Goal: Information Seeking & Learning: Learn about a topic

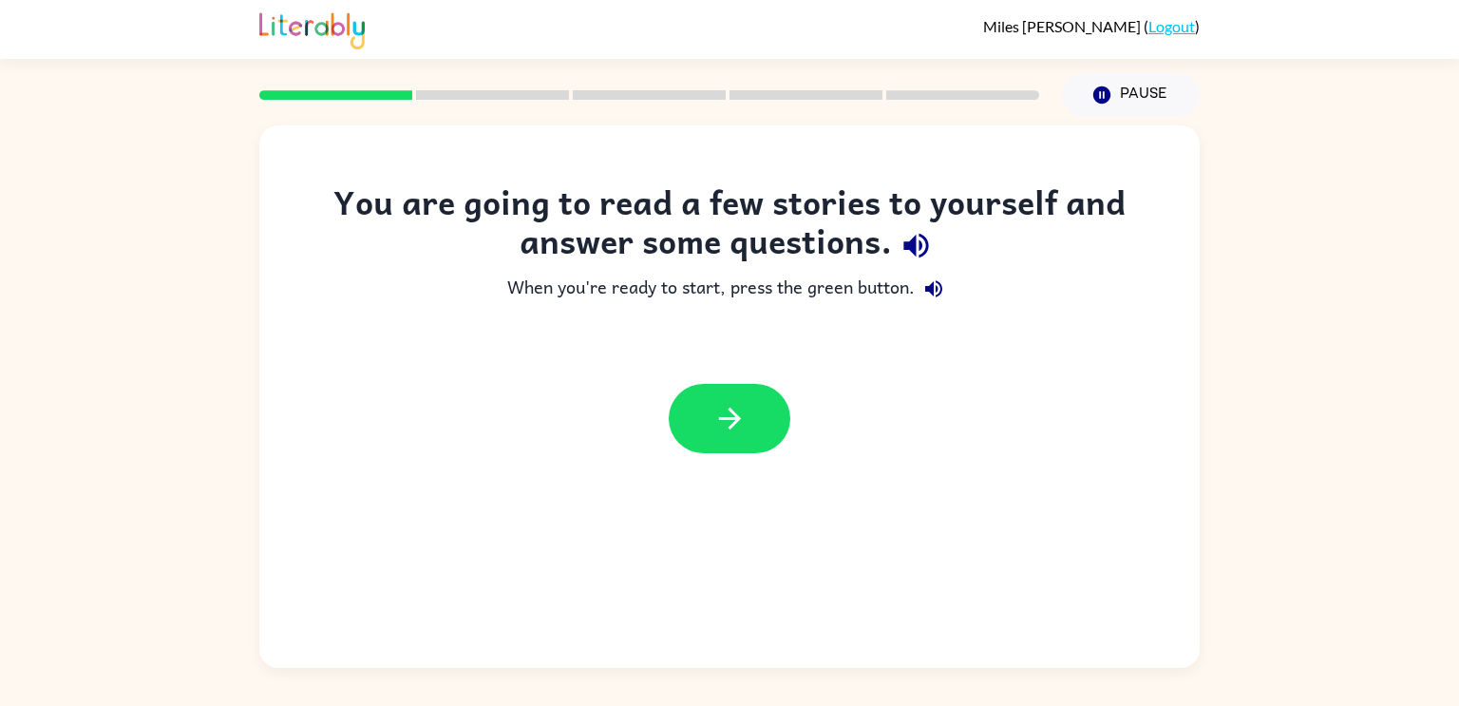
click at [908, 245] on icon "button" at bounding box center [915, 246] width 25 height 25
click at [961, 280] on div "When you're ready to start, press the green button." at bounding box center [729, 289] width 864 height 38
click at [753, 404] on button "button" at bounding box center [730, 418] width 122 height 69
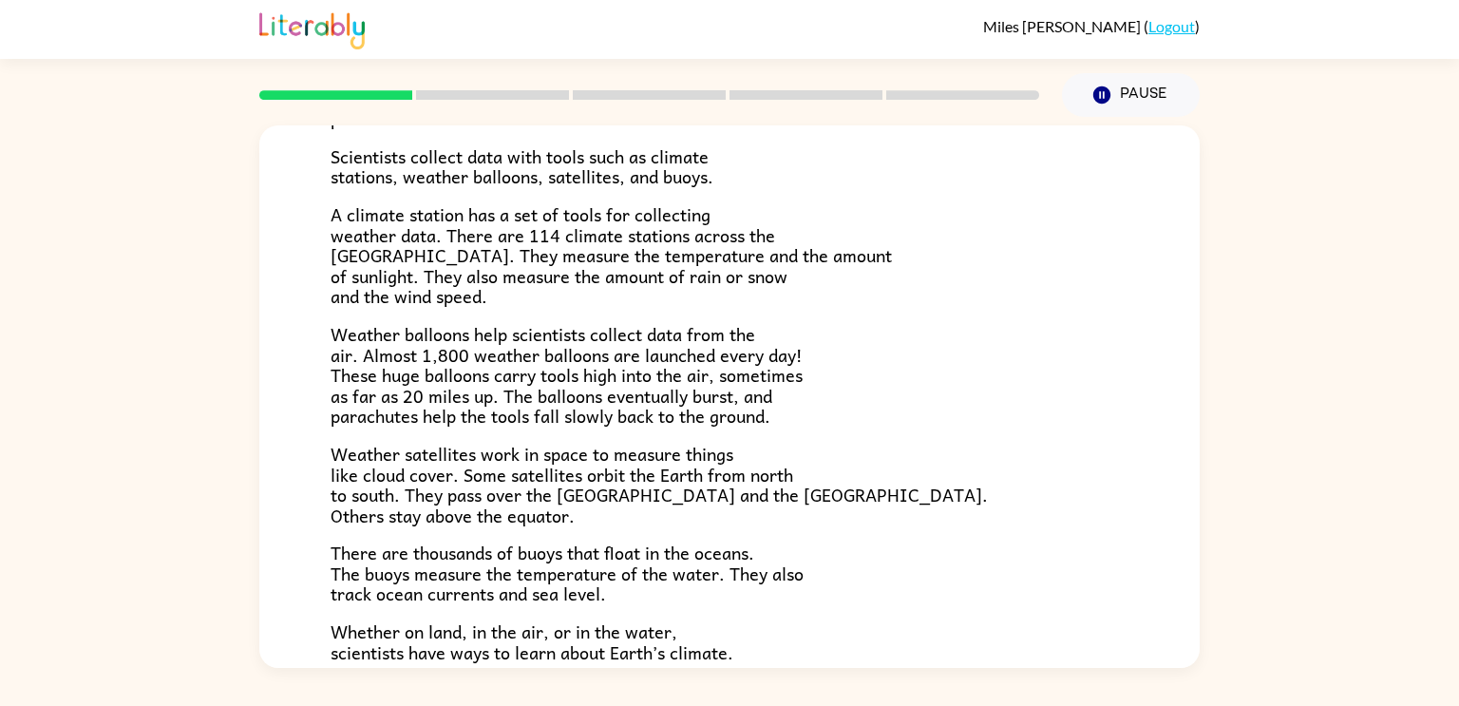
scroll to position [352, 0]
click at [38, 306] on div "Climate Climate is the average of the weather conditions over all four seasons.…" at bounding box center [729, 392] width 1459 height 551
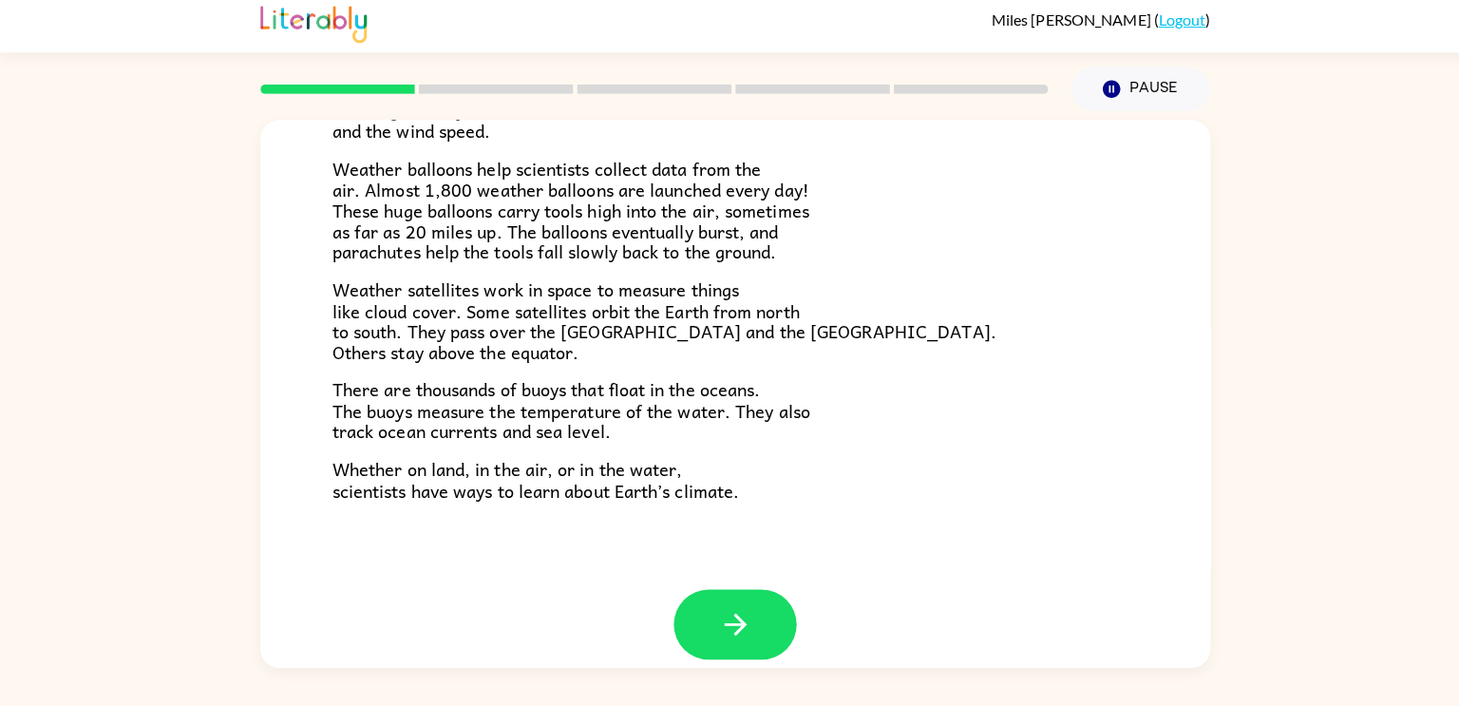
scroll to position [531, 0]
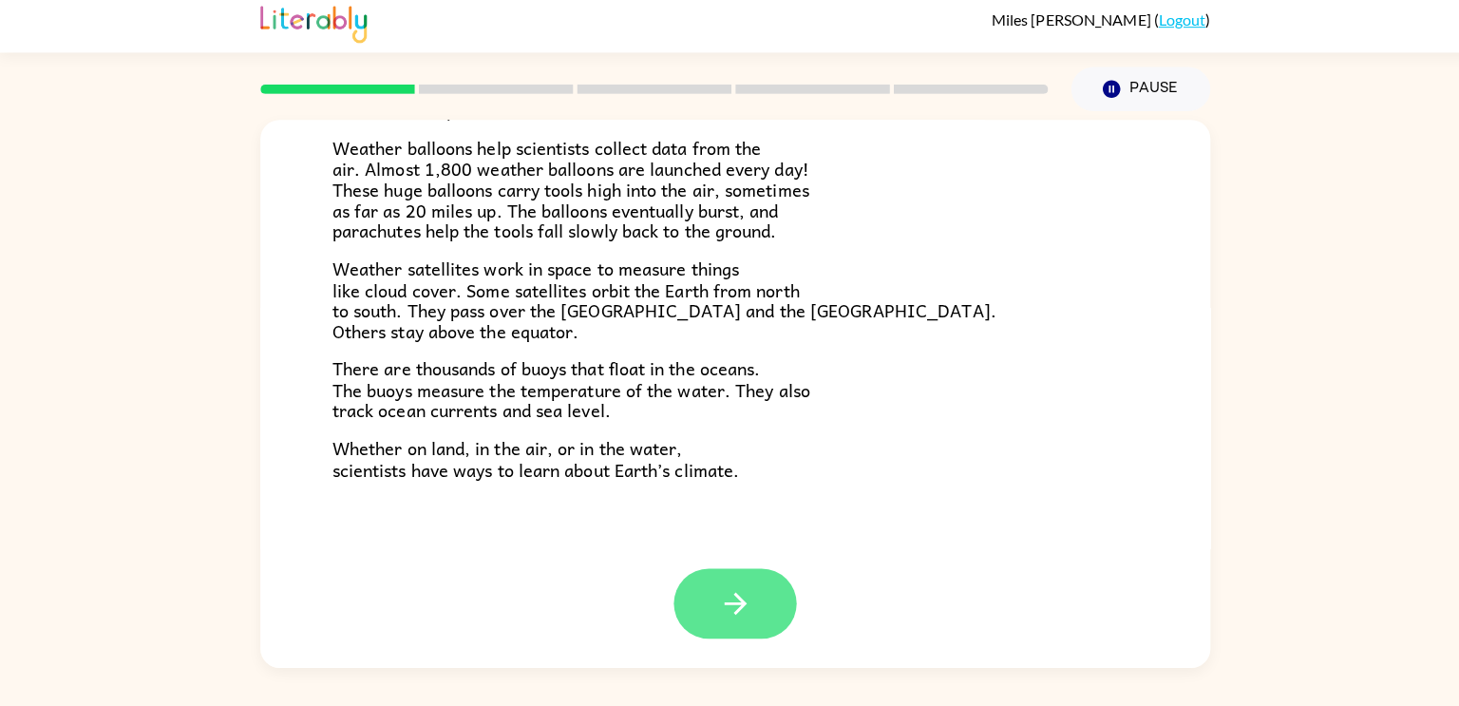
click at [707, 613] on button "button" at bounding box center [730, 604] width 122 height 69
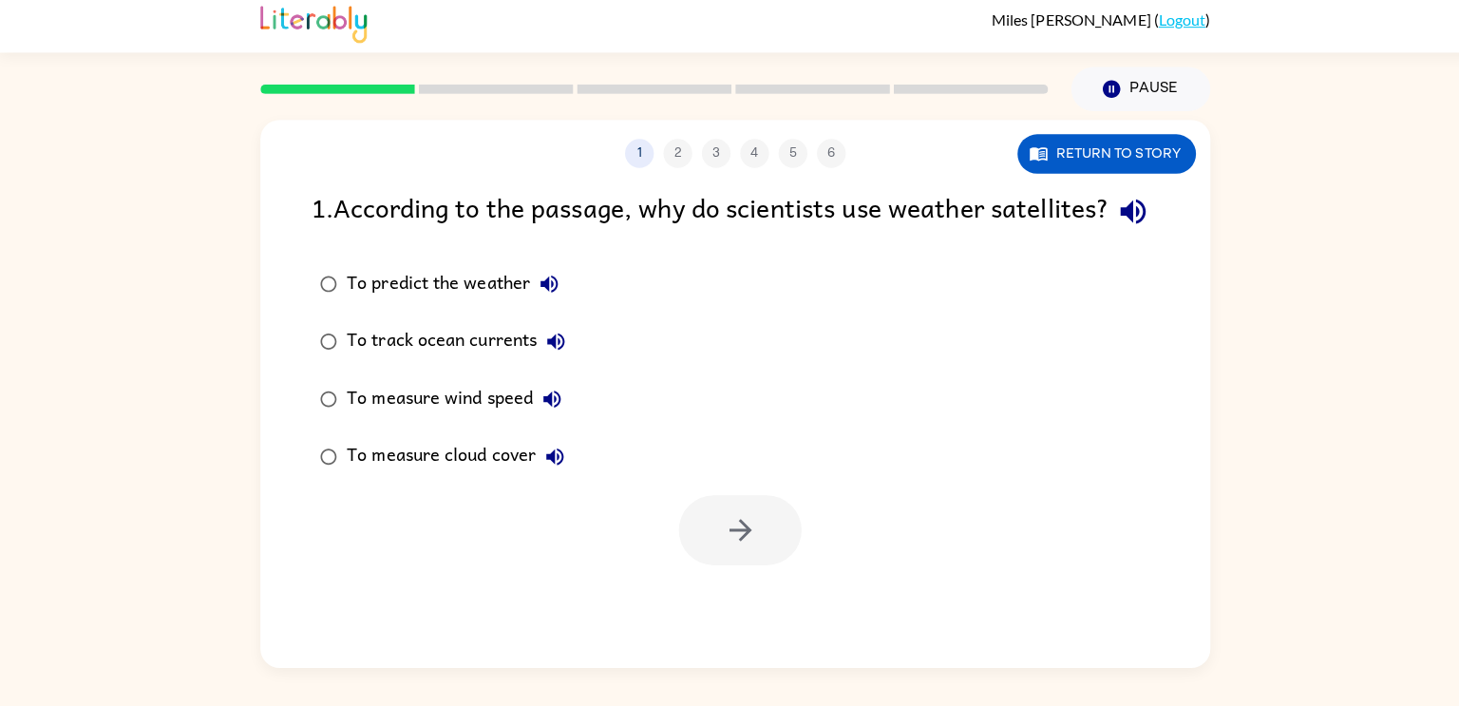
scroll to position [0, 0]
click at [1067, 152] on button "Return to story" at bounding box center [1096, 159] width 177 height 39
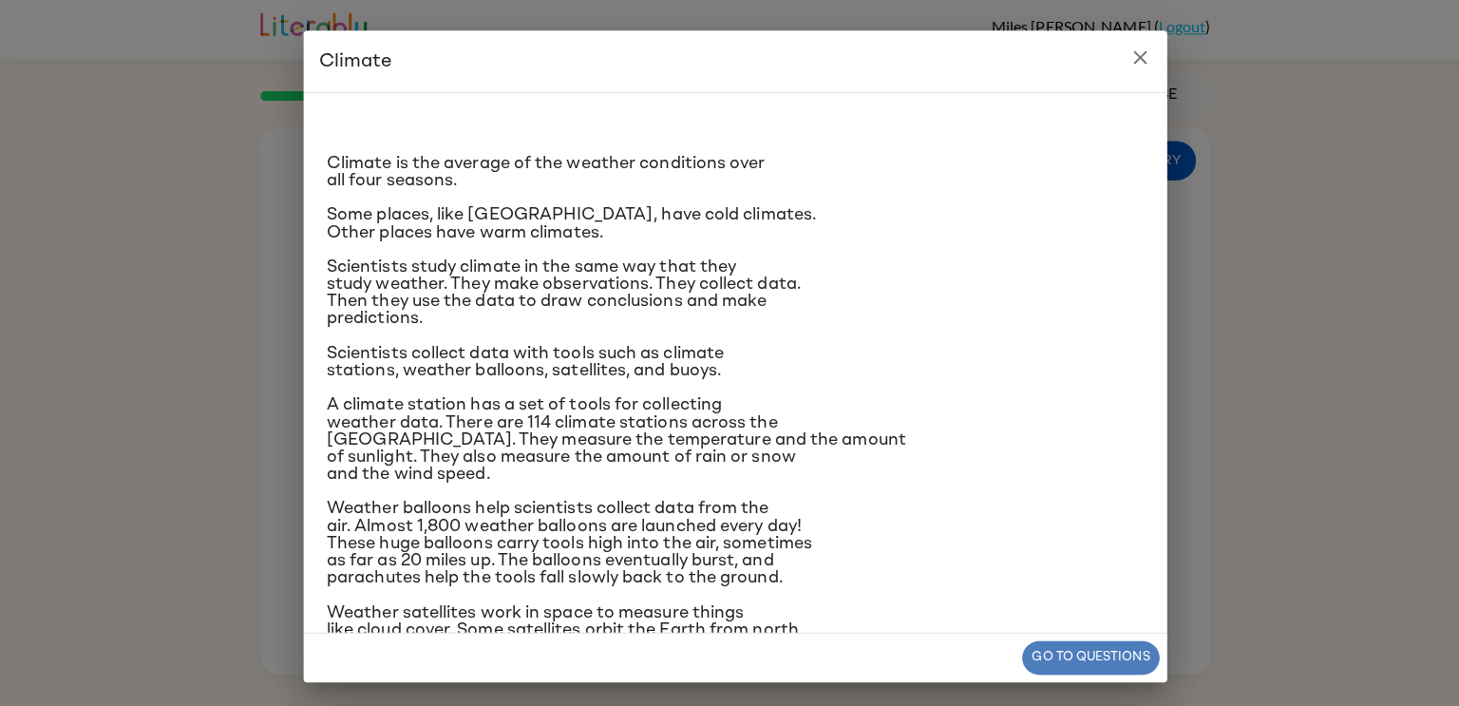
click at [1069, 650] on button "Go to questions" at bounding box center [1081, 650] width 136 height 33
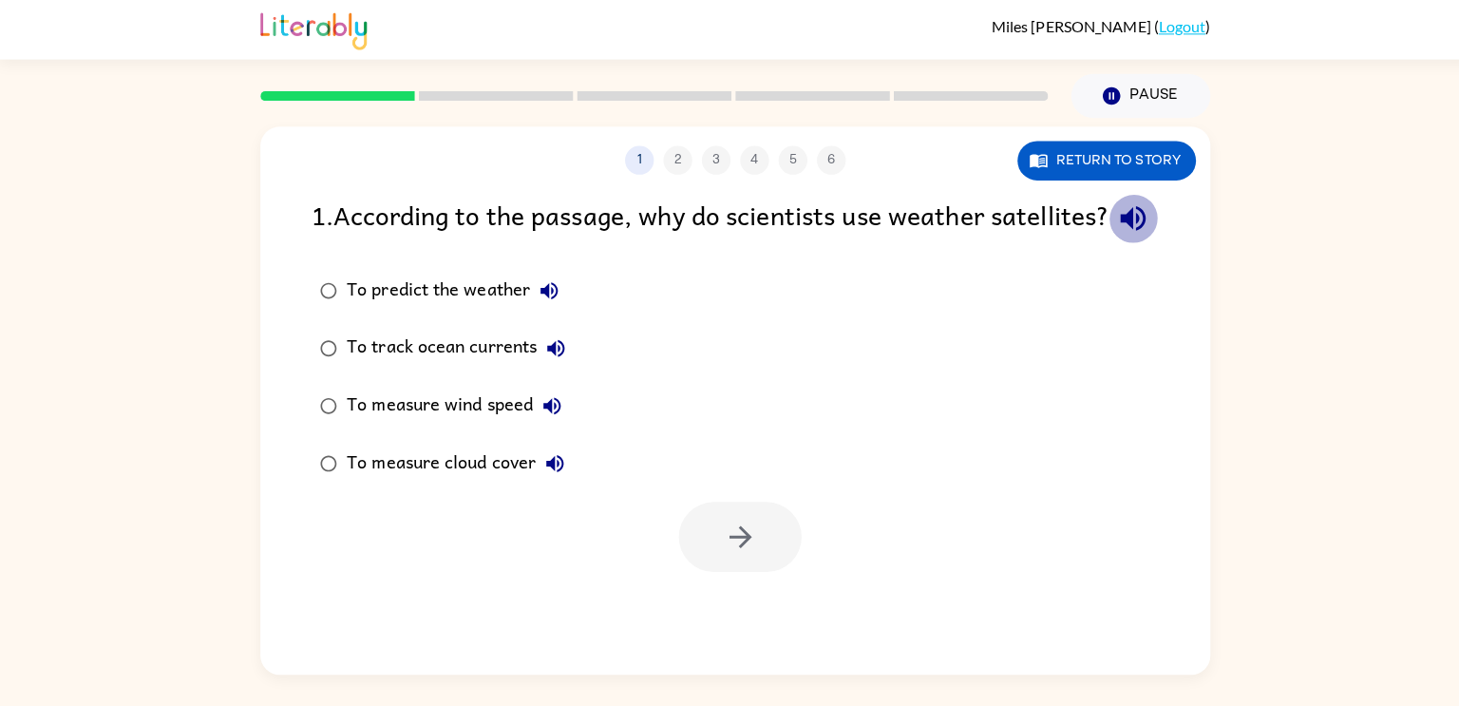
click at [1099, 240] on button "button" at bounding box center [1123, 216] width 48 height 48
click at [537, 299] on icon "button" at bounding box center [545, 287] width 23 height 23
click at [546, 356] on icon "button" at bounding box center [551, 344] width 23 height 23
click at [555, 413] on icon "button" at bounding box center [548, 401] width 23 height 23
click at [546, 487] on label "To measure cloud cover" at bounding box center [439, 458] width 281 height 57
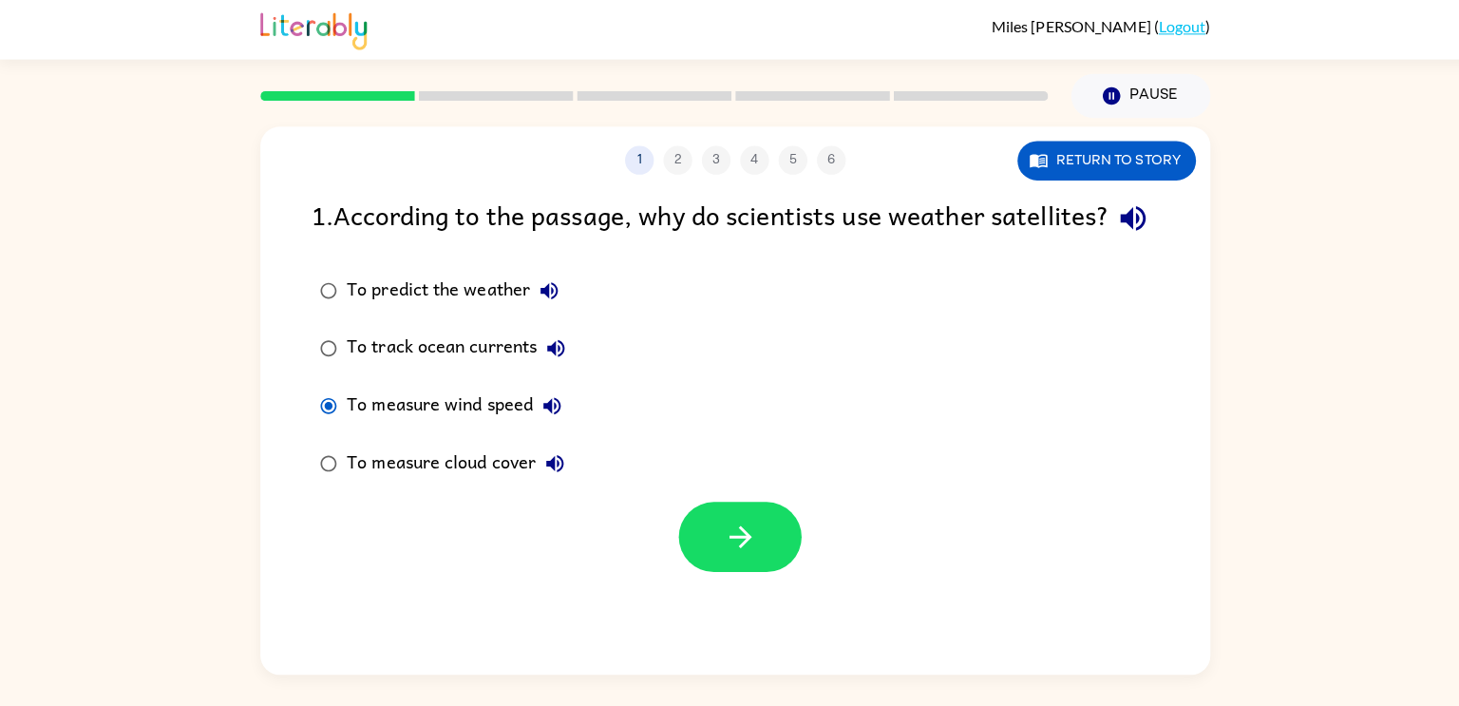
click at [353, 307] on div "To predict the weather" at bounding box center [454, 288] width 219 height 38
click at [1056, 113] on div "Pause Pause" at bounding box center [1130, 95] width 160 height 66
click at [1046, 190] on div "1 2 3 4 5 6 Return to story 1 . According to the passage, why do scientists use…" at bounding box center [729, 396] width 940 height 542
click at [1051, 167] on button "Return to story" at bounding box center [1096, 159] width 177 height 39
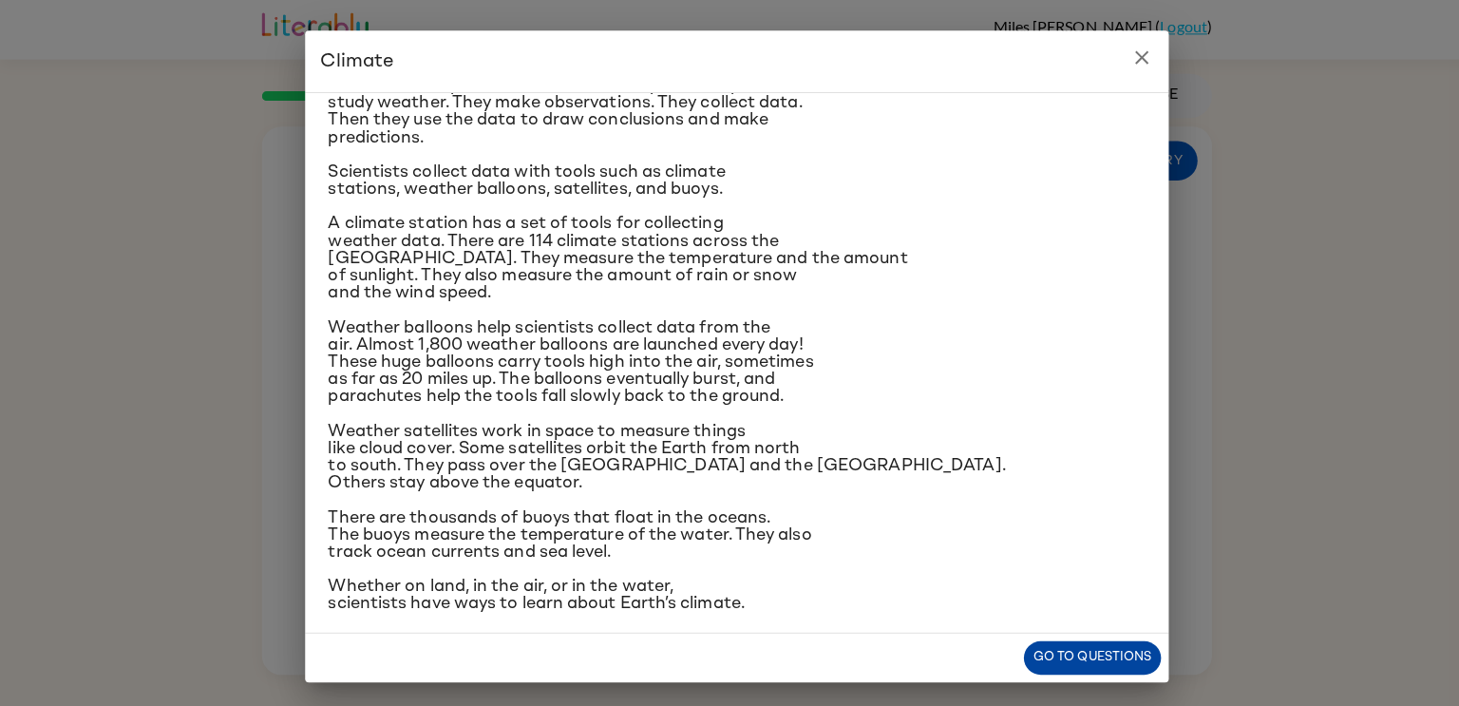
click at [1106, 650] on button "Go to questions" at bounding box center [1081, 650] width 136 height 33
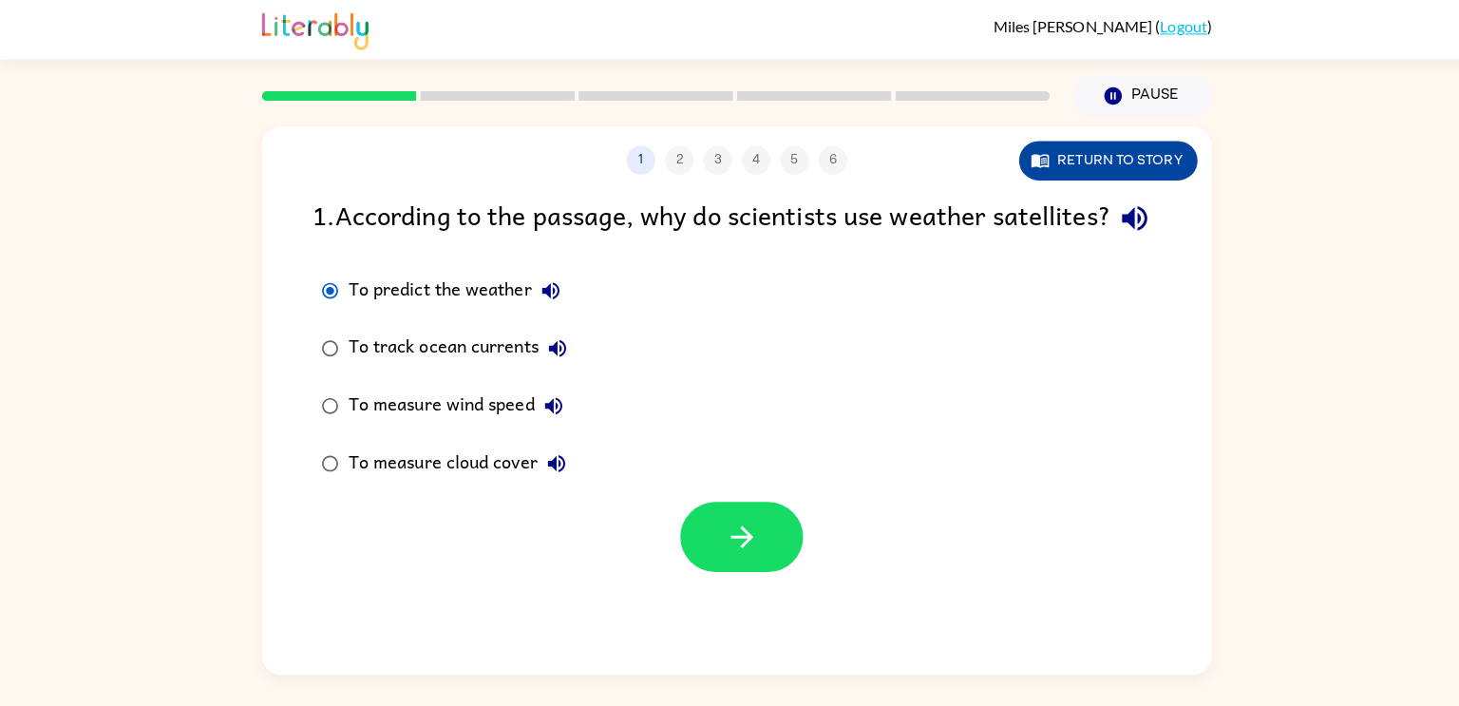
click at [1102, 160] on button "Return to story" at bounding box center [1096, 159] width 177 height 39
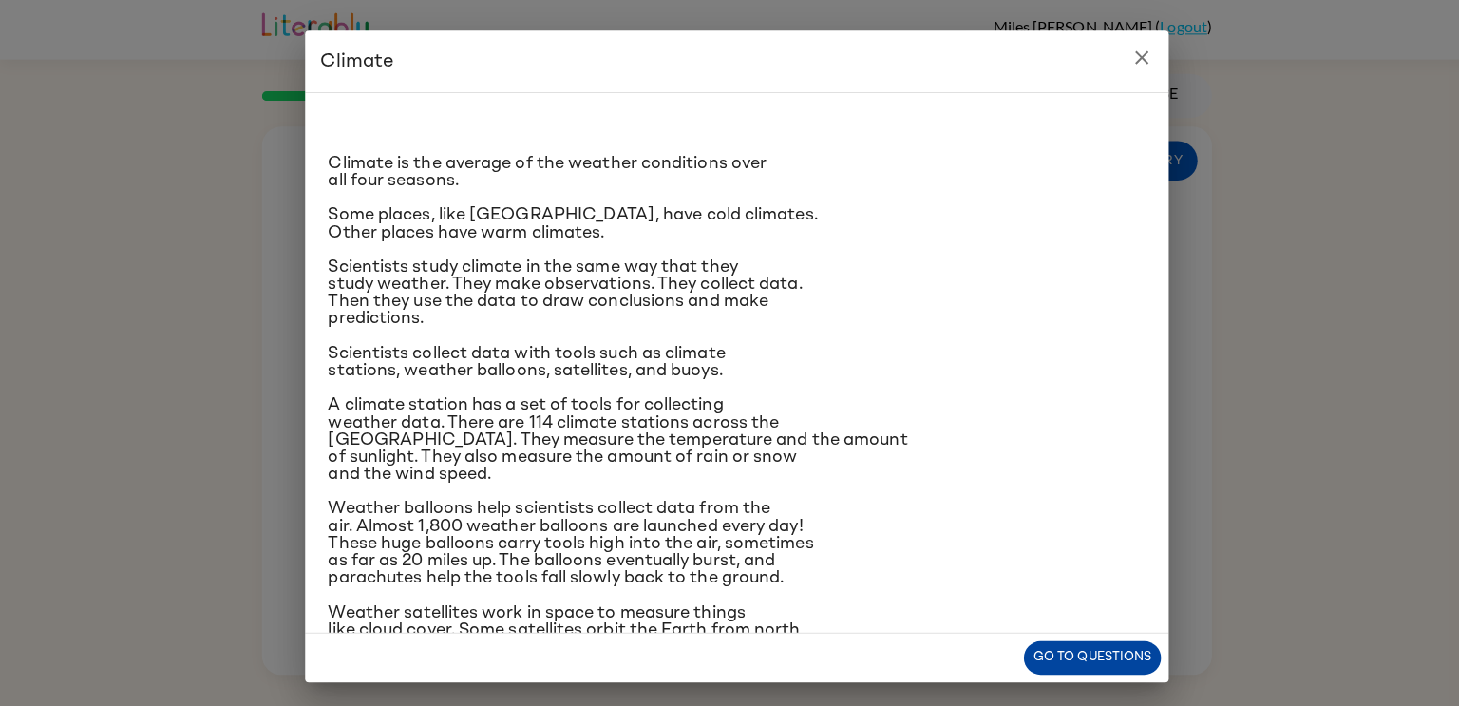
click at [1066, 653] on button "Go to questions" at bounding box center [1081, 650] width 136 height 33
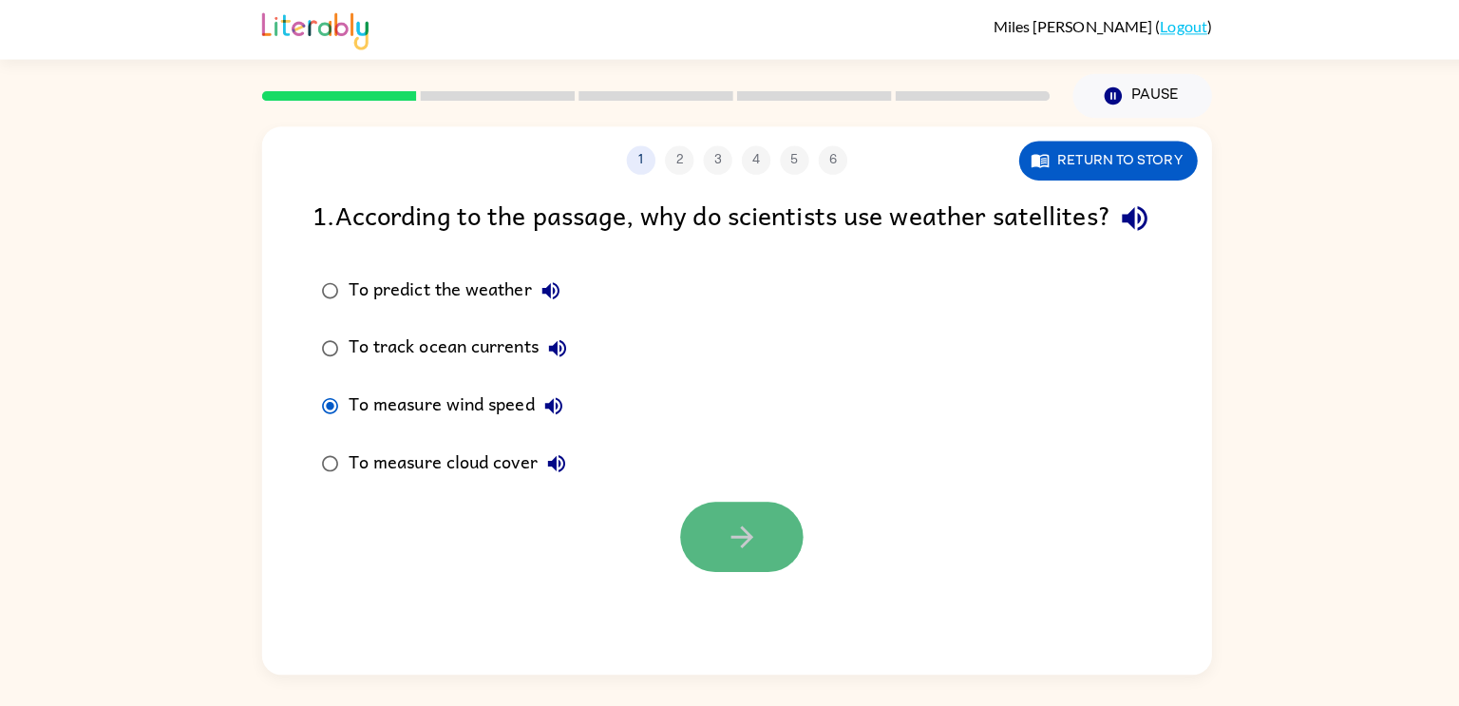
click at [745, 548] on icon "button" at bounding box center [734, 531] width 33 height 33
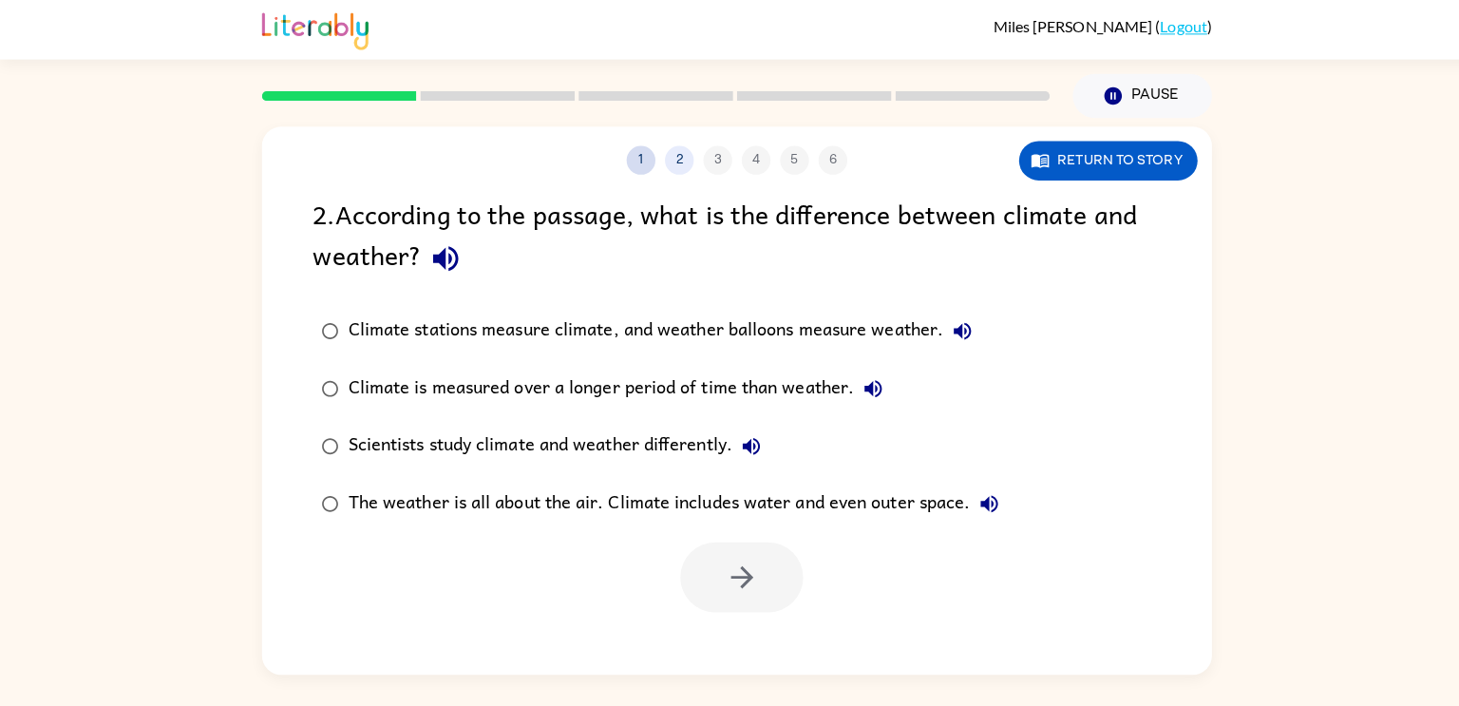
click at [637, 160] on button "1" at bounding box center [634, 158] width 28 height 28
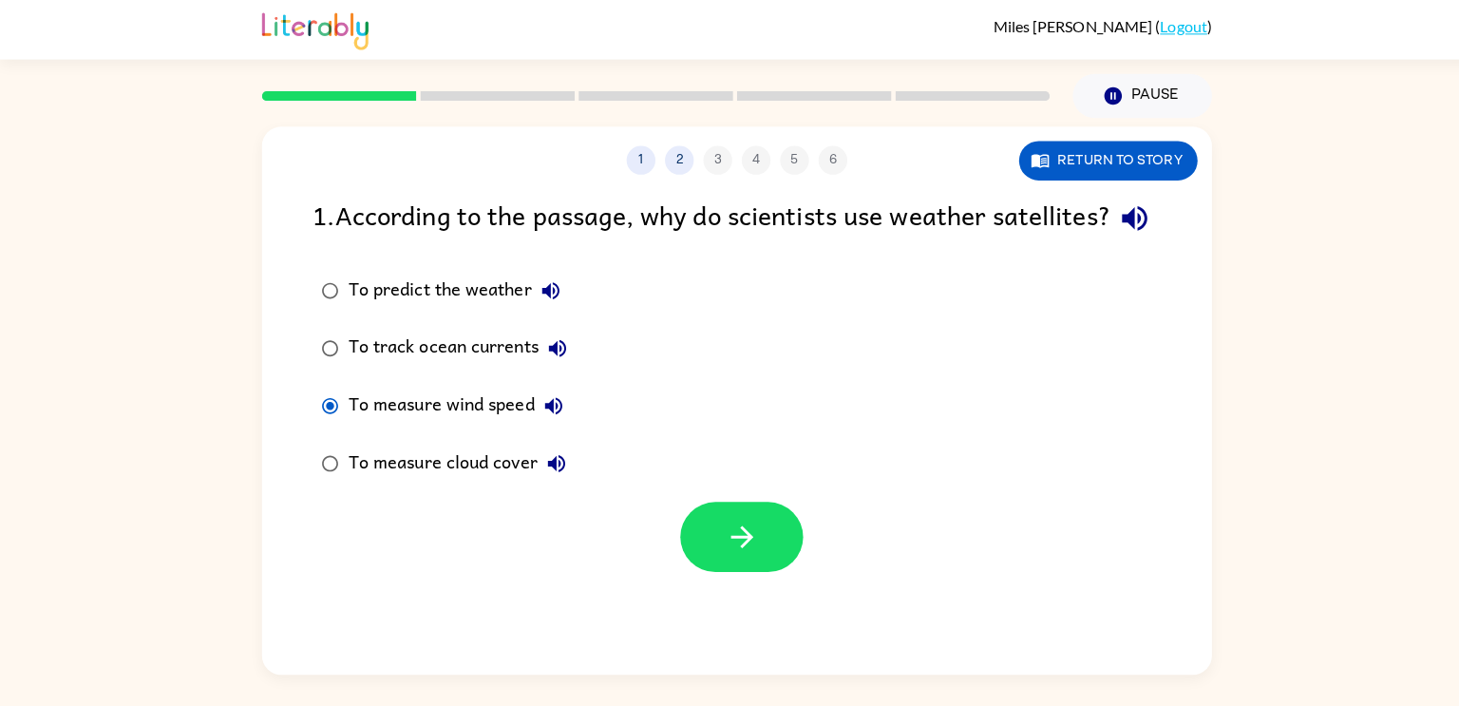
click at [346, 364] on div "To track ocean currents" at bounding box center [458, 345] width 226 height 38
click at [1046, 159] on button "Return to story" at bounding box center [1096, 159] width 177 height 39
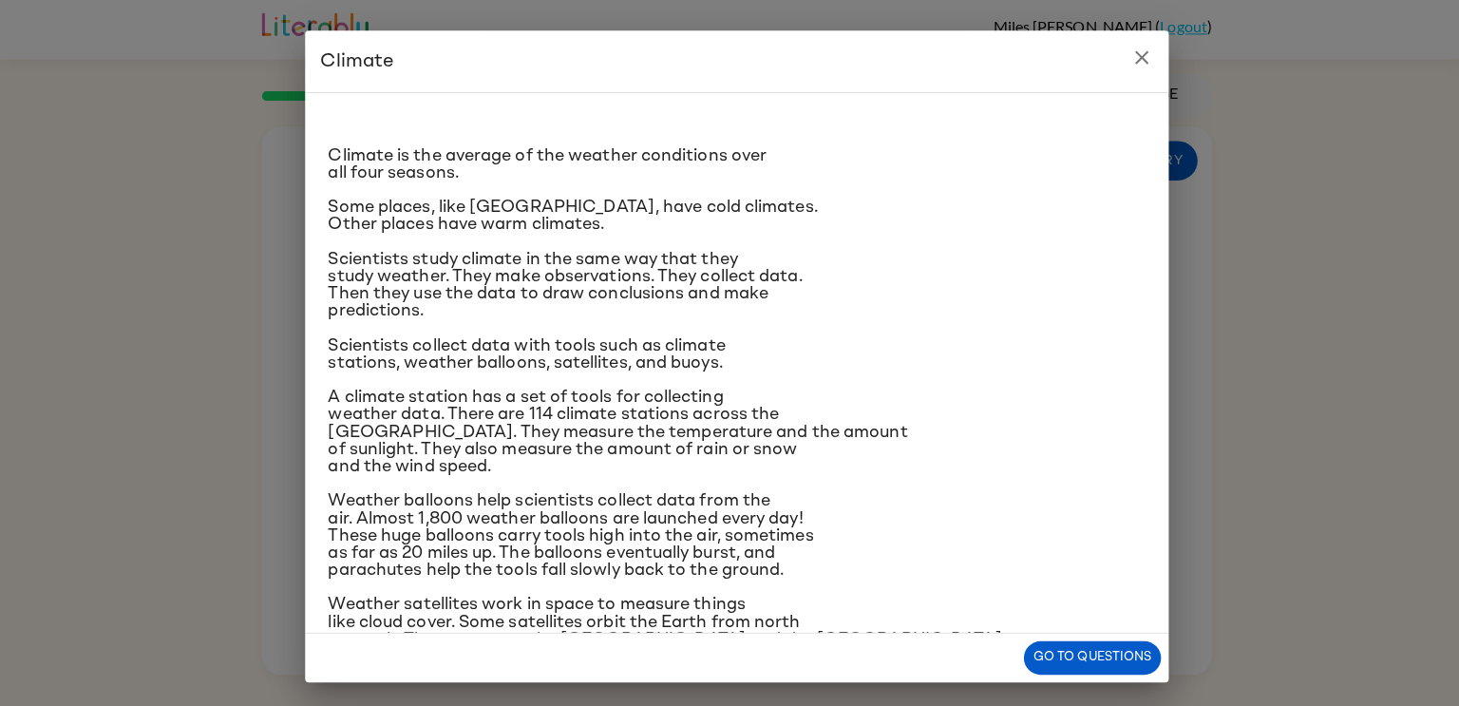
scroll to position [8, 0]
click at [1080, 634] on button "Go to questions" at bounding box center [1081, 650] width 136 height 33
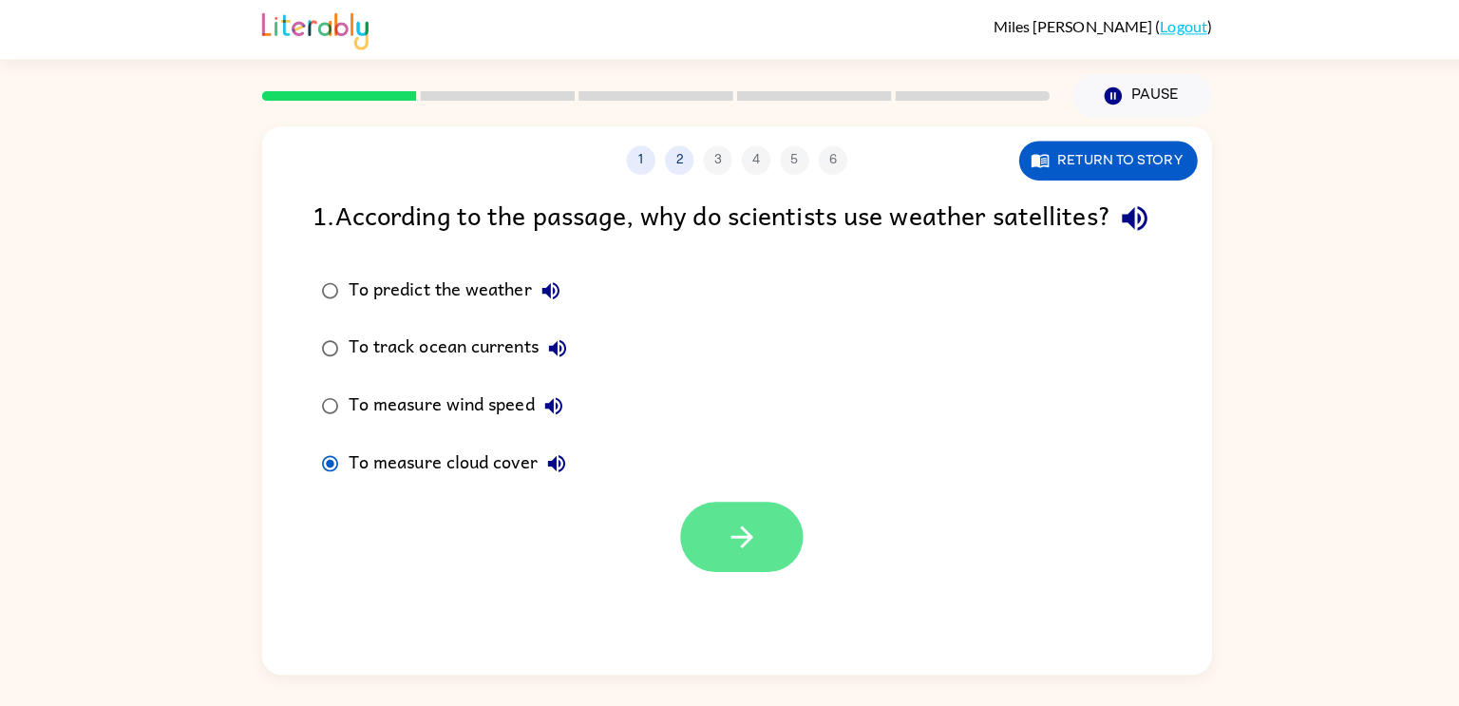
click at [751, 566] on button "button" at bounding box center [734, 531] width 122 height 69
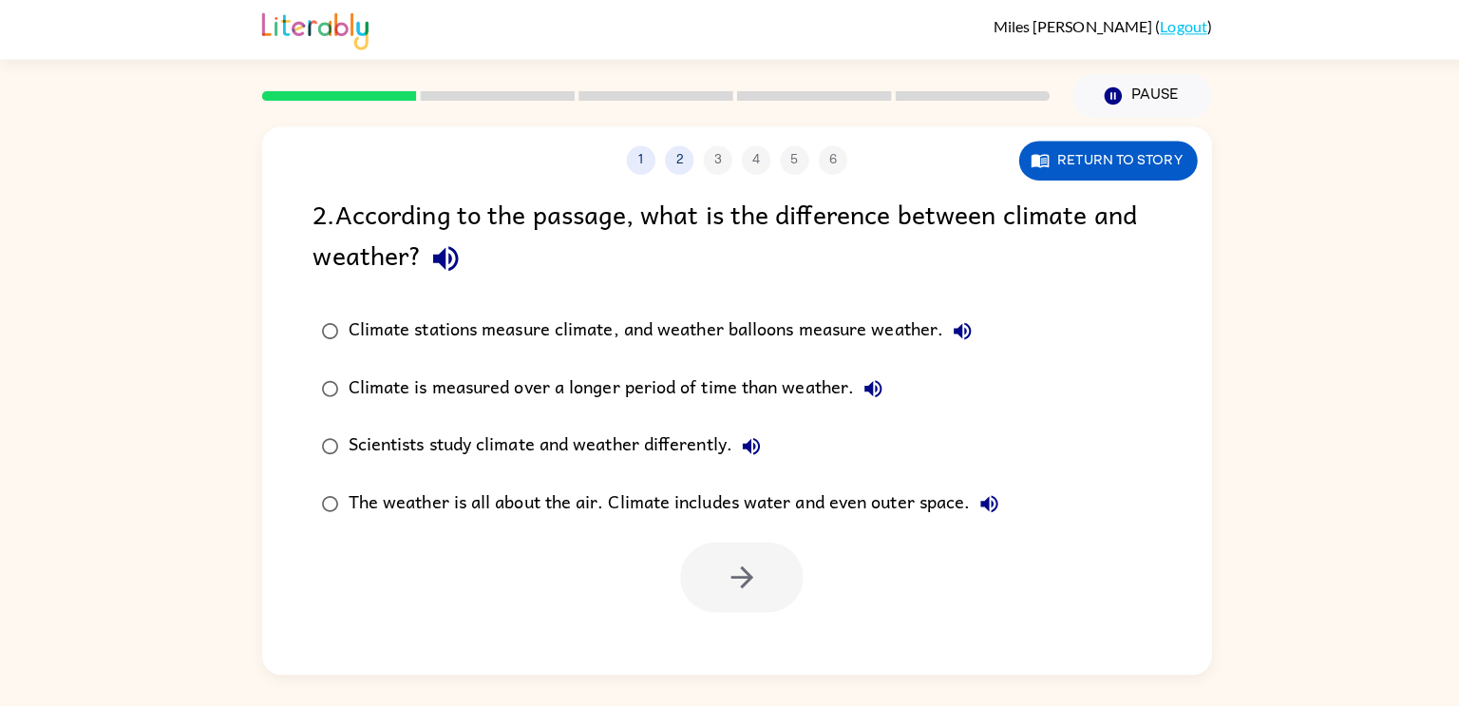
click at [428, 245] on icon "button" at bounding box center [440, 255] width 33 height 33
click at [1120, 146] on button "Return to story" at bounding box center [1096, 159] width 177 height 39
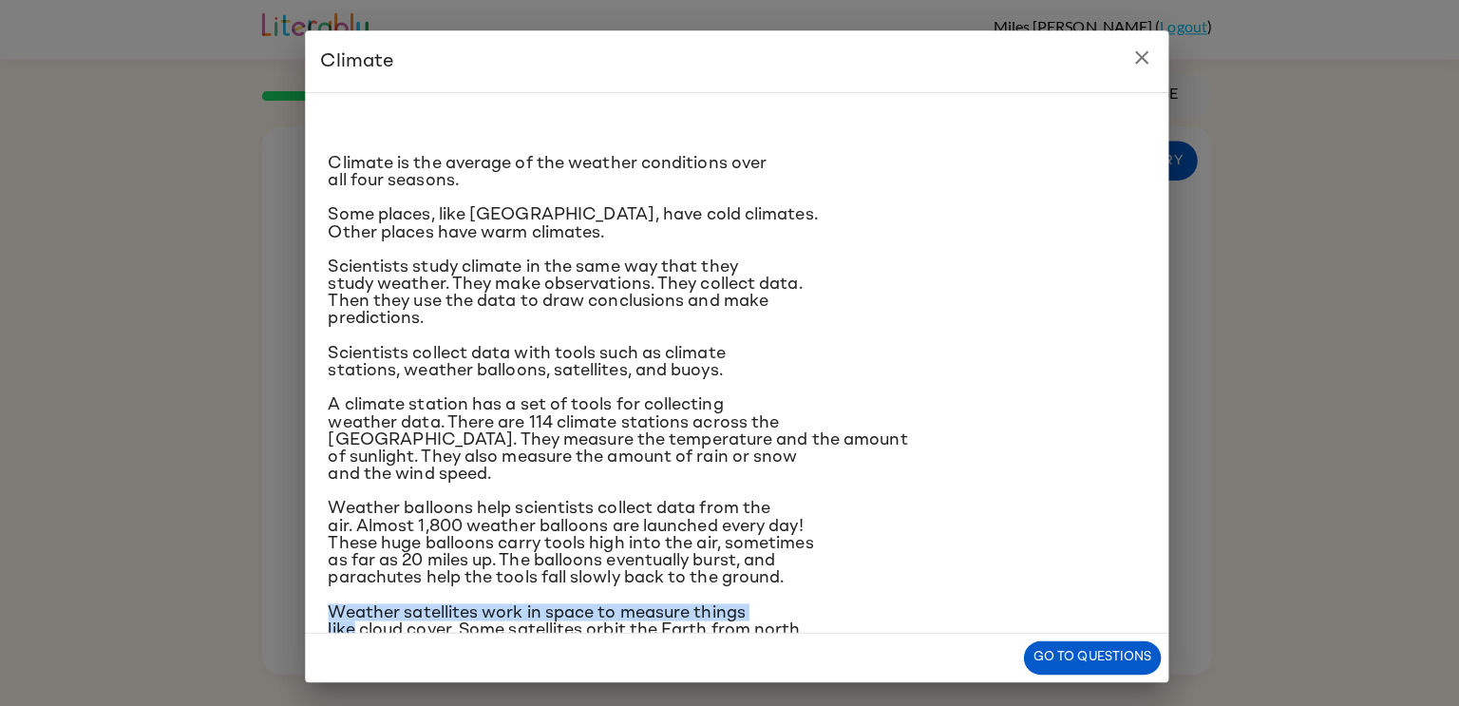
click at [249, 522] on div "Climate Climate is the average of the weather conditions over all four seasons.…" at bounding box center [729, 353] width 1459 height 706
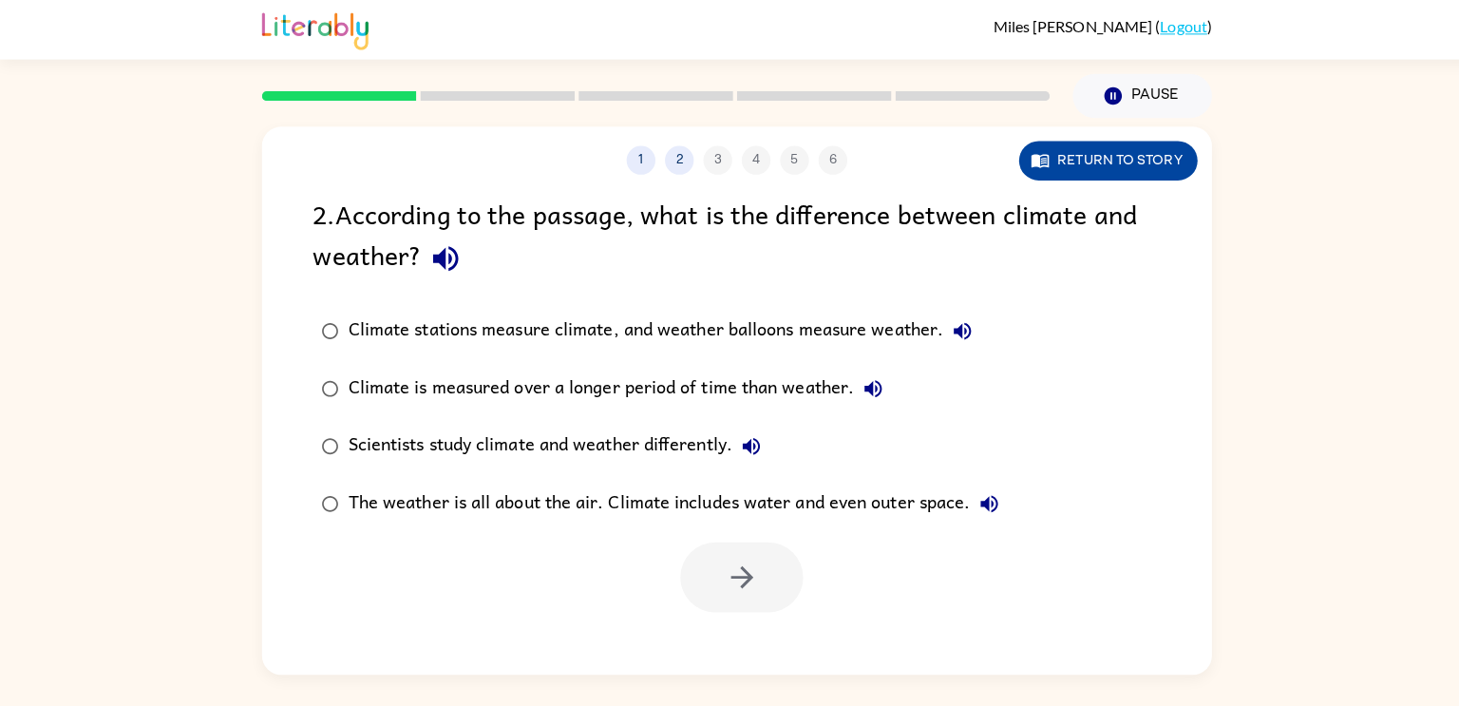
click at [1048, 163] on button "Return to story" at bounding box center [1096, 159] width 177 height 39
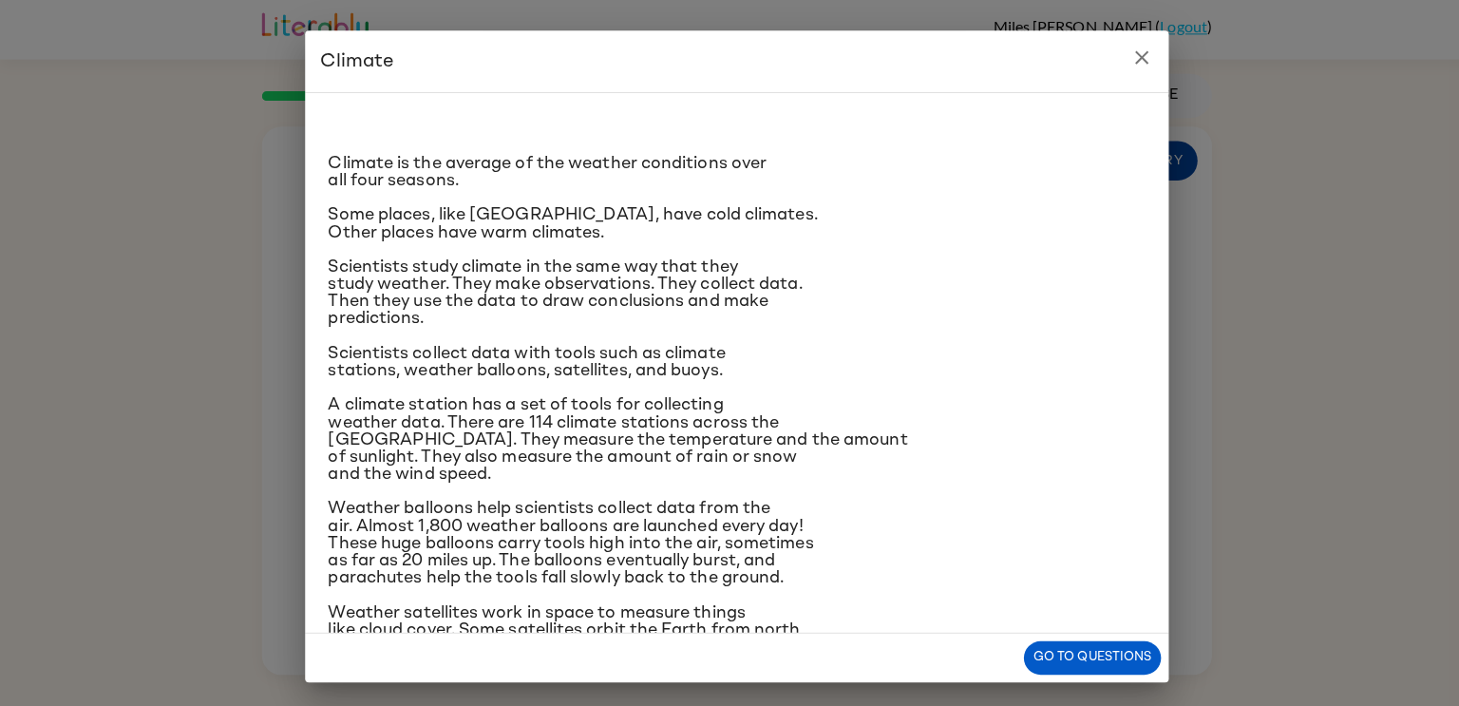
click at [1120, 146] on div "Climate is the average of the weather conditions over all four seasons. Some pl…" at bounding box center [729, 446] width 809 height 678
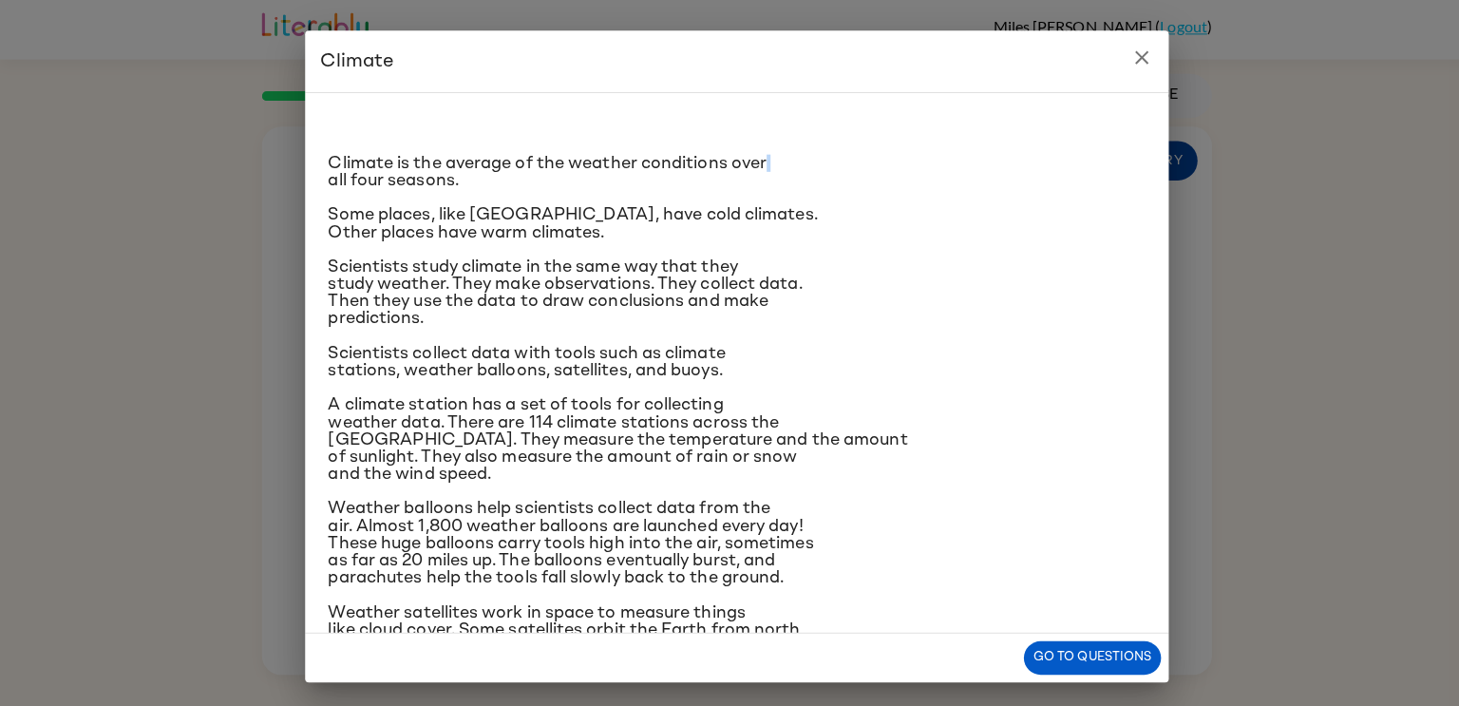
click at [1120, 146] on div "Climate is the average of the weather conditions over all four seasons. Some pl…" at bounding box center [729, 446] width 809 height 678
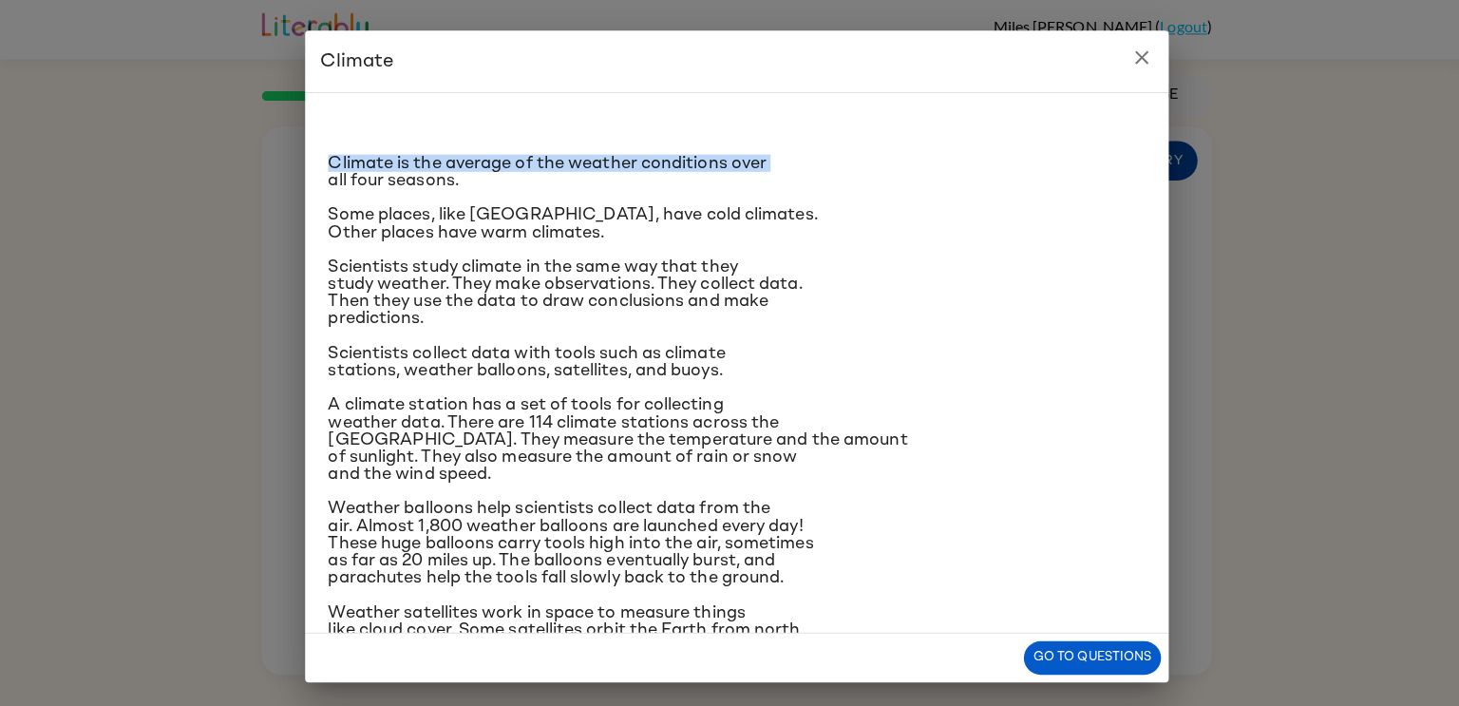
click at [1120, 146] on div "Climate is the average of the weather conditions over all four seasons. Some pl…" at bounding box center [729, 446] width 809 height 678
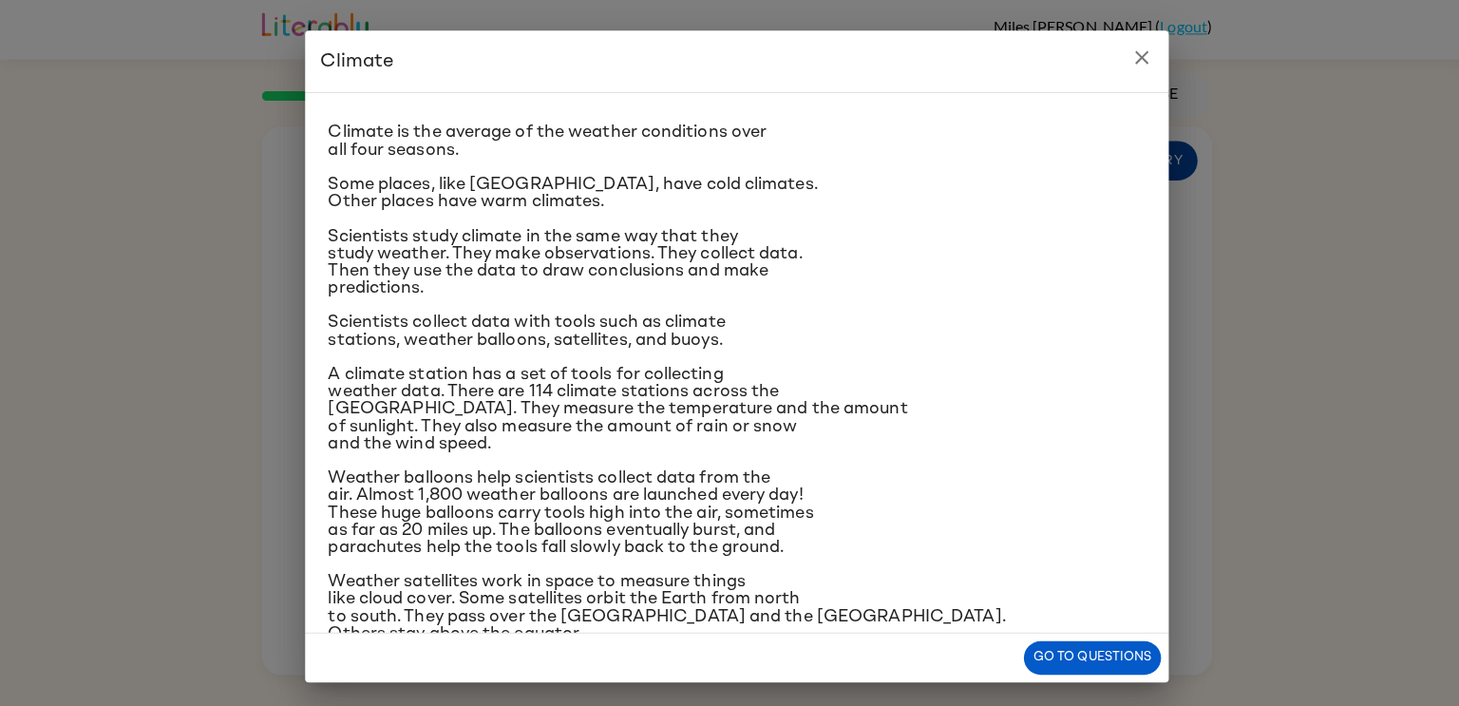
scroll to position [34, 0]
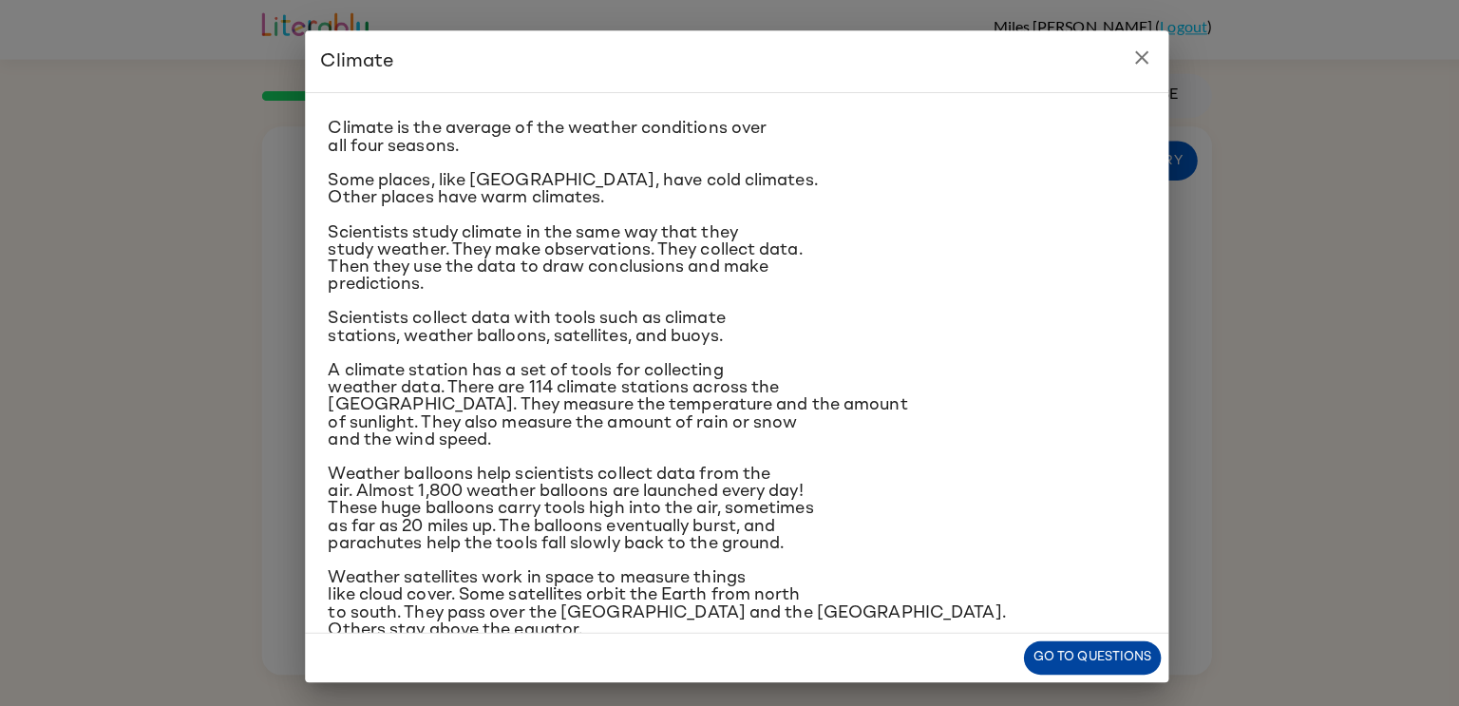
click at [1102, 658] on button "Go to questions" at bounding box center [1081, 650] width 136 height 33
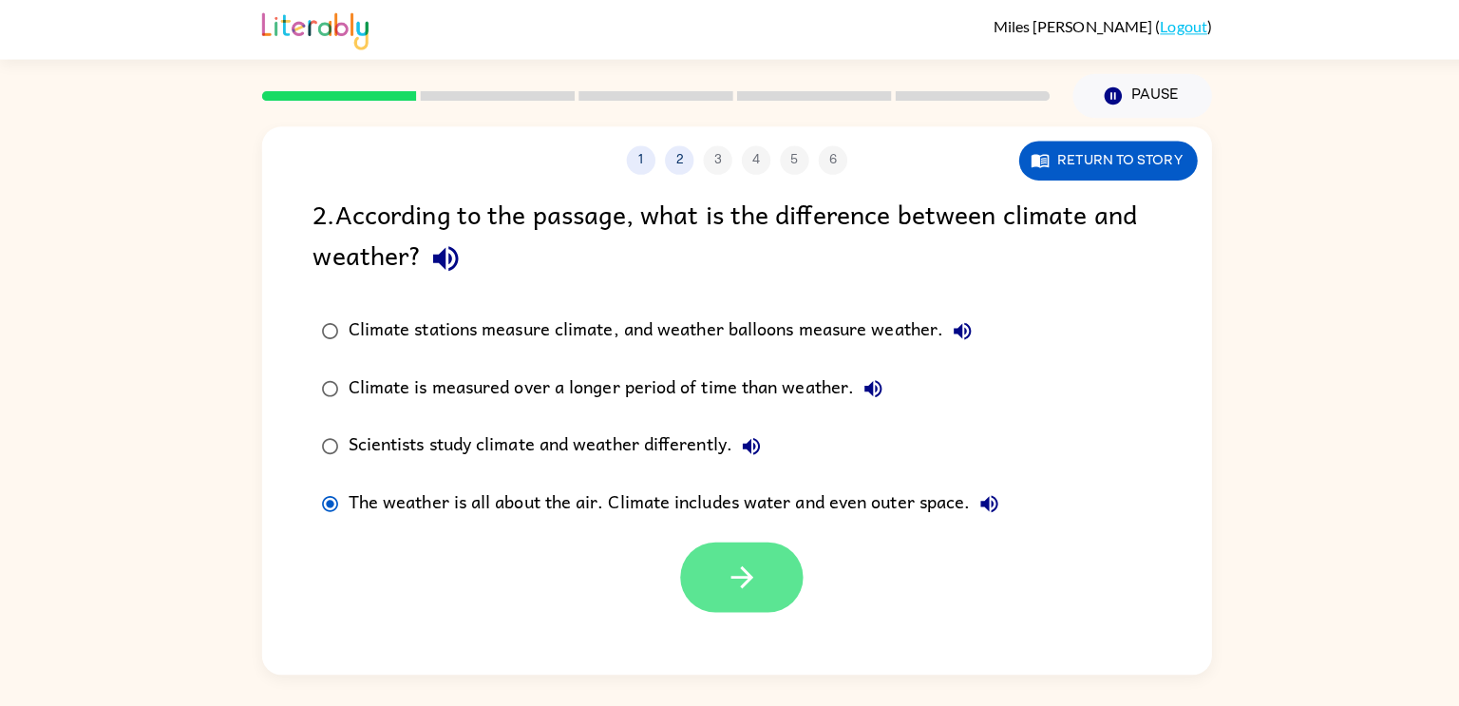
click at [781, 574] on button "button" at bounding box center [734, 571] width 122 height 69
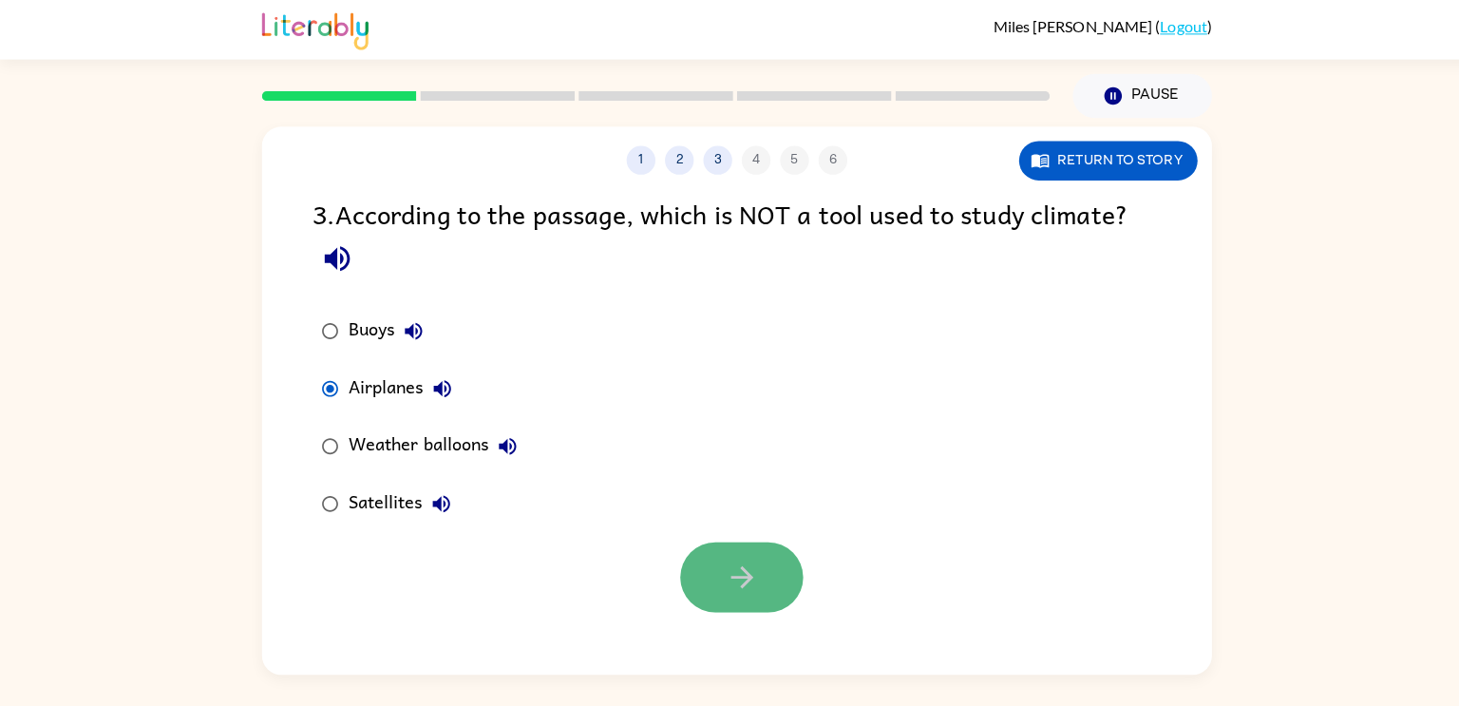
click at [737, 564] on icon "button" at bounding box center [734, 571] width 22 height 22
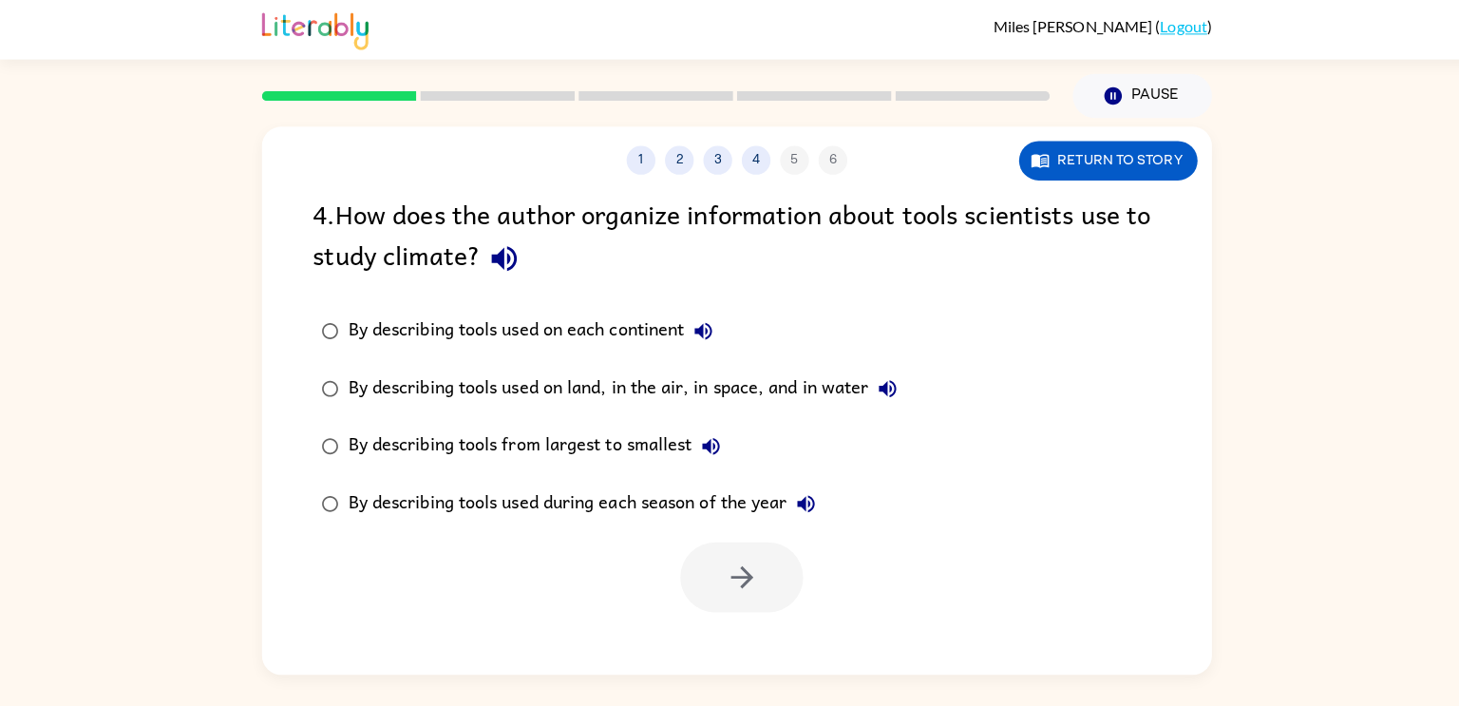
click at [345, 364] on label "By describing tools used on land, in the air, in space, and in water" at bounding box center [603, 384] width 608 height 57
click at [739, 572] on icon "button" at bounding box center [734, 571] width 22 height 22
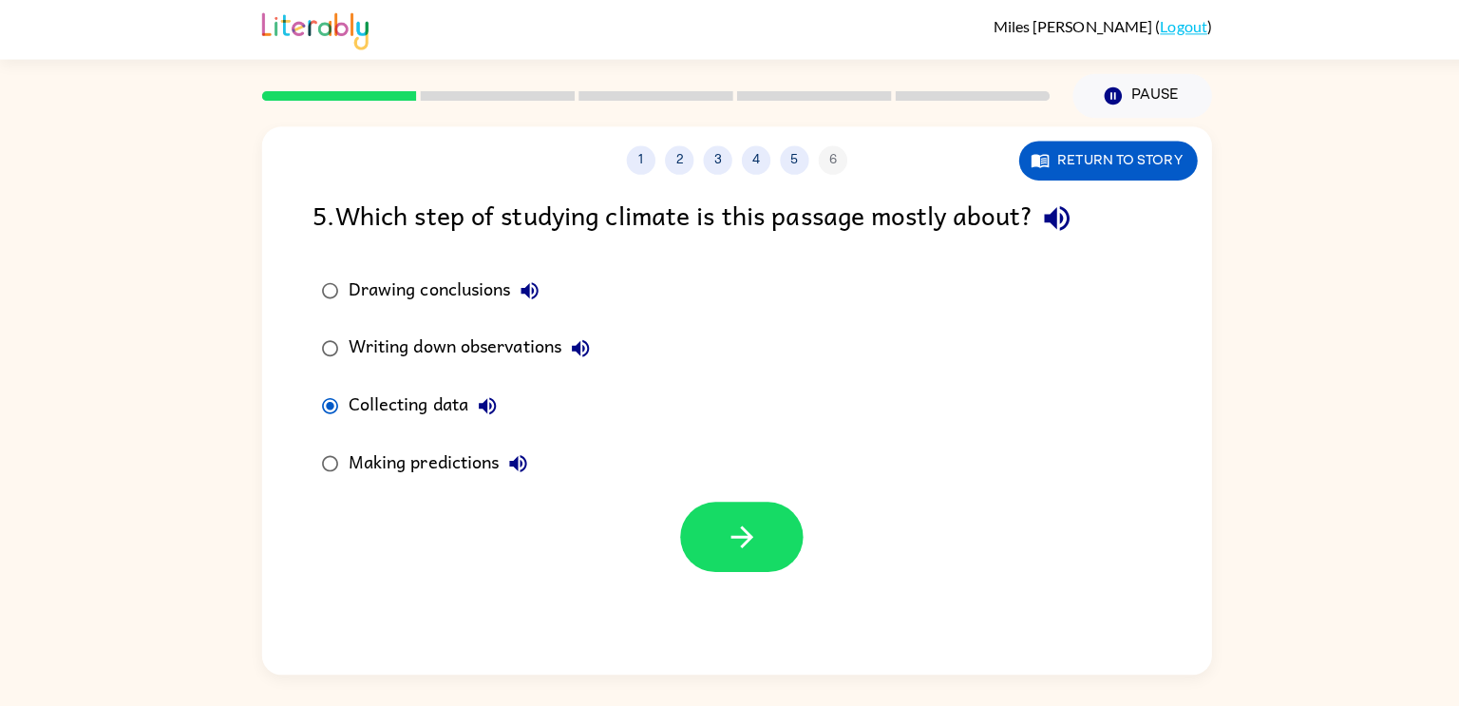
click at [632, 522] on div at bounding box center [729, 526] width 940 height 79
click at [716, 512] on button "button" at bounding box center [734, 531] width 122 height 69
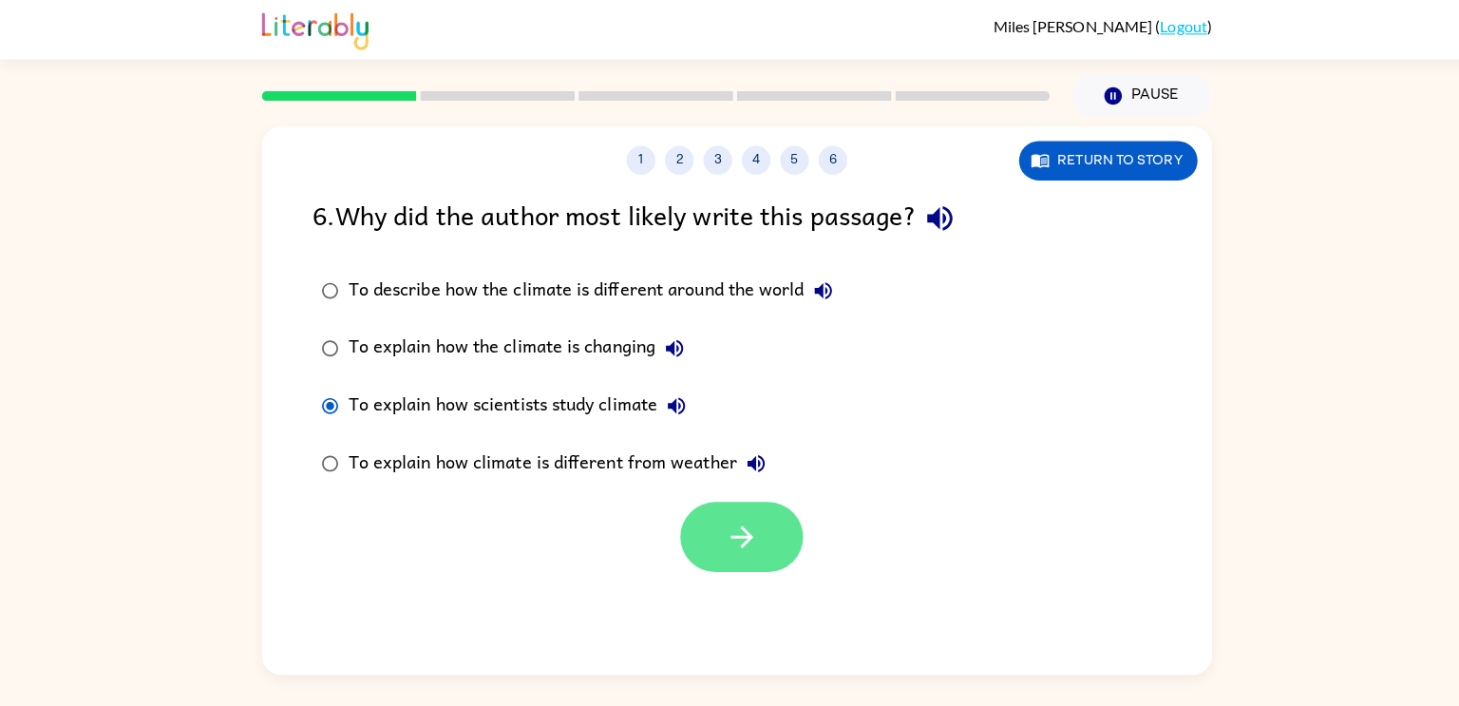
click at [757, 537] on button "button" at bounding box center [734, 531] width 122 height 69
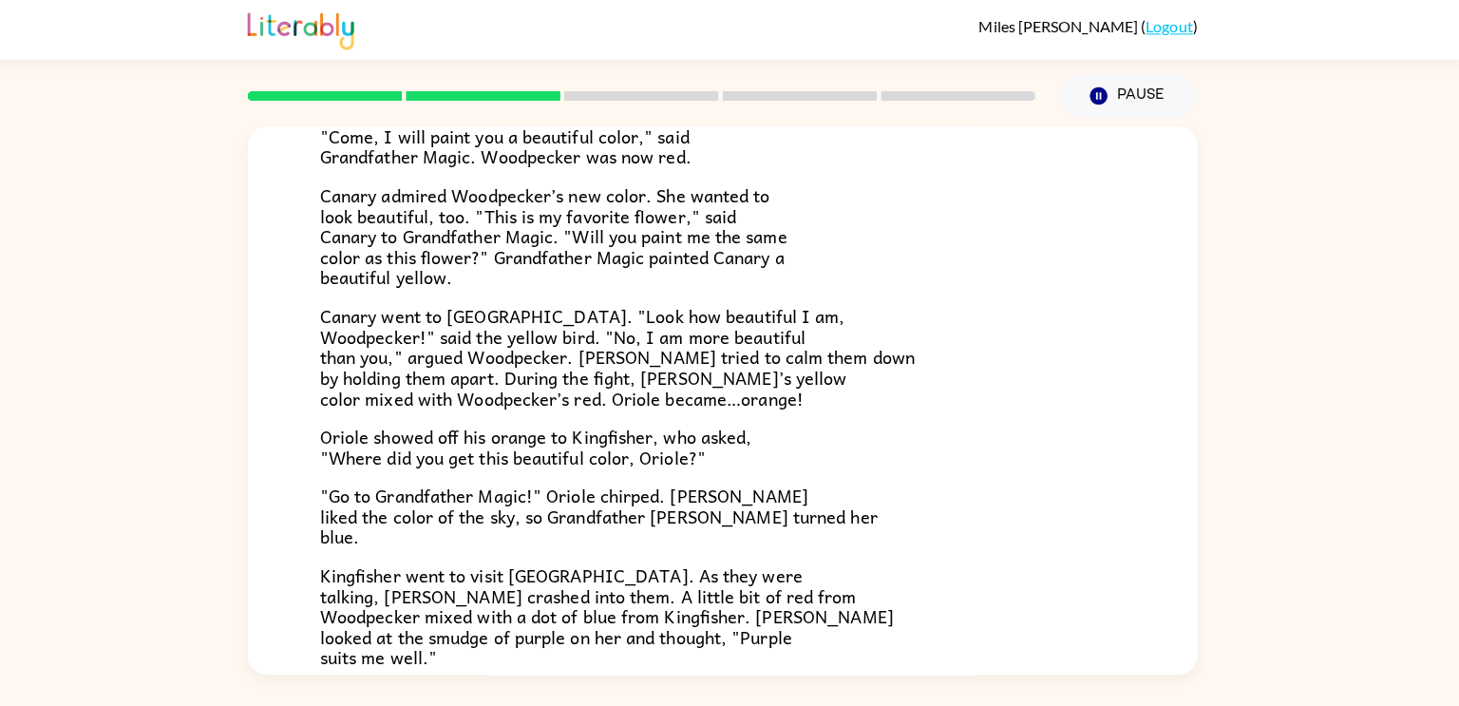
scroll to position [0, 0]
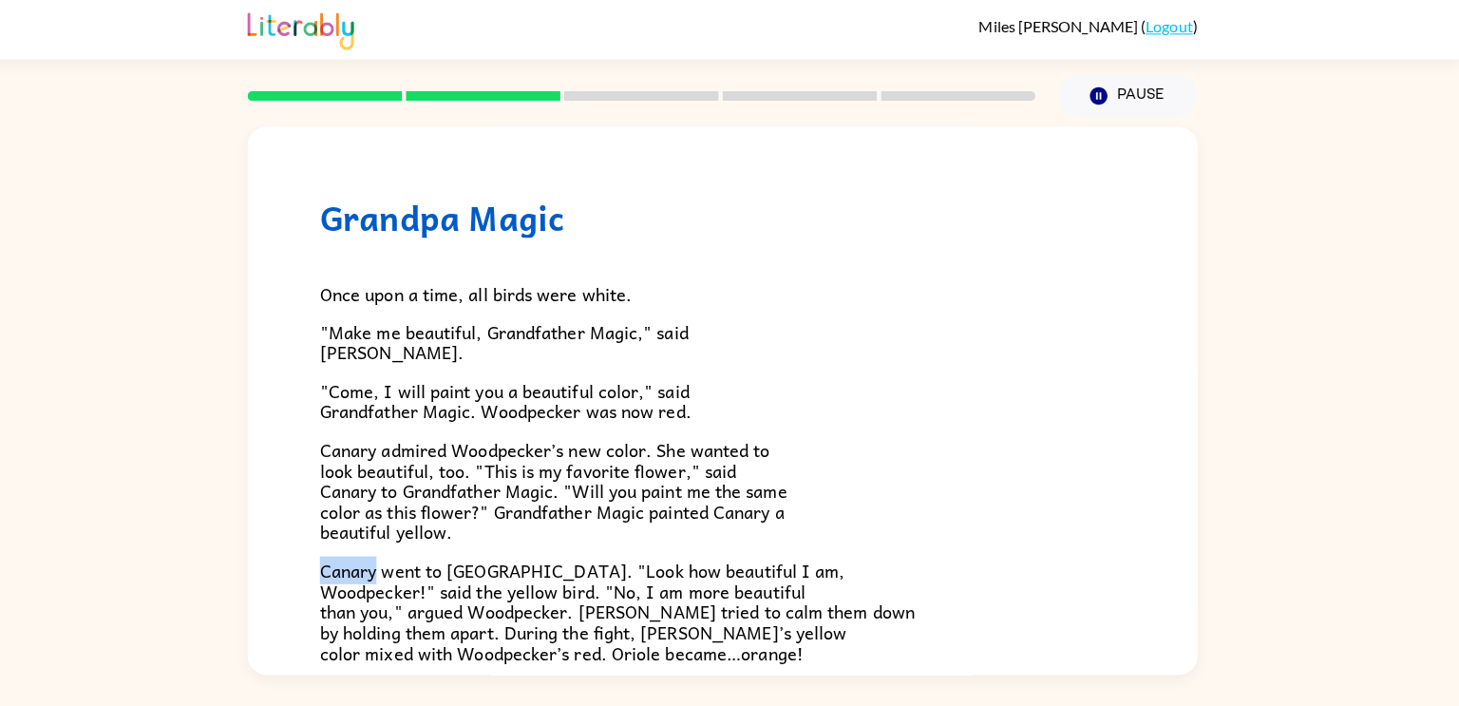
click at [163, 578] on div "Grandpa Magic Once upon a time, all birds were white. "Make me beautiful, Grand…" at bounding box center [729, 392] width 1459 height 551
click at [169, 582] on div "Grandpa Magic Once upon a time, all birds were white. "Make me beautiful, Grand…" at bounding box center [729, 392] width 1459 height 551
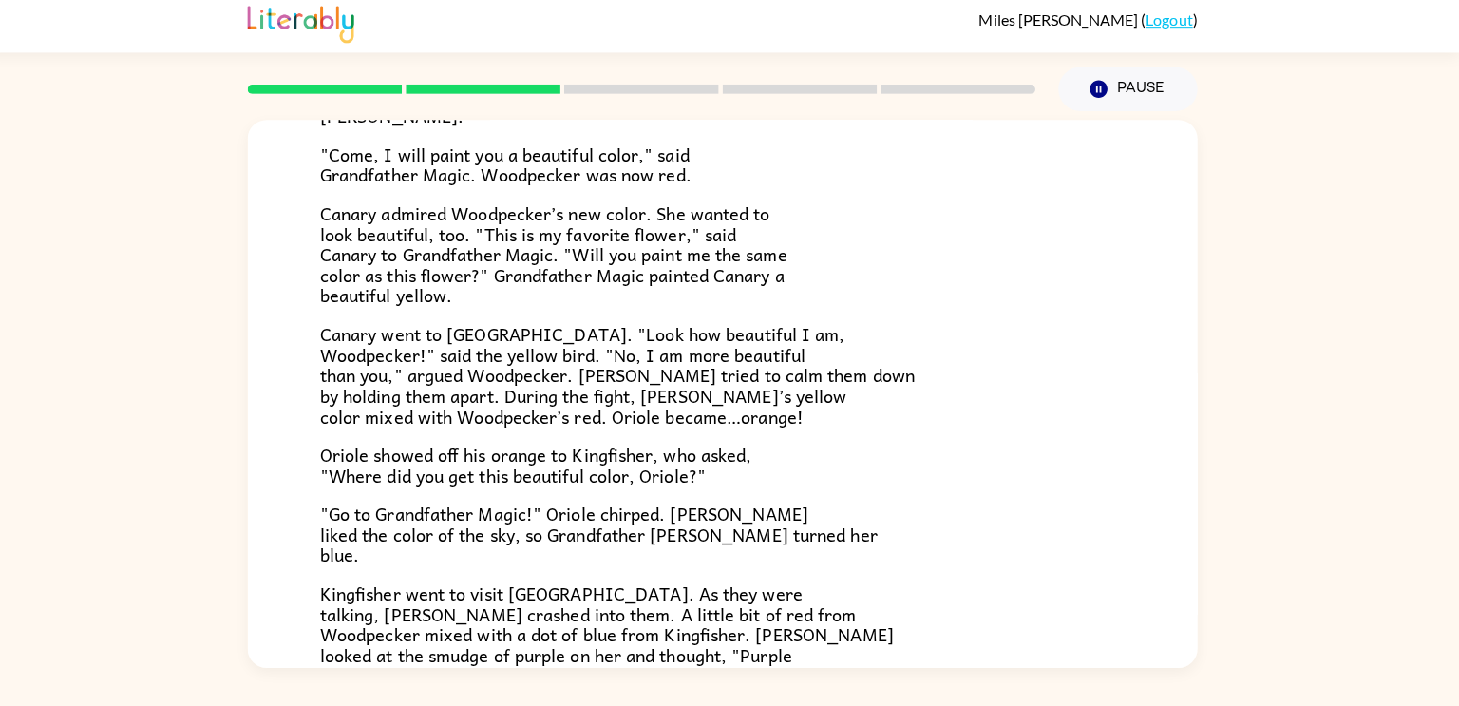
click at [356, 575] on div "Once upon a time, all birds were white. "Make me beautiful, Grandfather Magic,"…" at bounding box center [729, 376] width 798 height 736
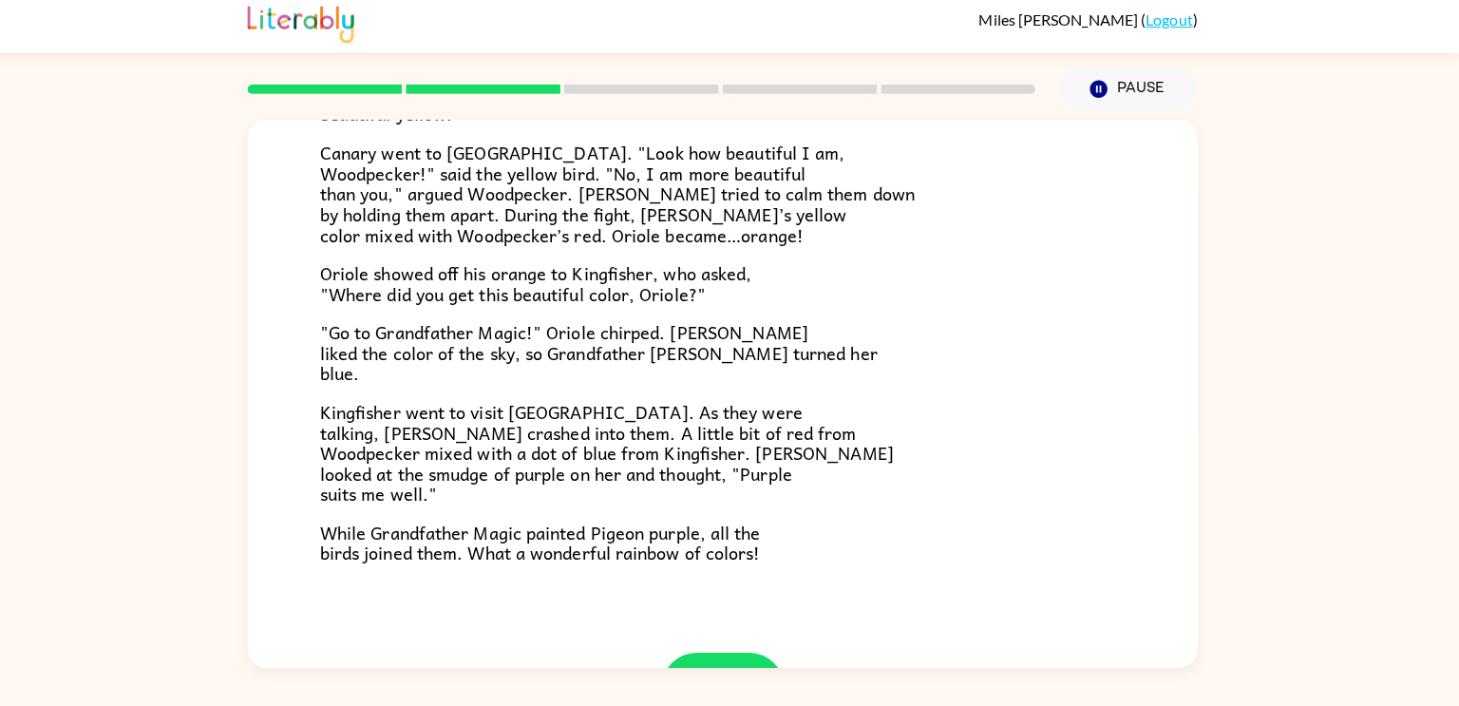
scroll to position [490, 0]
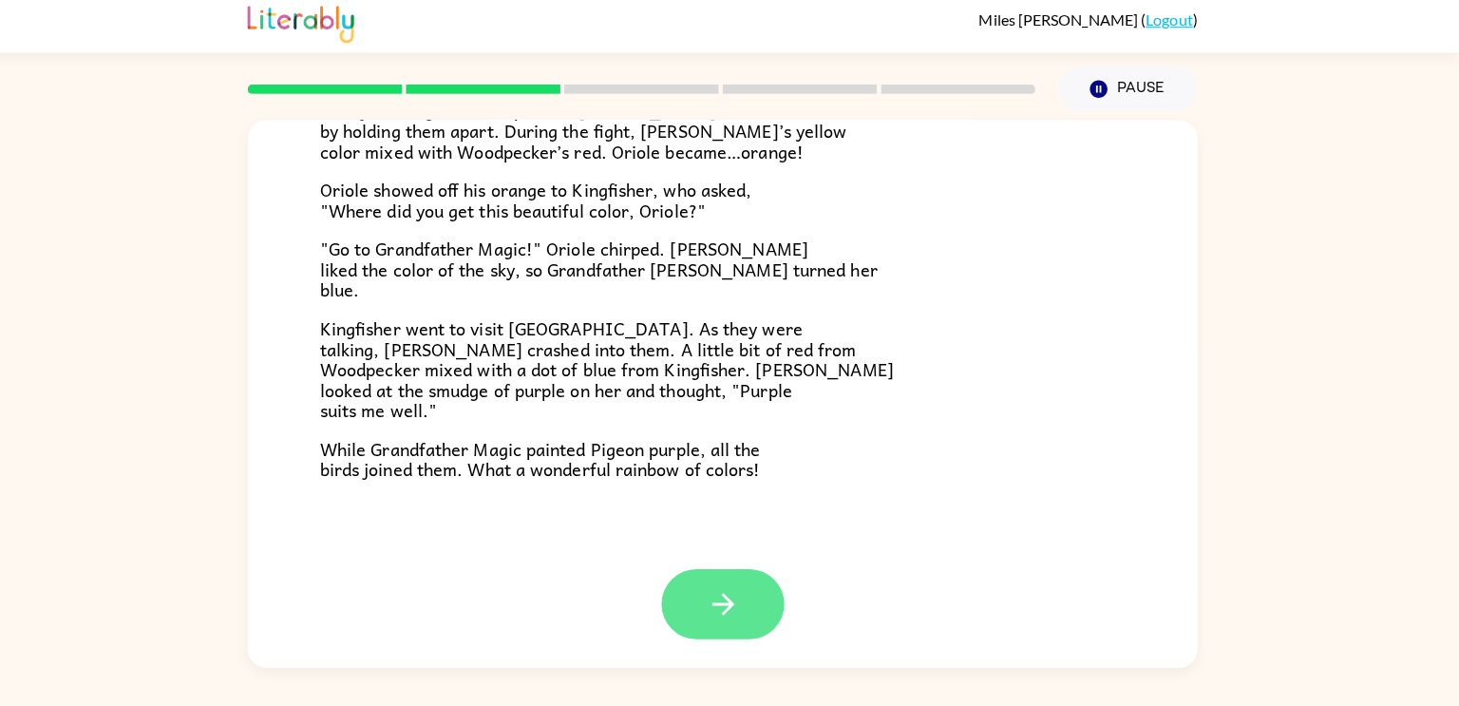
click at [718, 624] on button "button" at bounding box center [730, 604] width 122 height 69
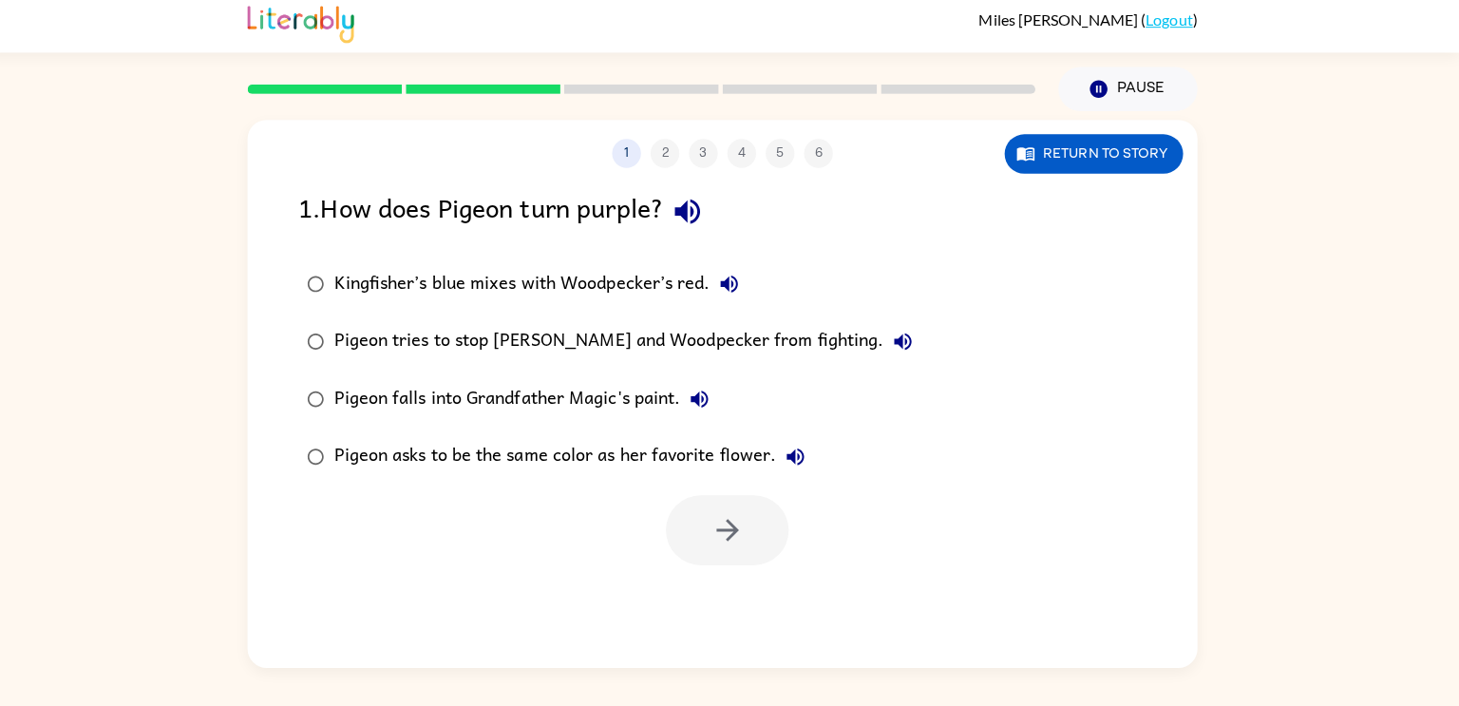
click at [694, 207] on icon "button" at bounding box center [694, 215] width 33 height 33
click at [1085, 172] on button "Return to story" at bounding box center [1096, 159] width 177 height 39
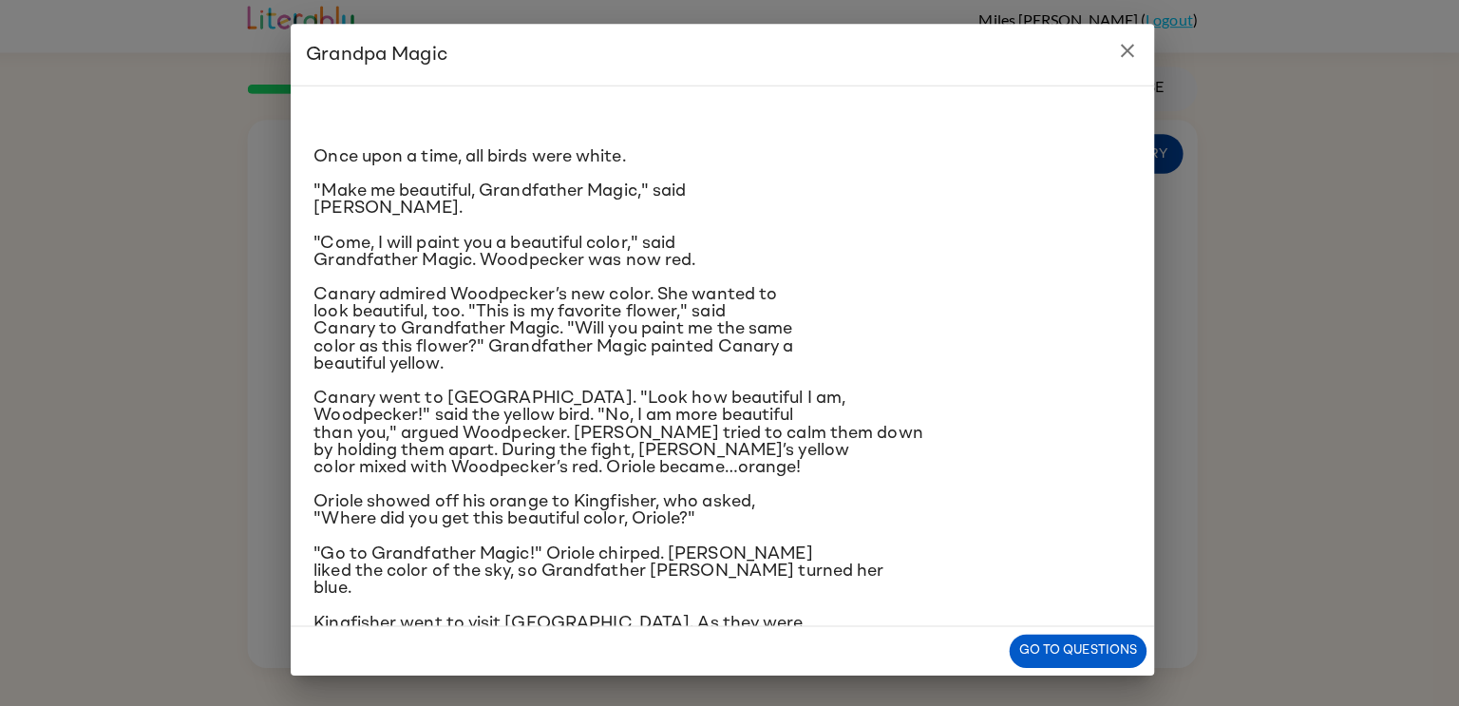
scroll to position [146, 0]
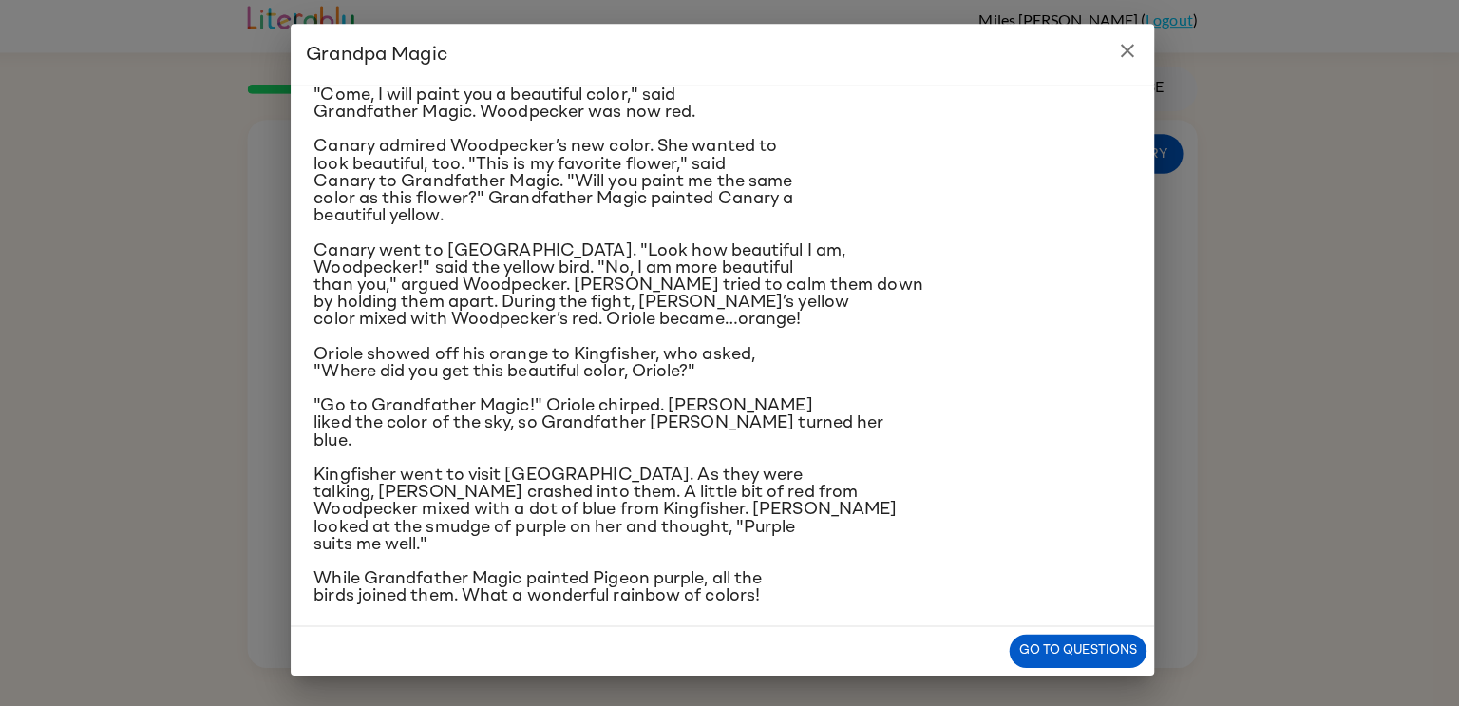
click at [315, 555] on div "Once upon a time, all birds were white. "Make me beautiful, Grandfather Magic,"…" at bounding box center [729, 359] width 855 height 536
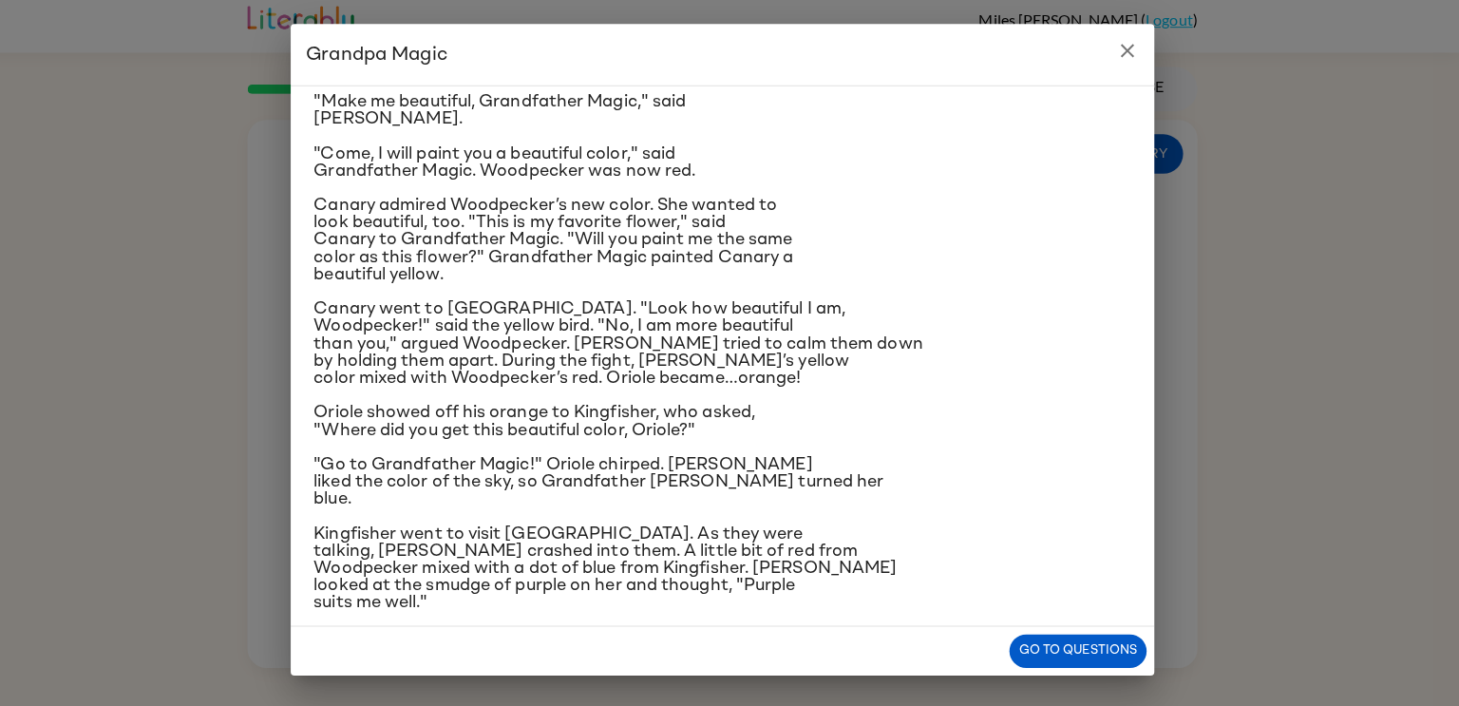
scroll to position [0, 0]
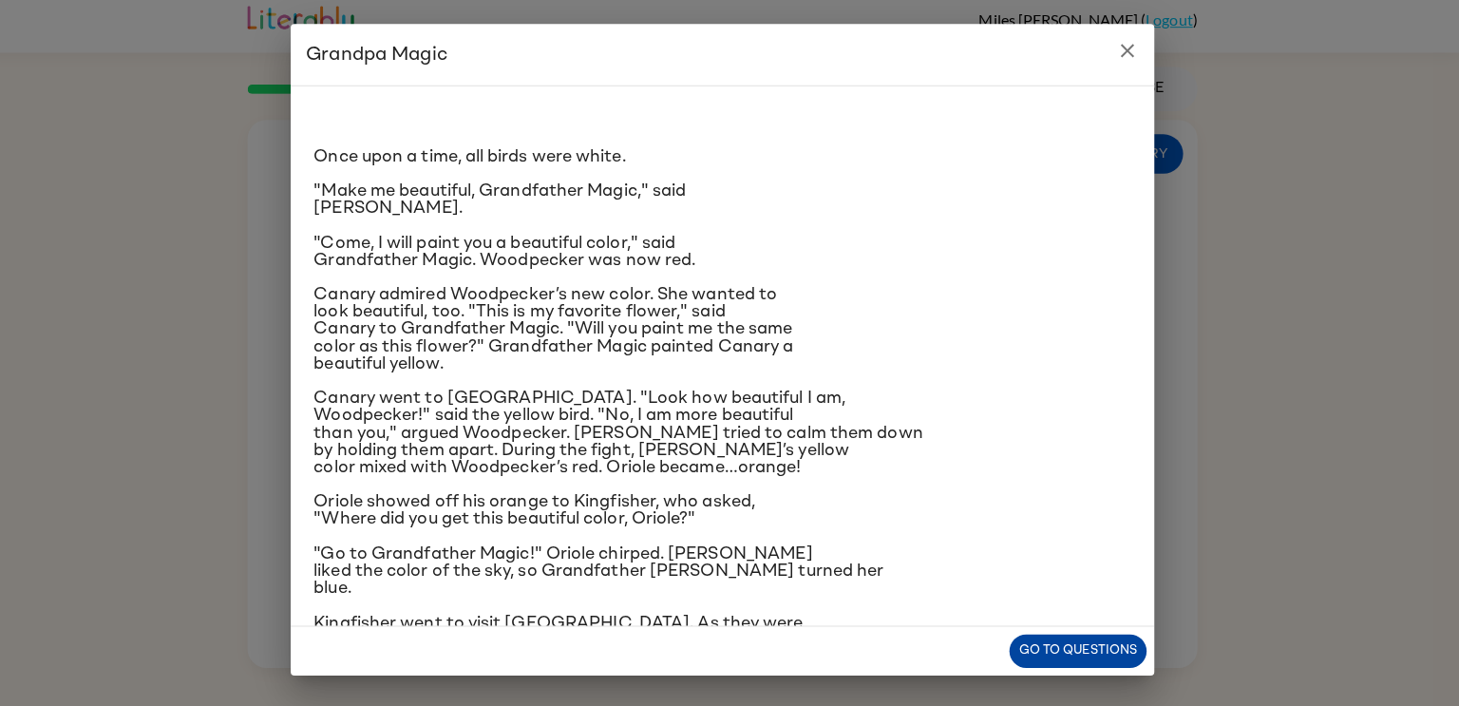
click at [1069, 656] on button "Go to questions" at bounding box center [1081, 650] width 136 height 33
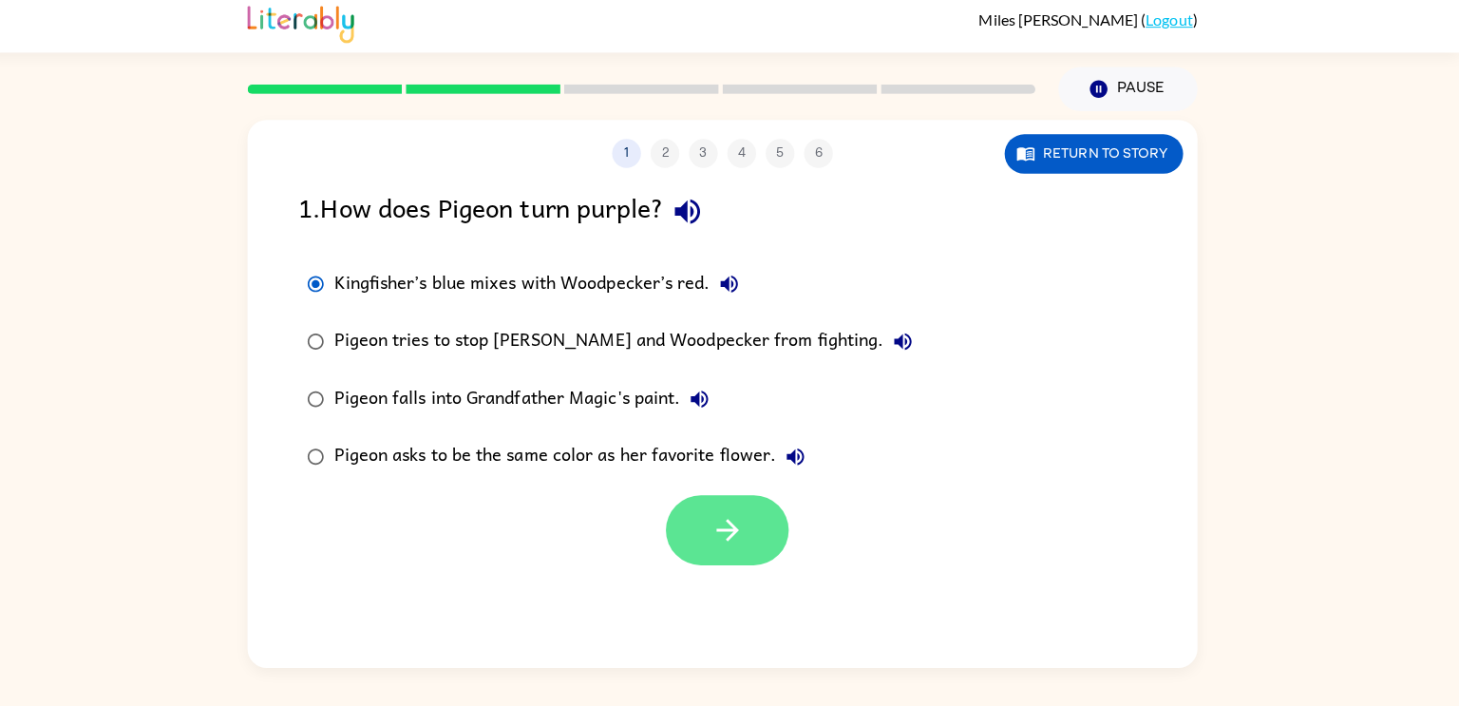
click at [739, 525] on icon "button" at bounding box center [734, 531] width 33 height 33
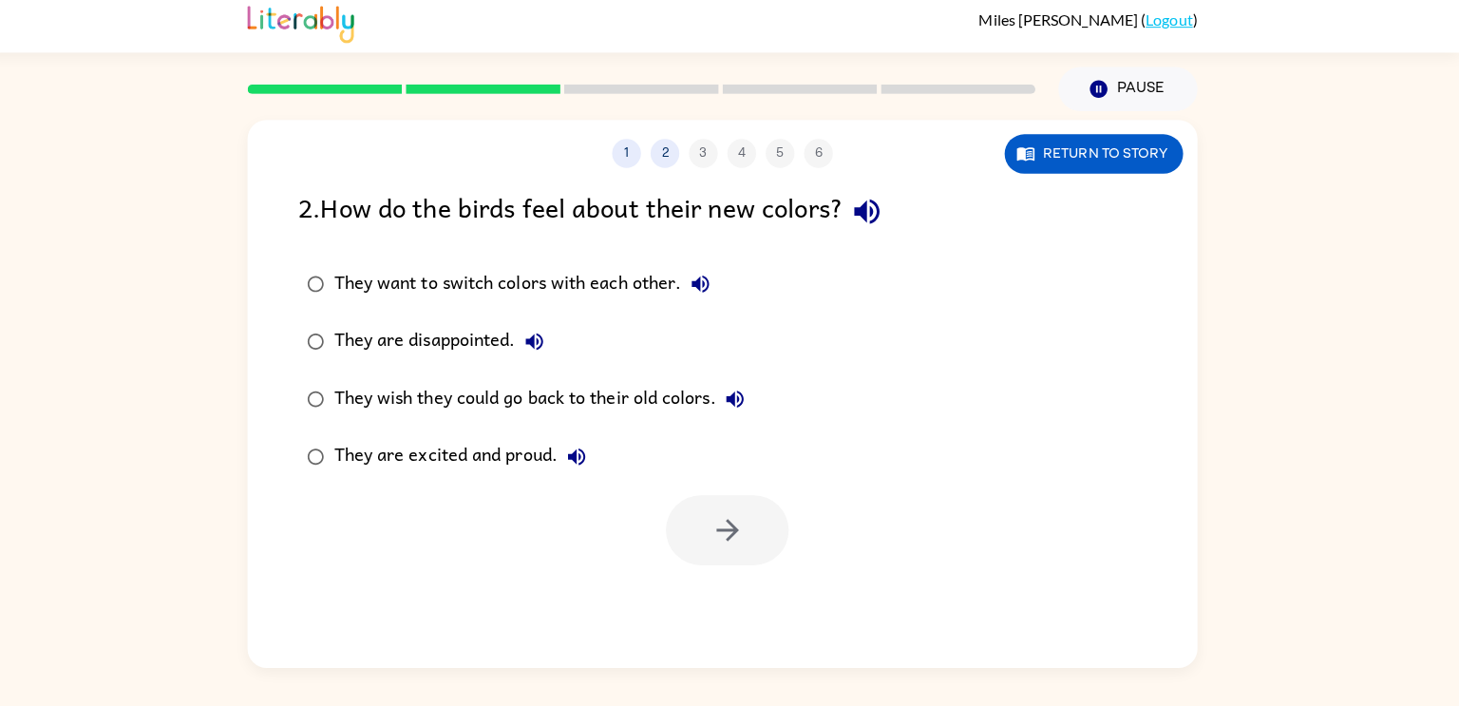
click at [896, 205] on button "button" at bounding box center [872, 216] width 48 height 48
click at [1032, 153] on icon "button" at bounding box center [1029, 158] width 19 height 19
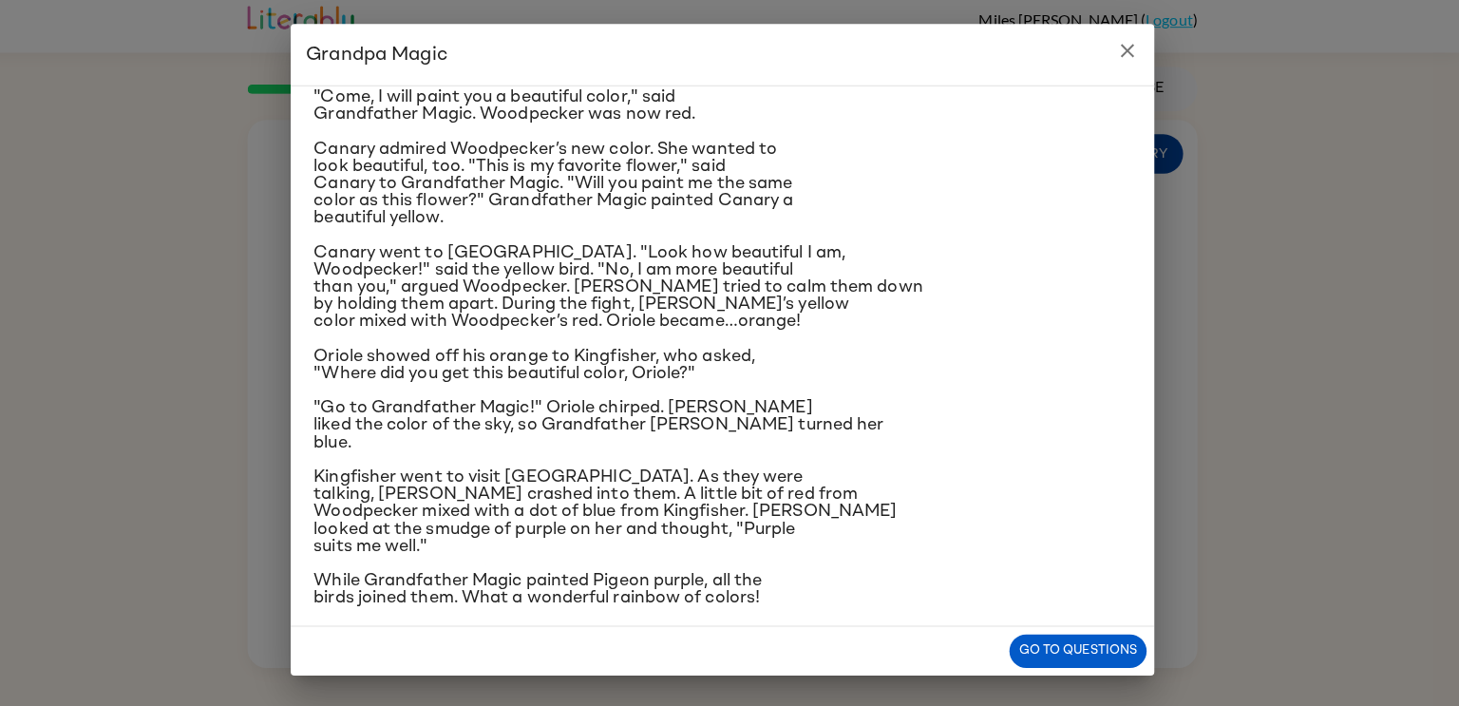
scroll to position [146, 0]
click at [1114, 642] on button "Go to questions" at bounding box center [1081, 650] width 136 height 33
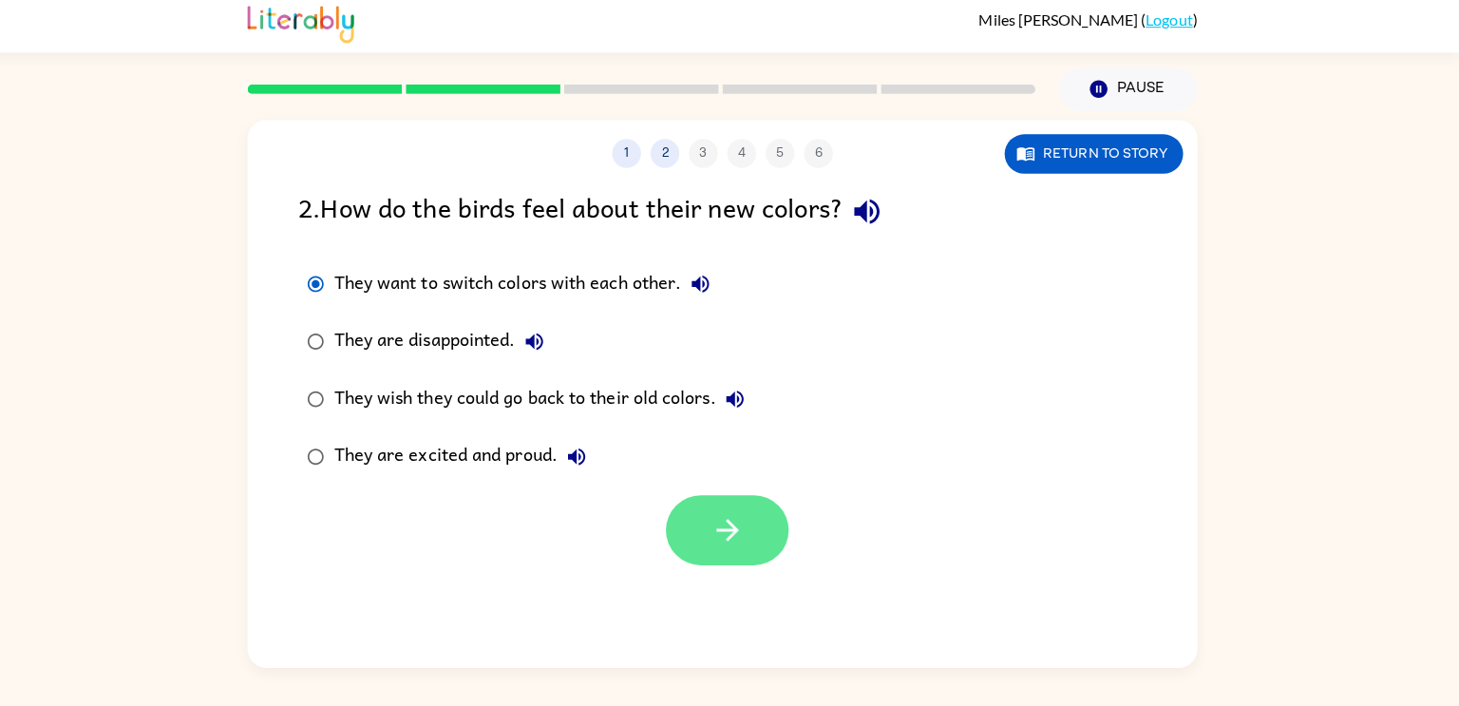
click at [750, 526] on icon "button" at bounding box center [734, 531] width 33 height 33
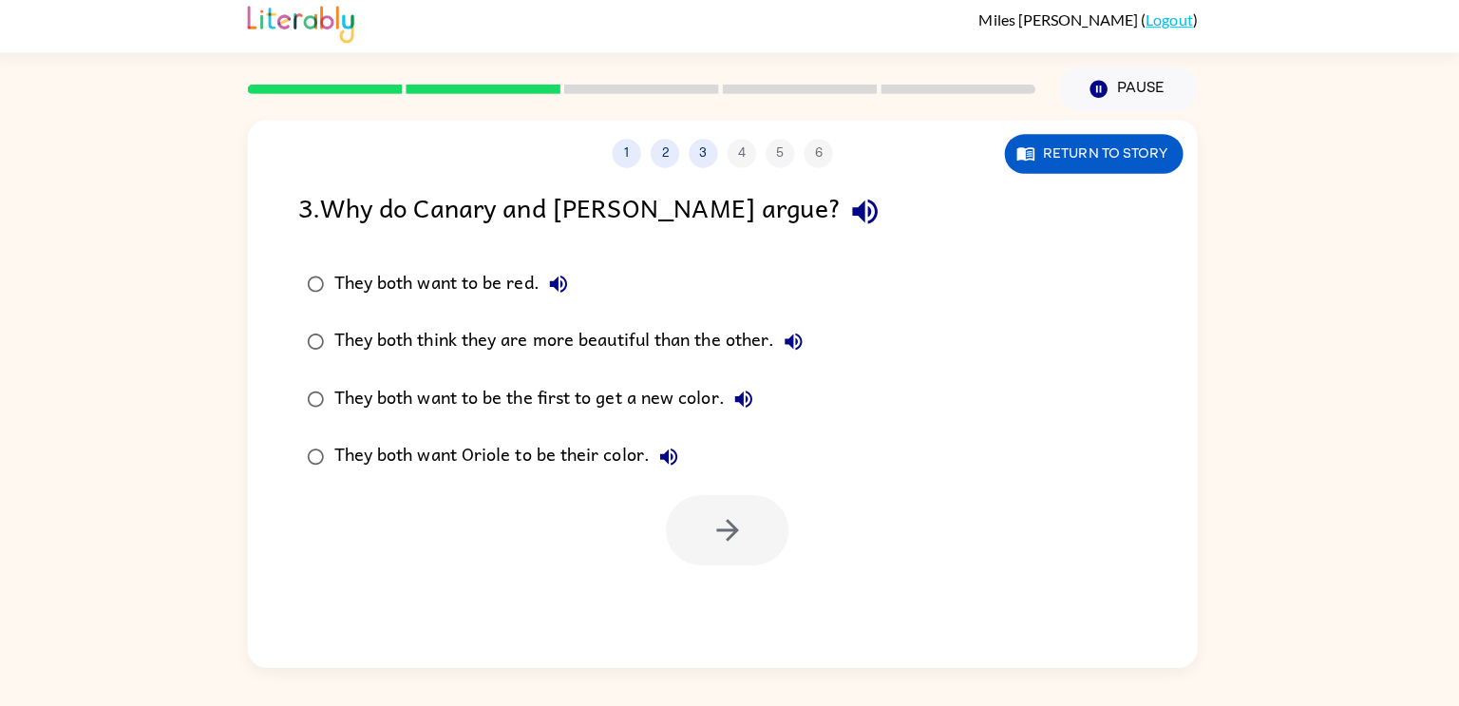
click at [854, 207] on icon "button" at bounding box center [870, 215] width 33 height 33
click at [732, 500] on button "button" at bounding box center [734, 531] width 122 height 69
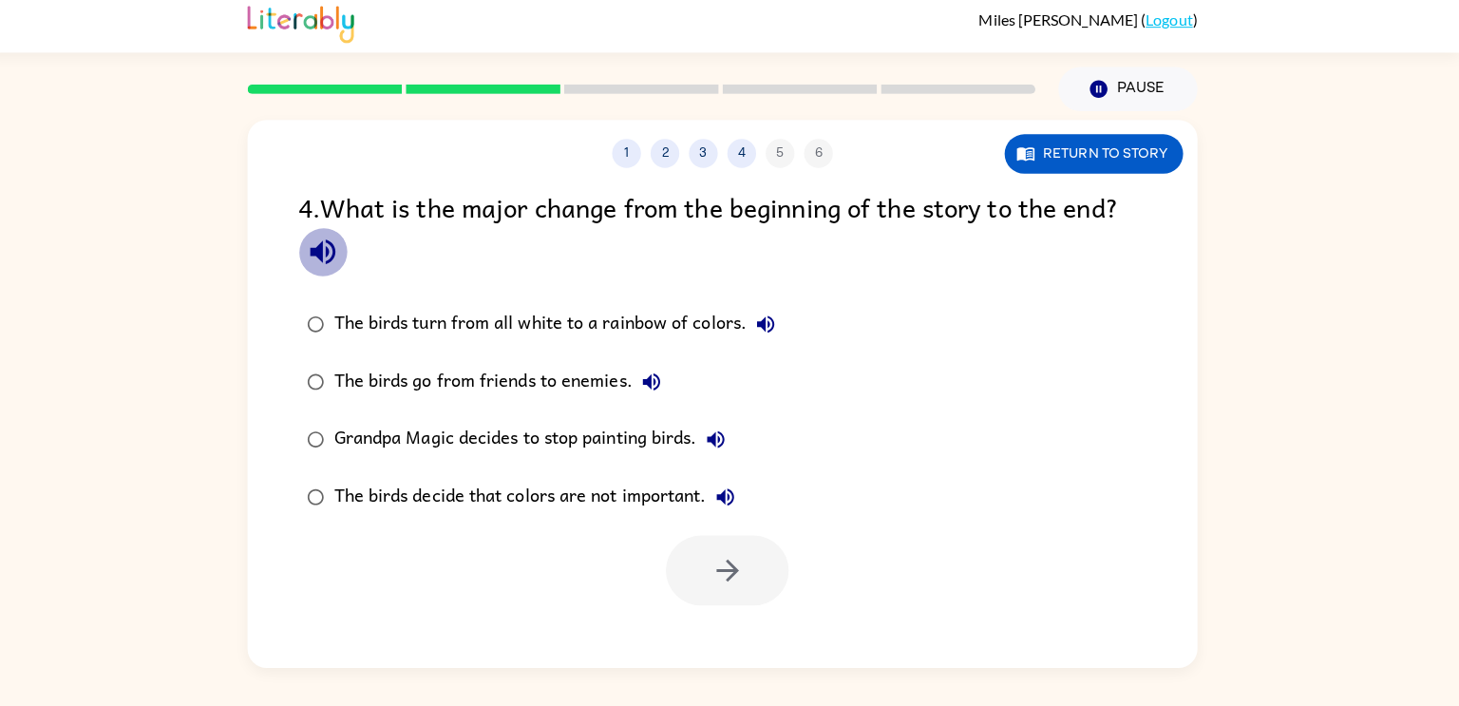
click at [310, 257] on button "button" at bounding box center [334, 256] width 48 height 48
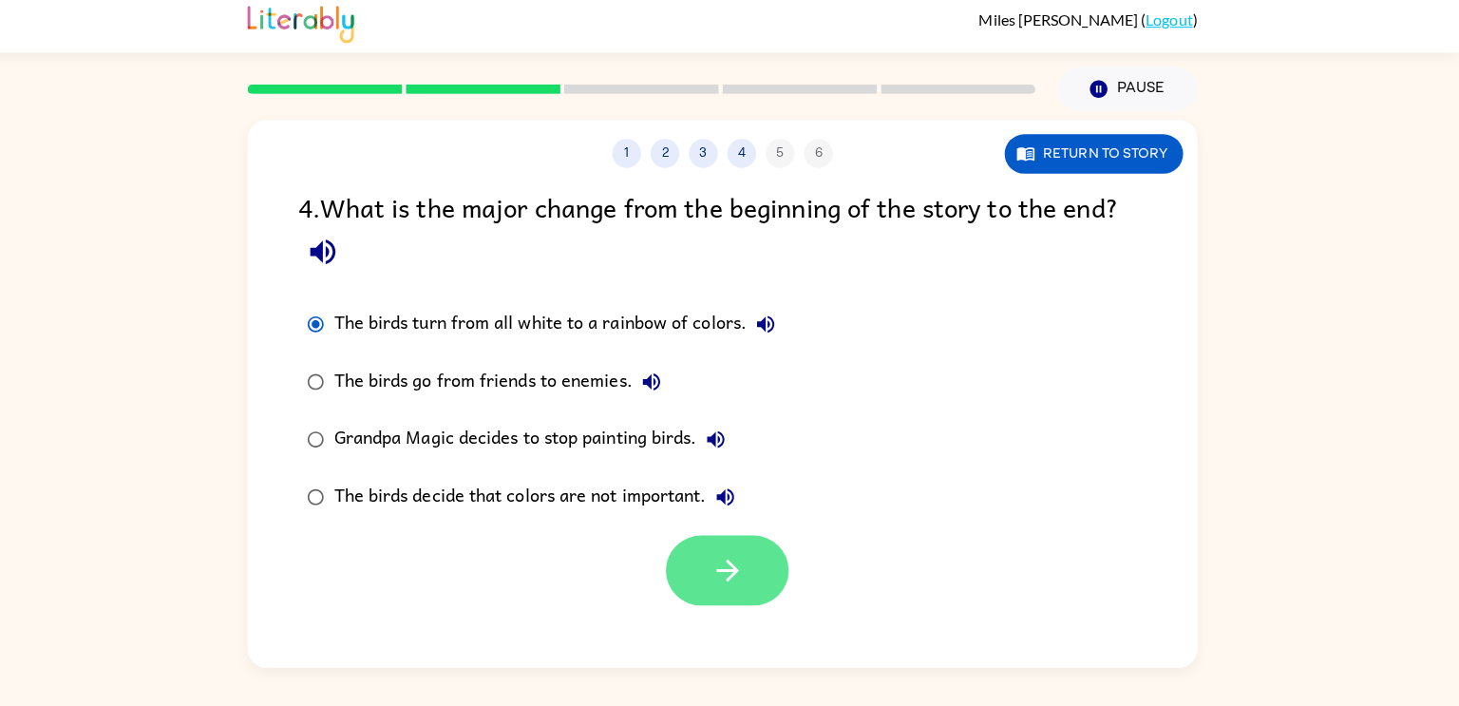
click at [744, 579] on icon "button" at bounding box center [734, 571] width 33 height 33
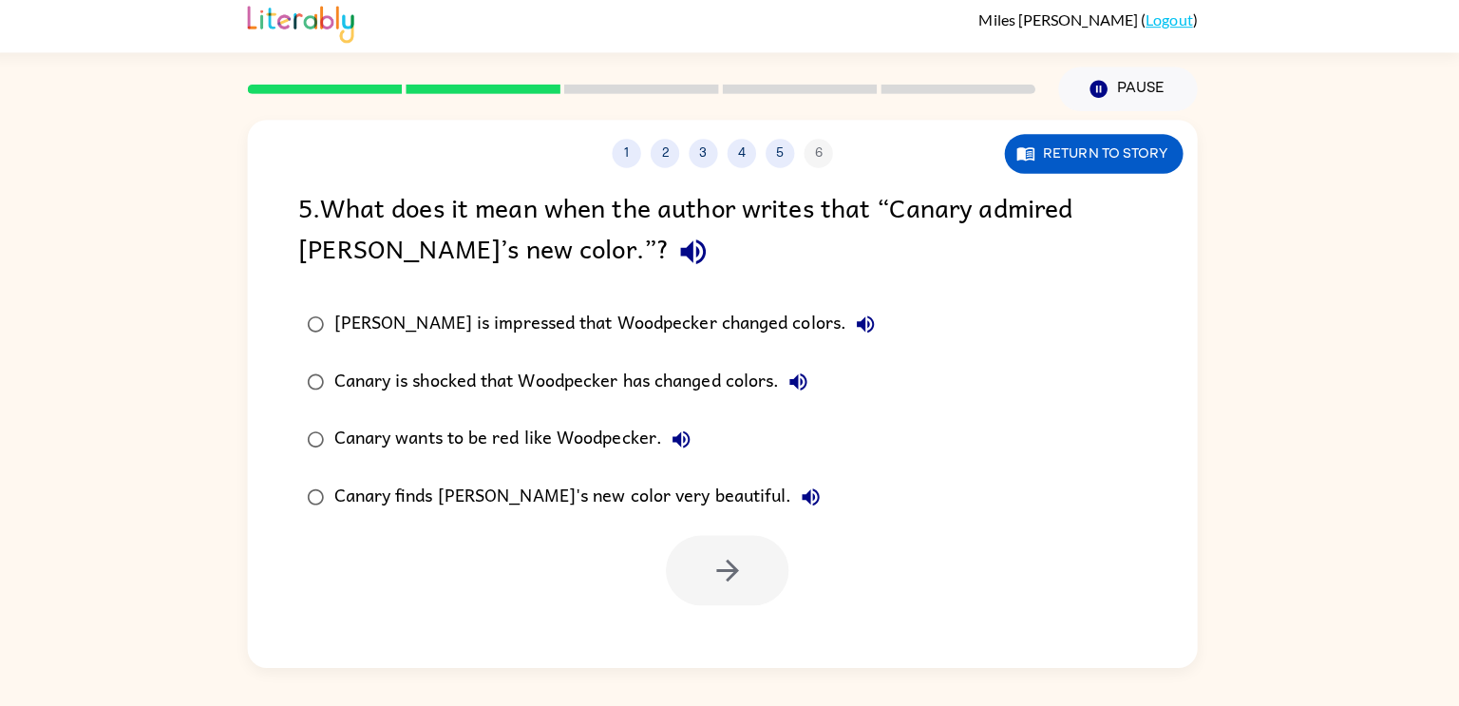
click at [684, 247] on icon "button" at bounding box center [700, 255] width 33 height 33
click at [397, 322] on div "[PERSON_NAME] is impressed that Woodpecker changed colors." at bounding box center [617, 328] width 545 height 38
click at [346, 501] on div "Canary finds [PERSON_NAME]'s new color very beautiful." at bounding box center [590, 499] width 491 height 38
click at [720, 566] on icon "button" at bounding box center [734, 571] width 33 height 33
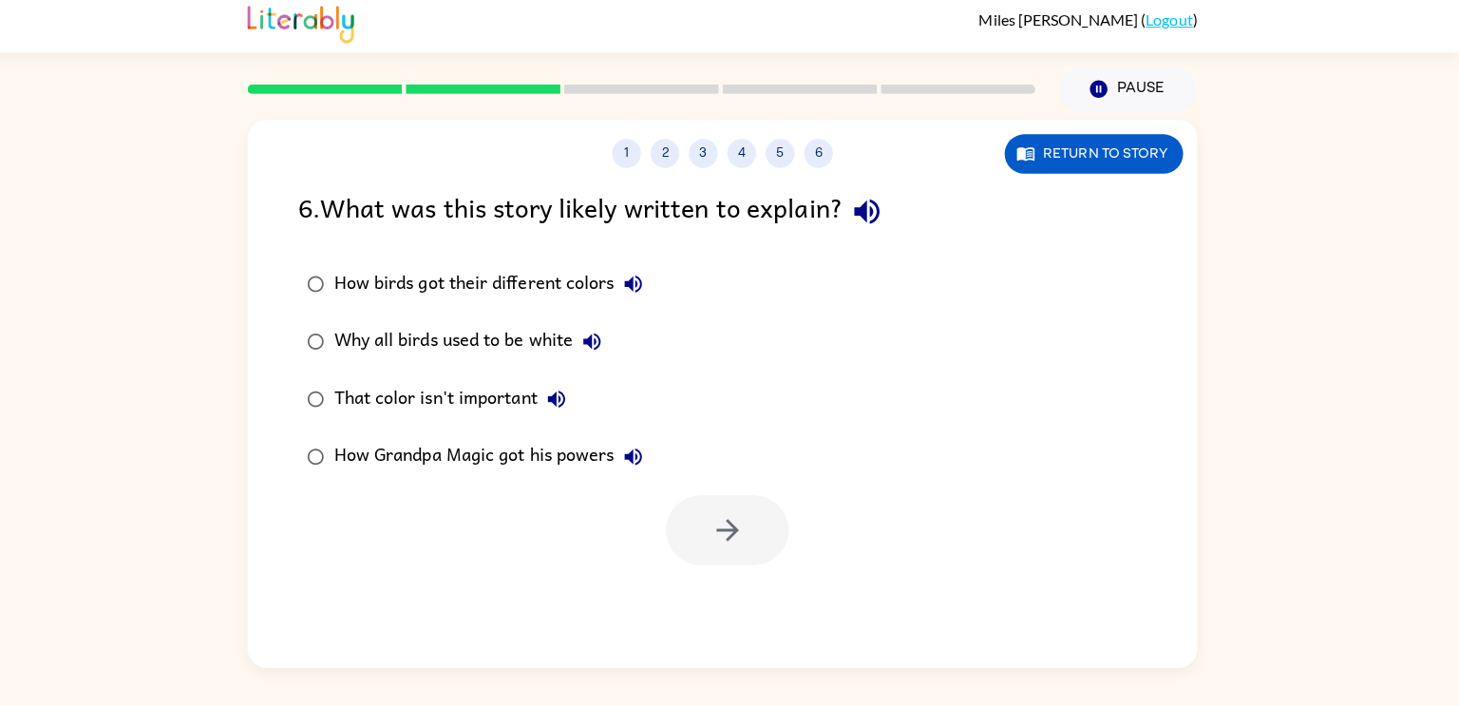
click at [884, 201] on icon "button" at bounding box center [872, 215] width 33 height 33
click at [693, 536] on button "button" at bounding box center [734, 531] width 122 height 69
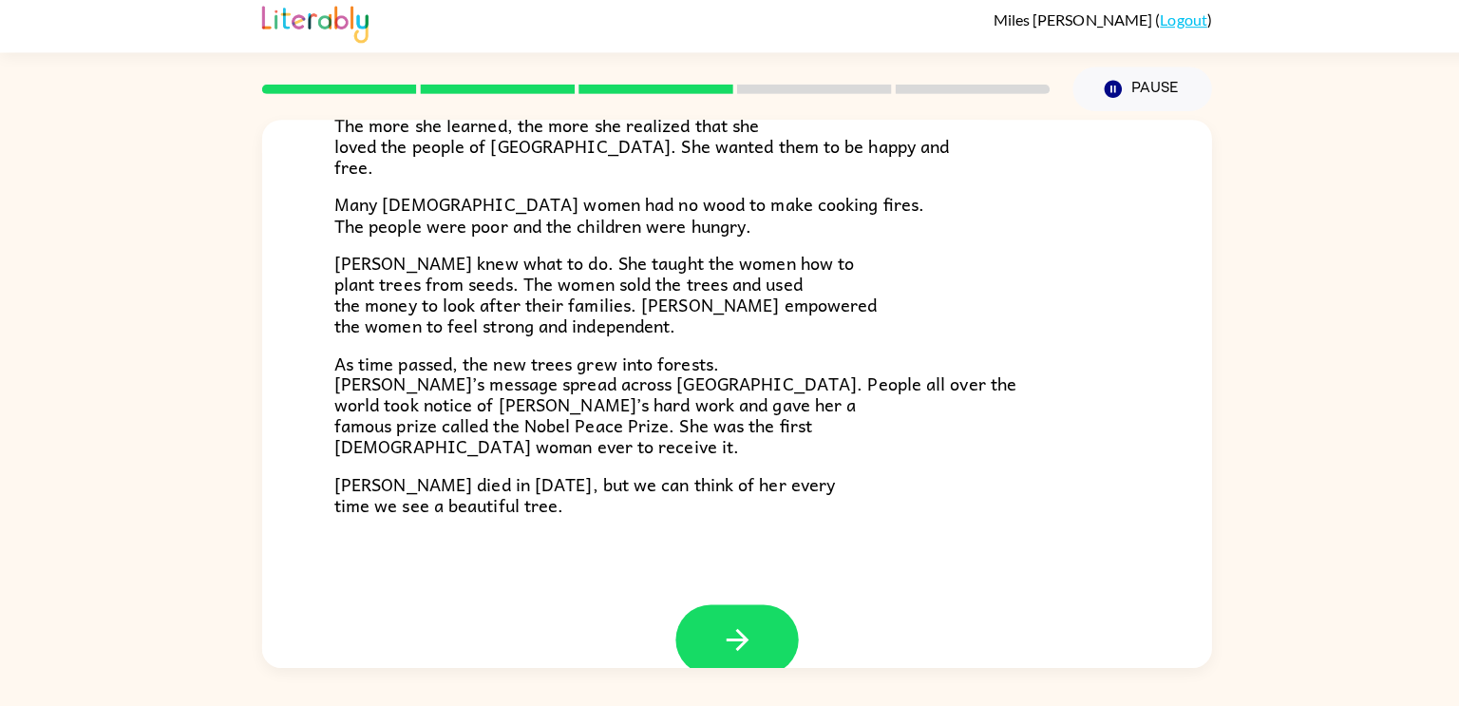
scroll to position [534, 0]
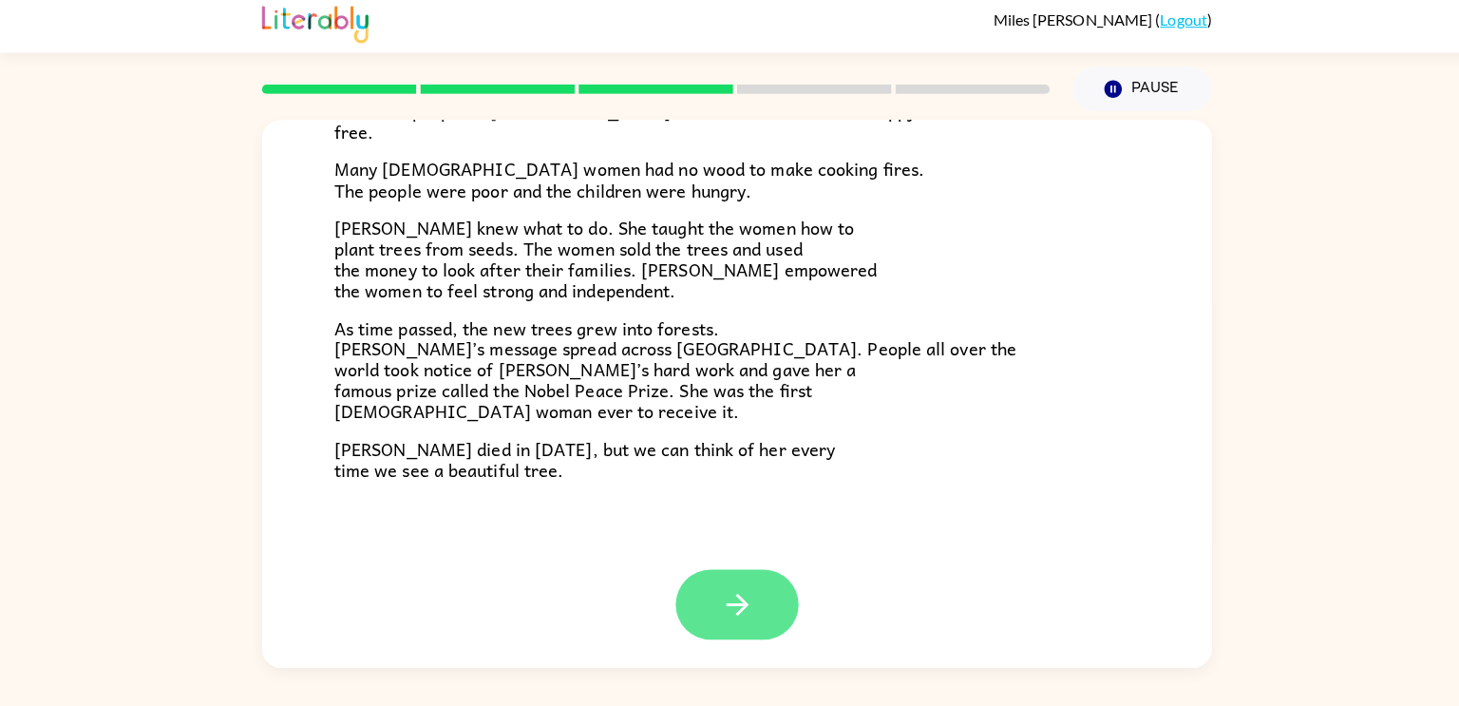
click at [734, 636] on button "button" at bounding box center [730, 605] width 122 height 69
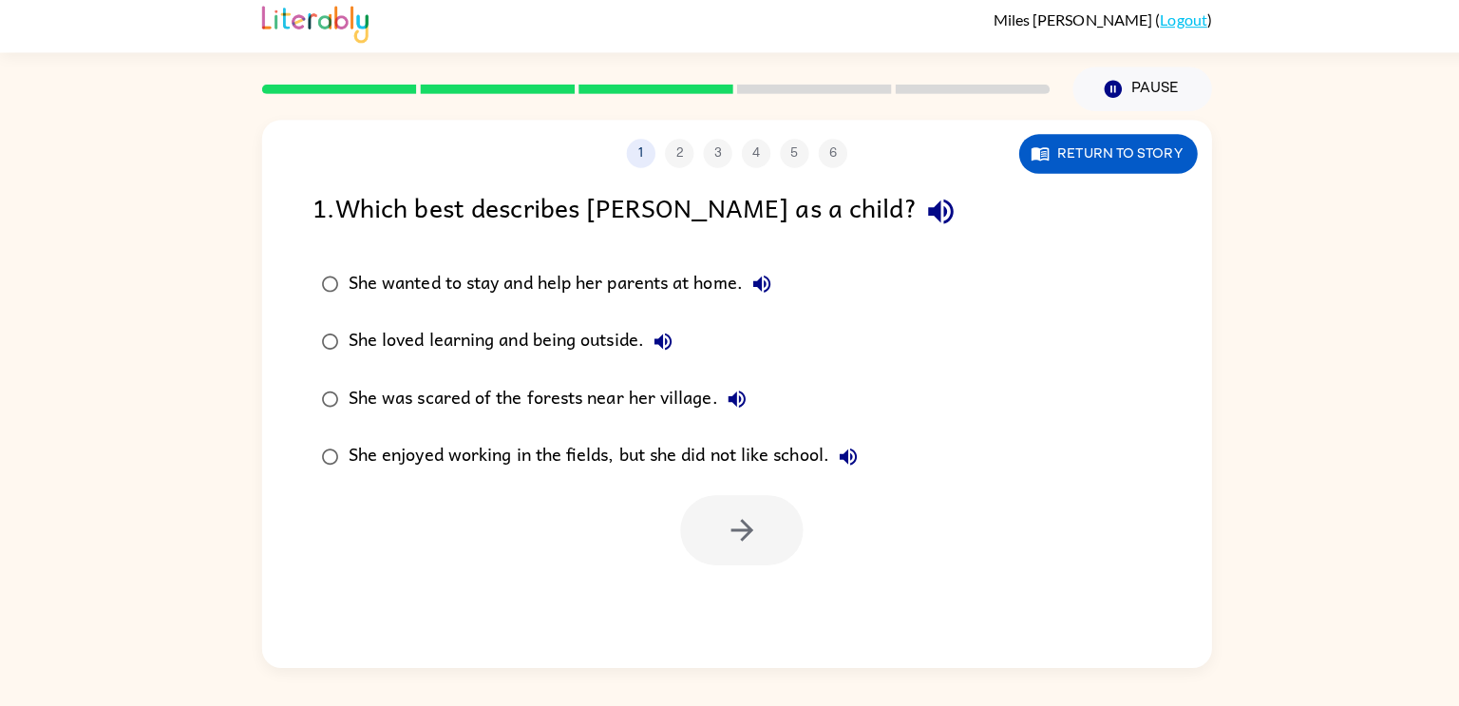
scroll to position [0, 0]
click at [918, 213] on icon "button" at bounding box center [930, 216] width 25 height 25
click at [370, 330] on div "She loved learning and being outside." at bounding box center [510, 345] width 330 height 38
click at [736, 546] on icon "button" at bounding box center [734, 531] width 33 height 33
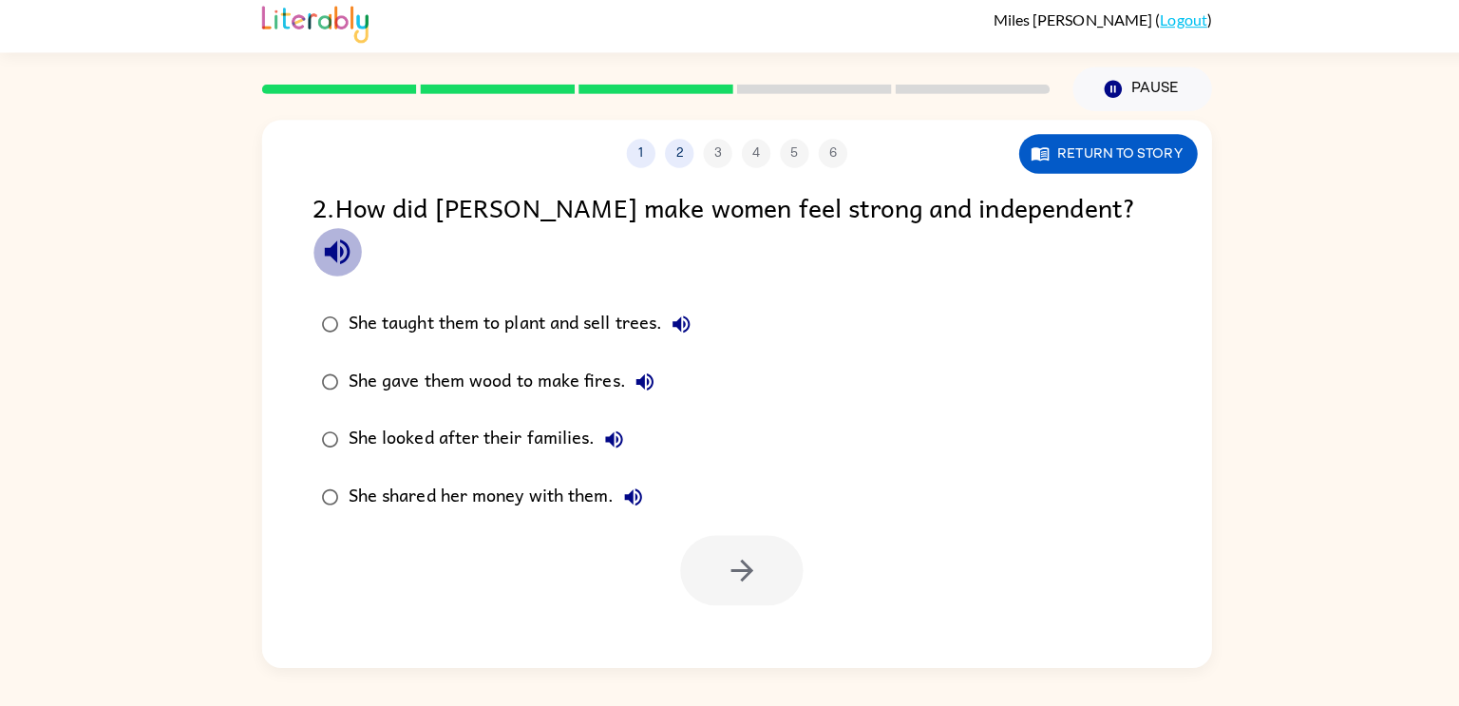
click at [350, 239] on icon "button" at bounding box center [333, 255] width 33 height 33
click at [1071, 159] on button "Return to story" at bounding box center [1096, 159] width 177 height 39
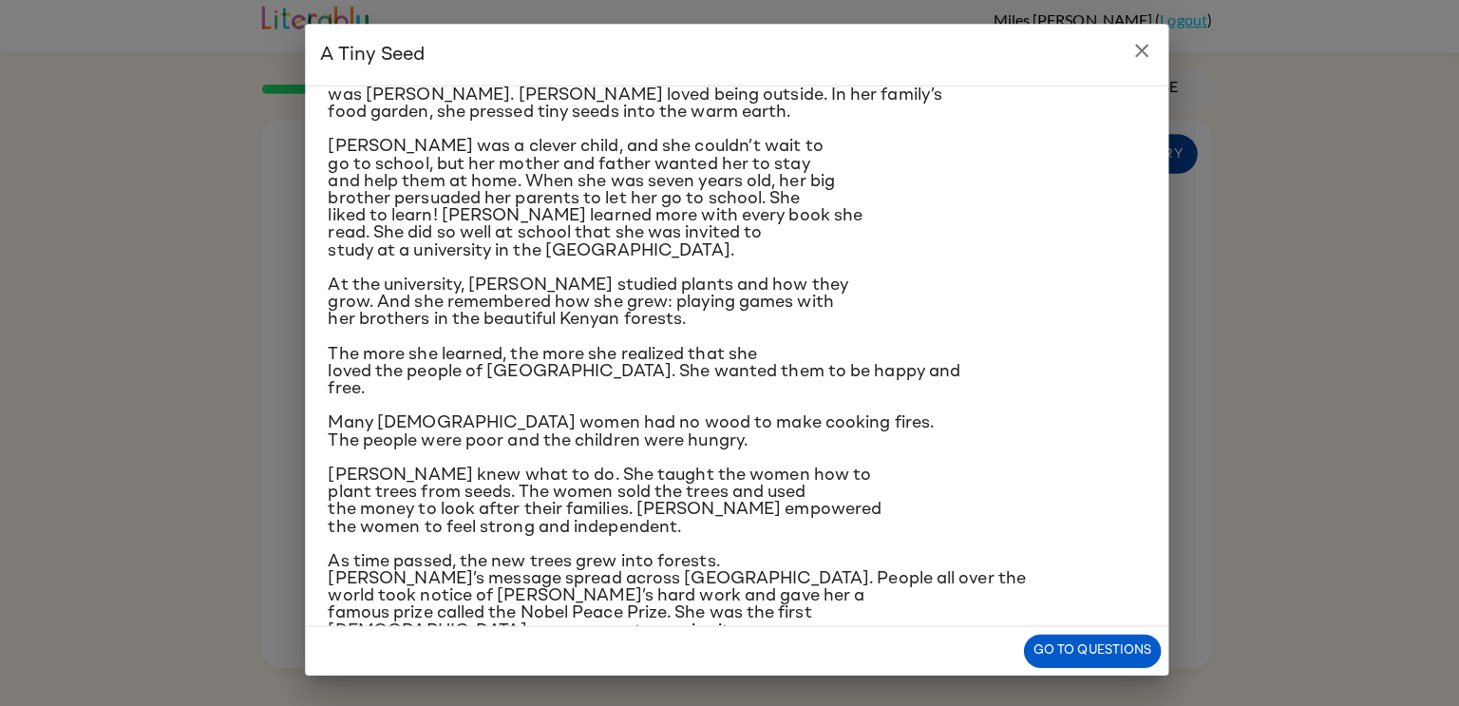
scroll to position [179, 0]
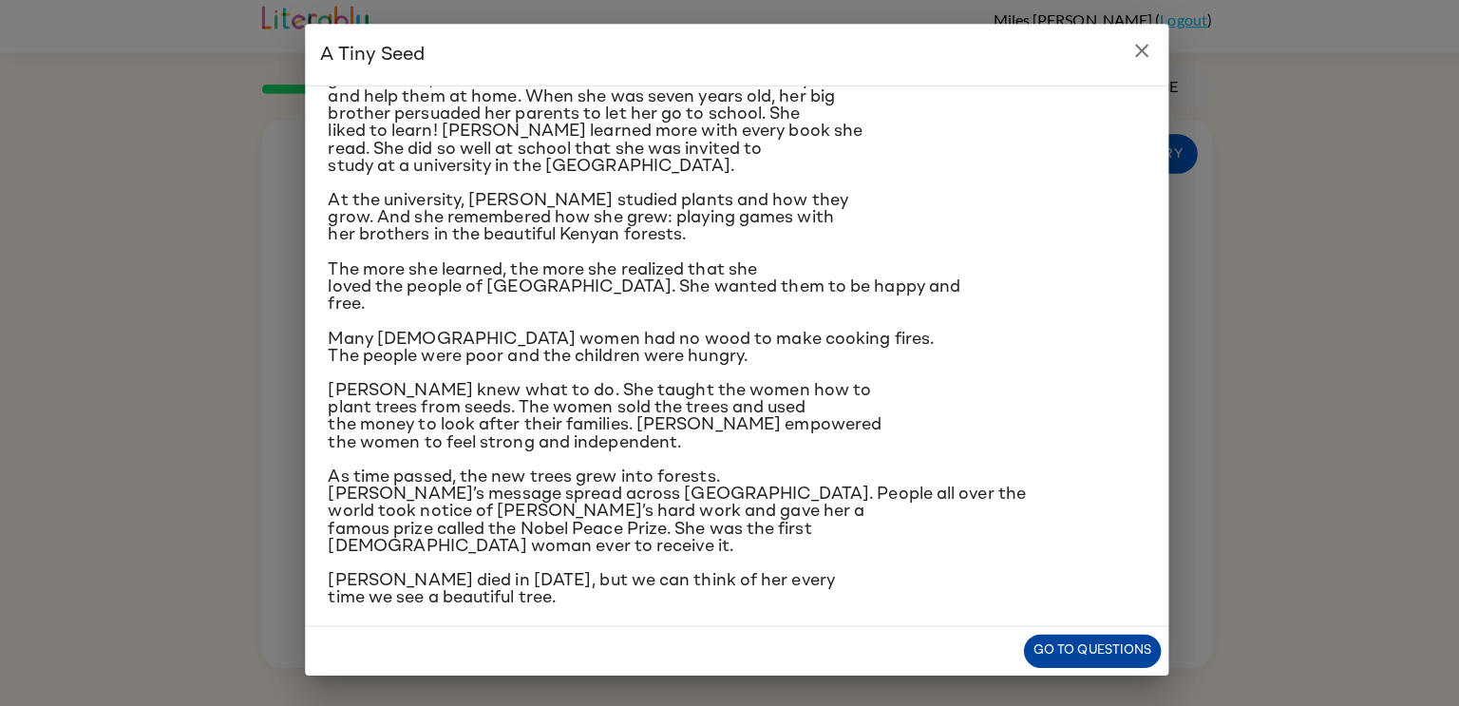
click at [1097, 647] on button "Go to questions" at bounding box center [1081, 650] width 136 height 33
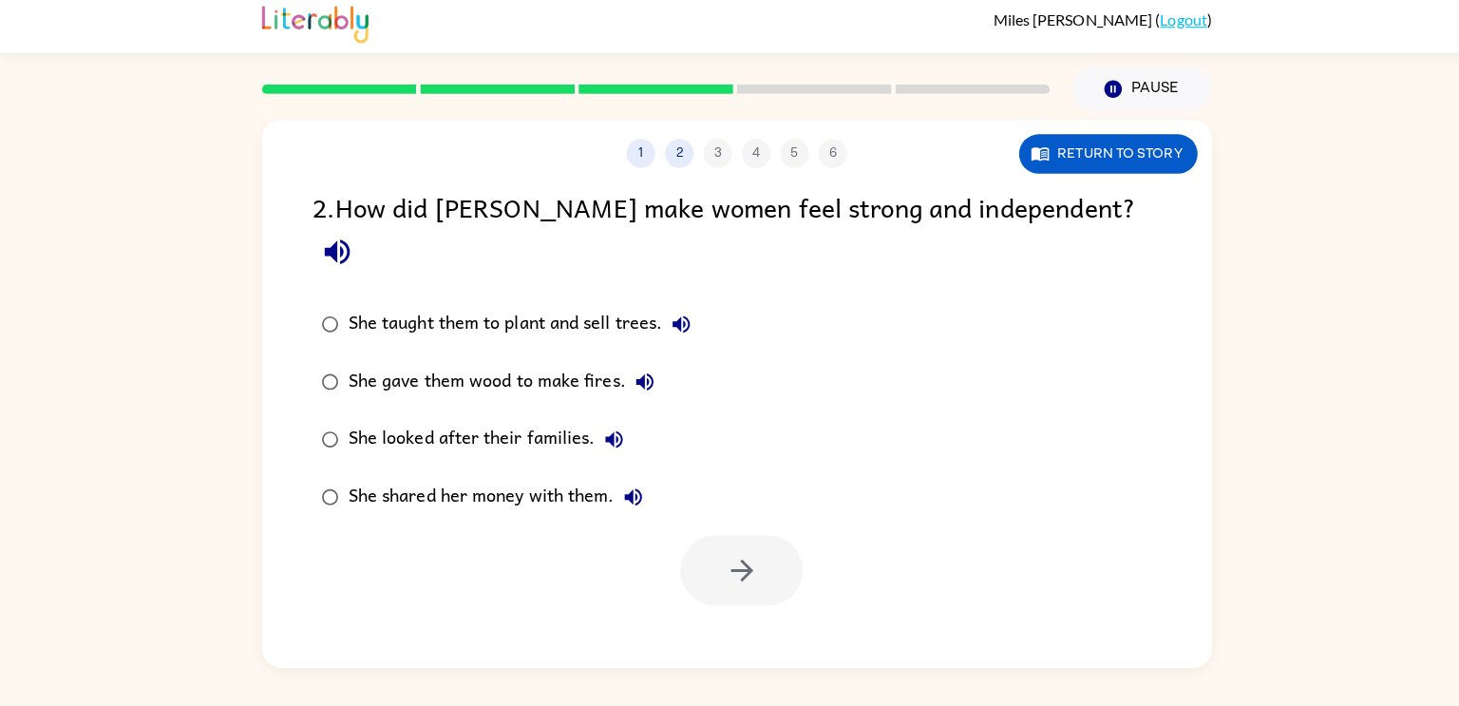
click at [354, 309] on div "She taught them to plant and sell trees." at bounding box center [519, 328] width 349 height 38
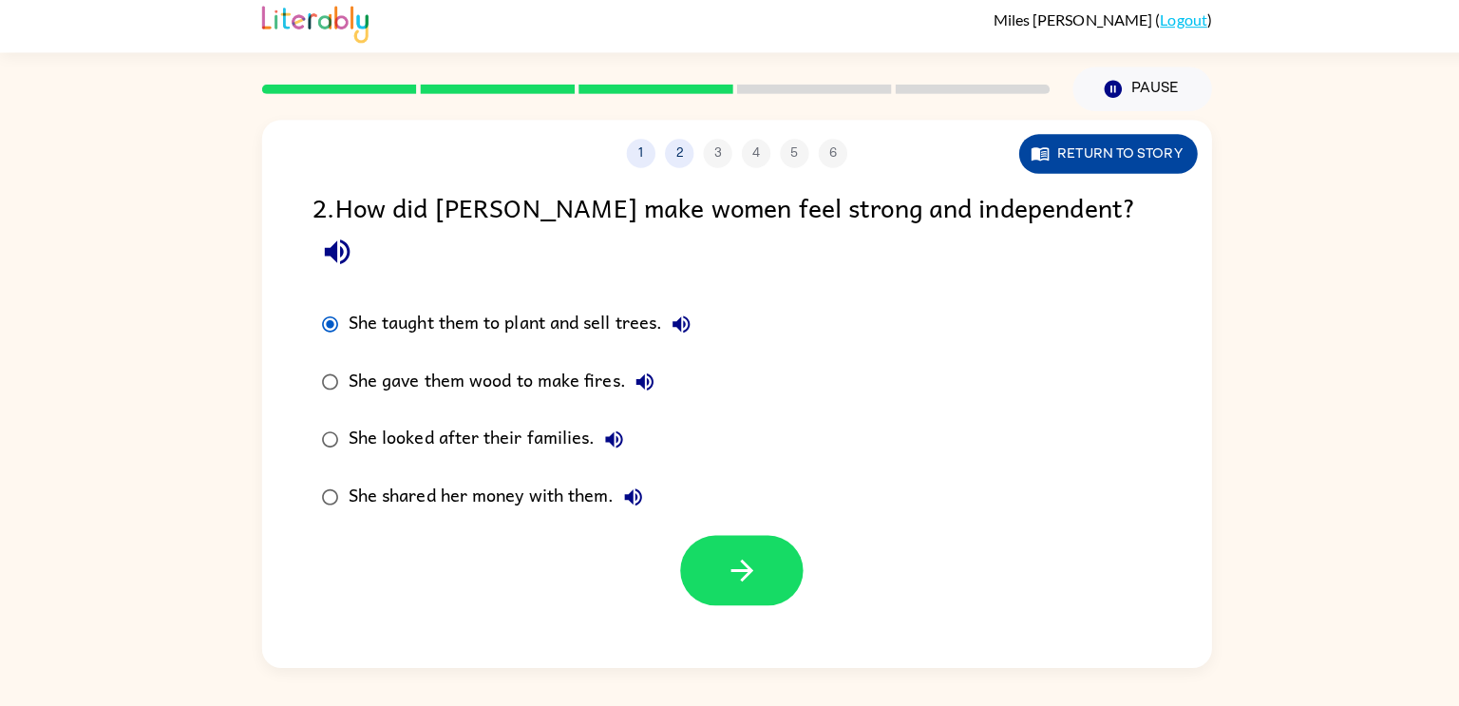
click at [1153, 159] on button "Return to story" at bounding box center [1096, 159] width 177 height 39
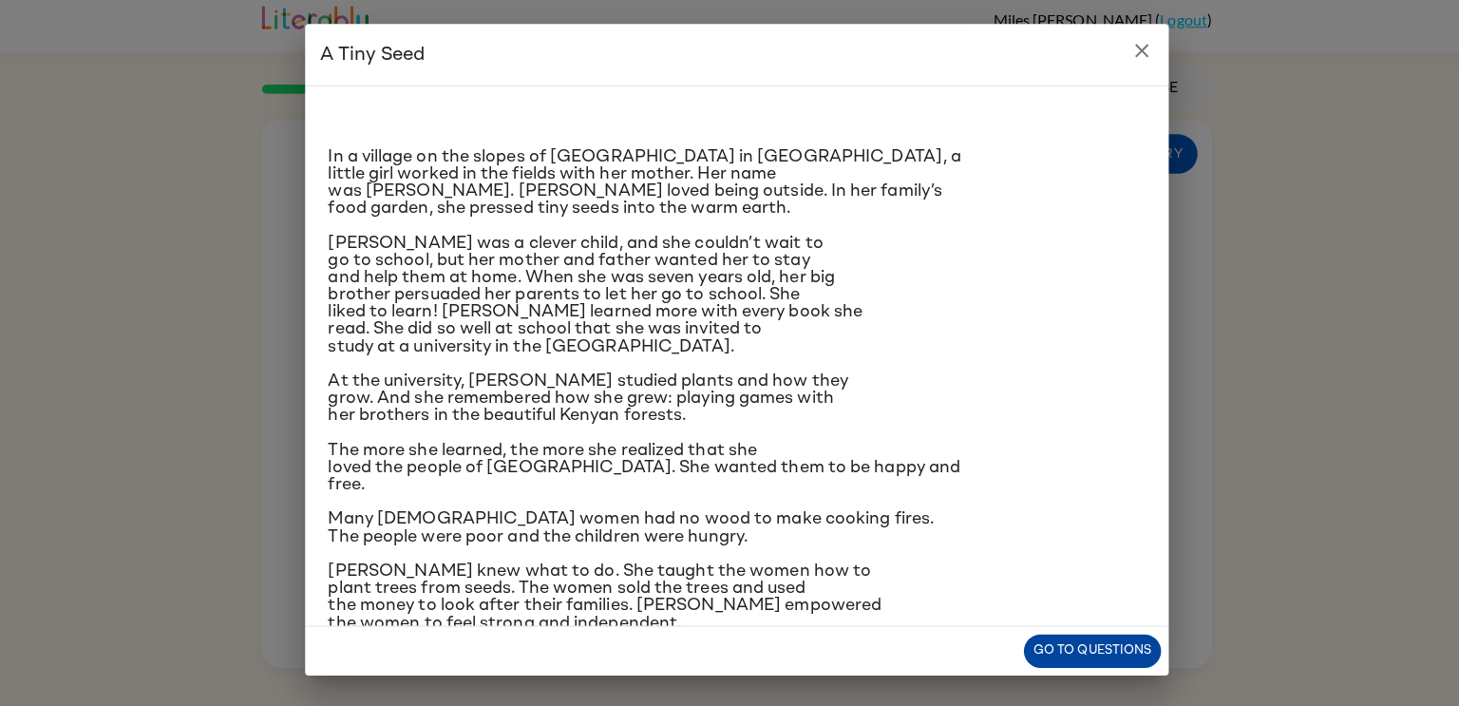
click at [1107, 654] on button "Go to questions" at bounding box center [1081, 650] width 136 height 33
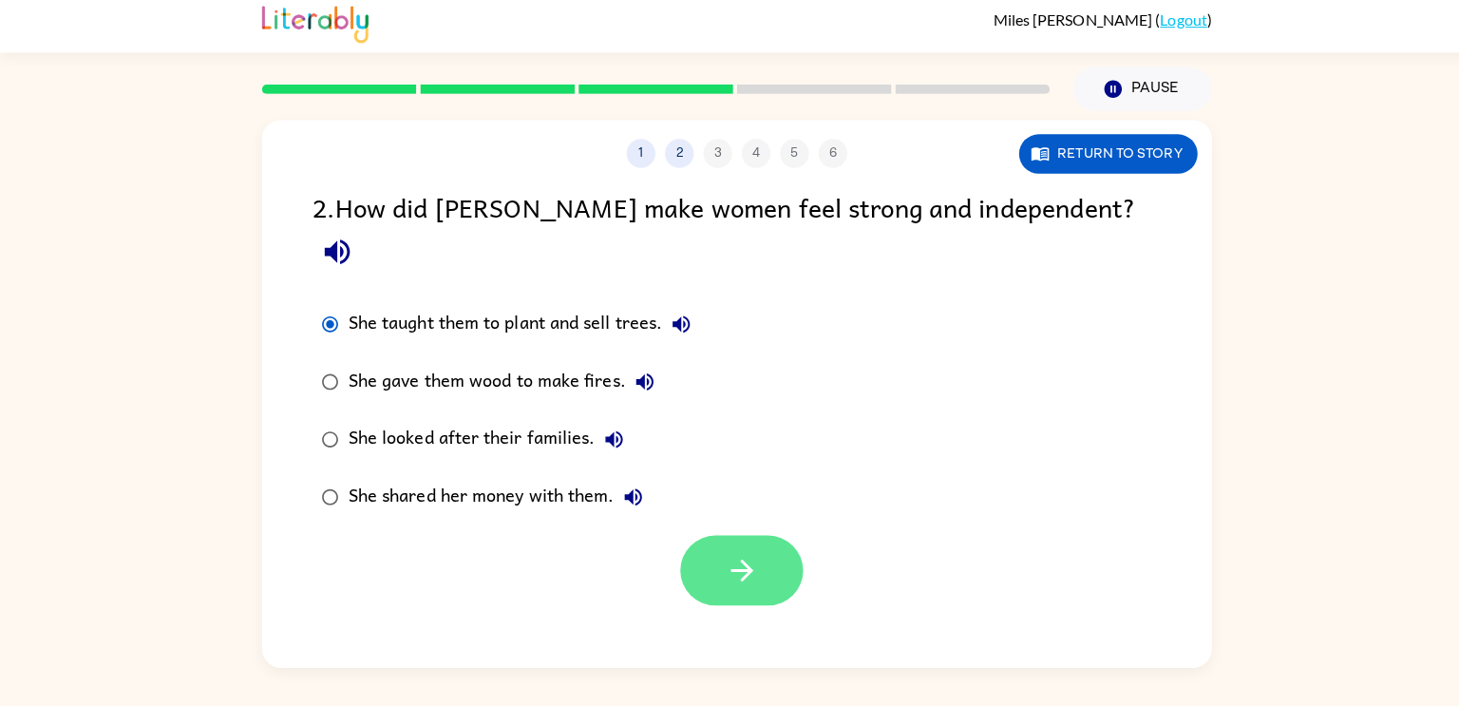
click at [721, 555] on icon "button" at bounding box center [734, 571] width 33 height 33
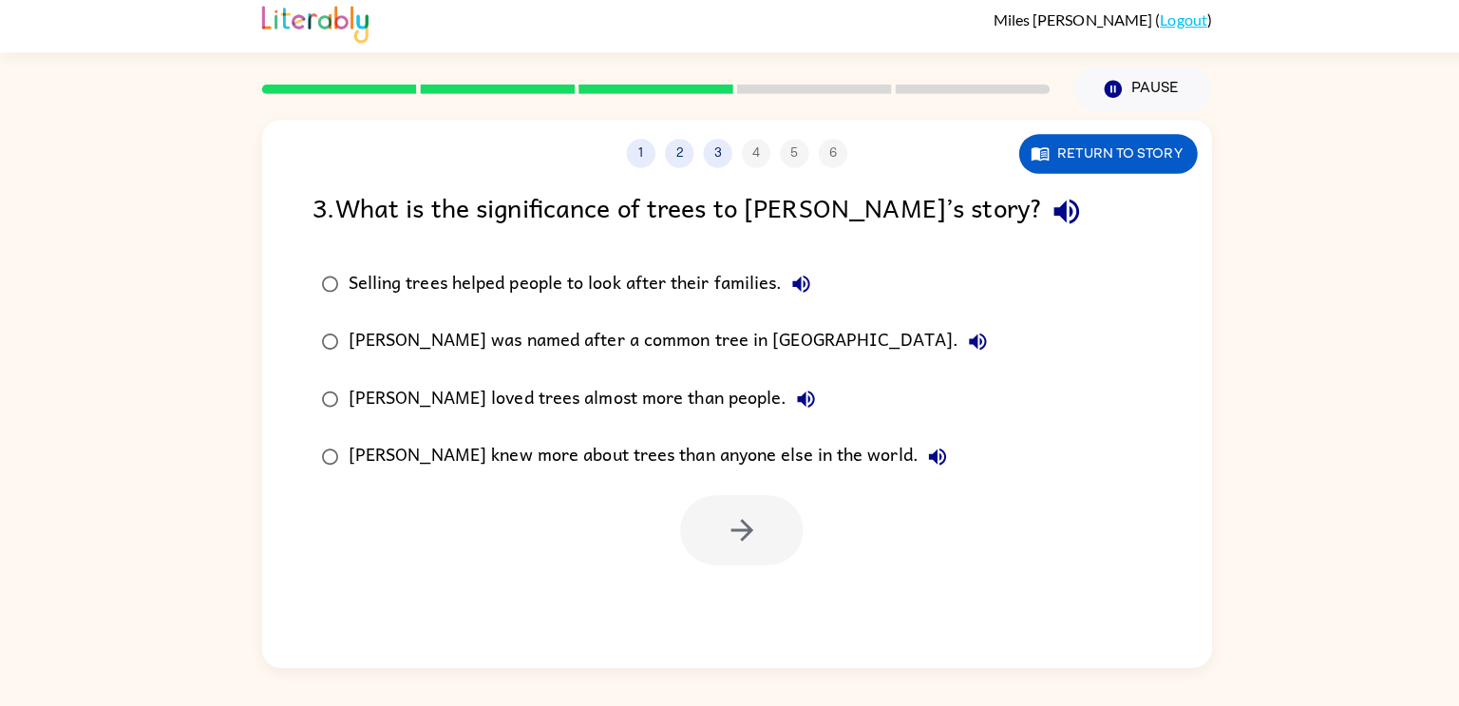
click at [1031, 210] on button "button" at bounding box center [1055, 216] width 48 height 48
click at [730, 535] on icon "button" at bounding box center [734, 531] width 33 height 33
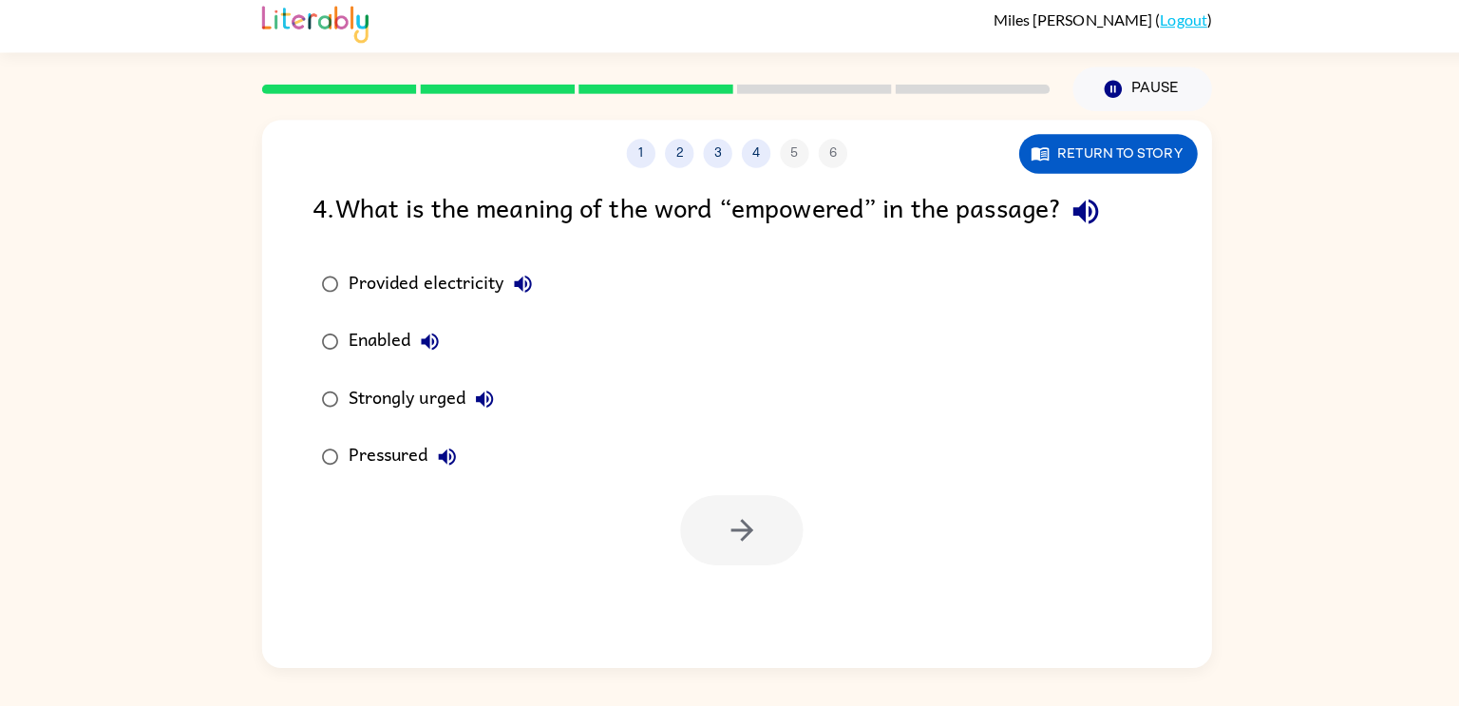
click at [1084, 202] on icon "button" at bounding box center [1074, 215] width 33 height 33
click at [1118, 160] on button "Return to story" at bounding box center [1096, 159] width 177 height 39
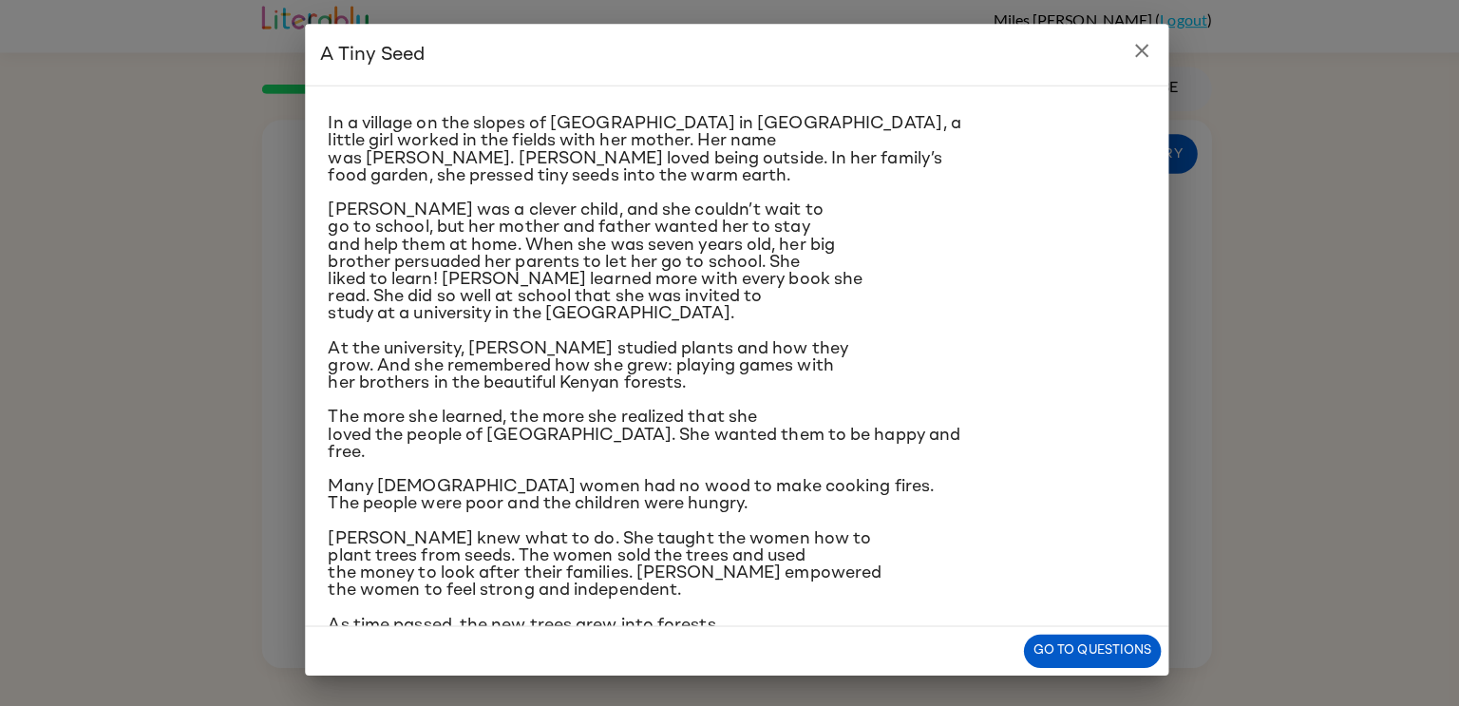
scroll to position [0, 0]
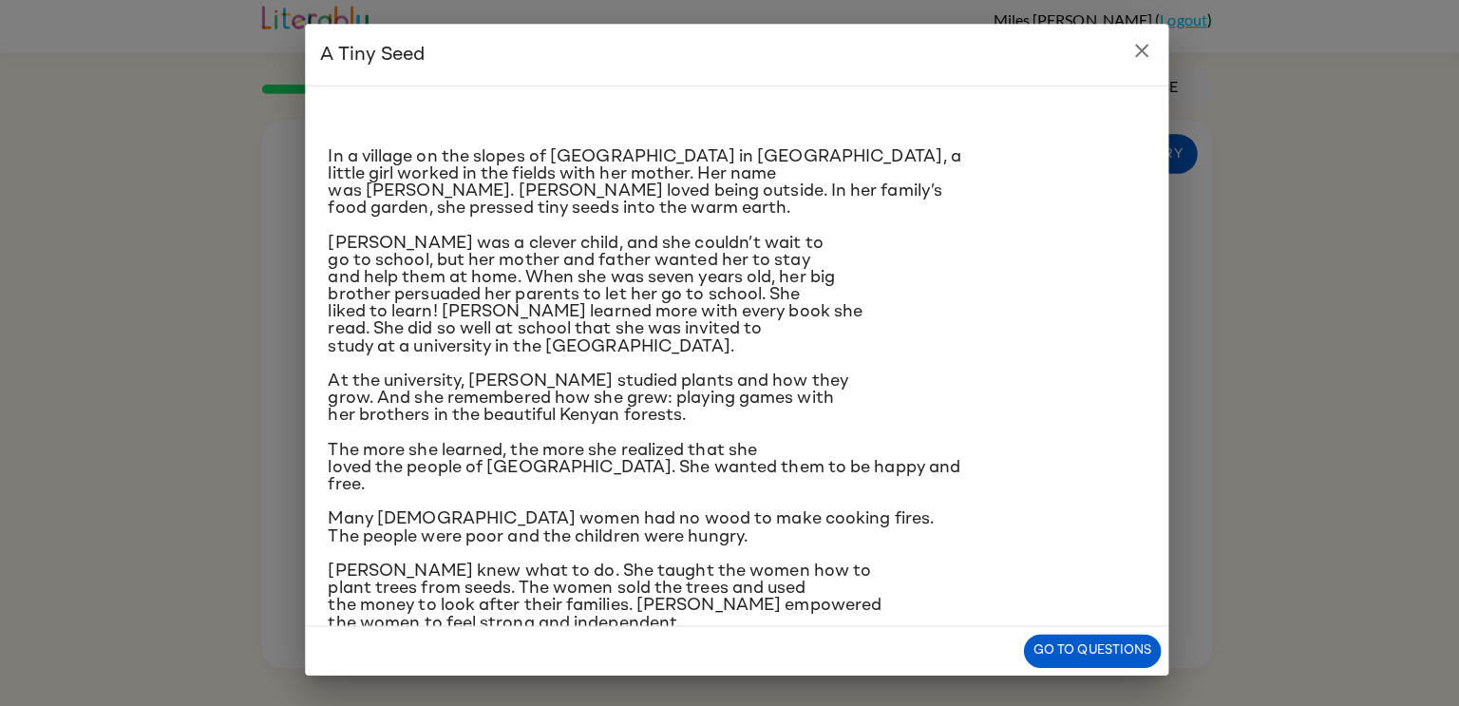
click at [1345, 517] on div "A Tiny Seed In a village on the slopes of [GEOGRAPHIC_DATA] in [GEOGRAPHIC_DATA…" at bounding box center [729, 353] width 1459 height 706
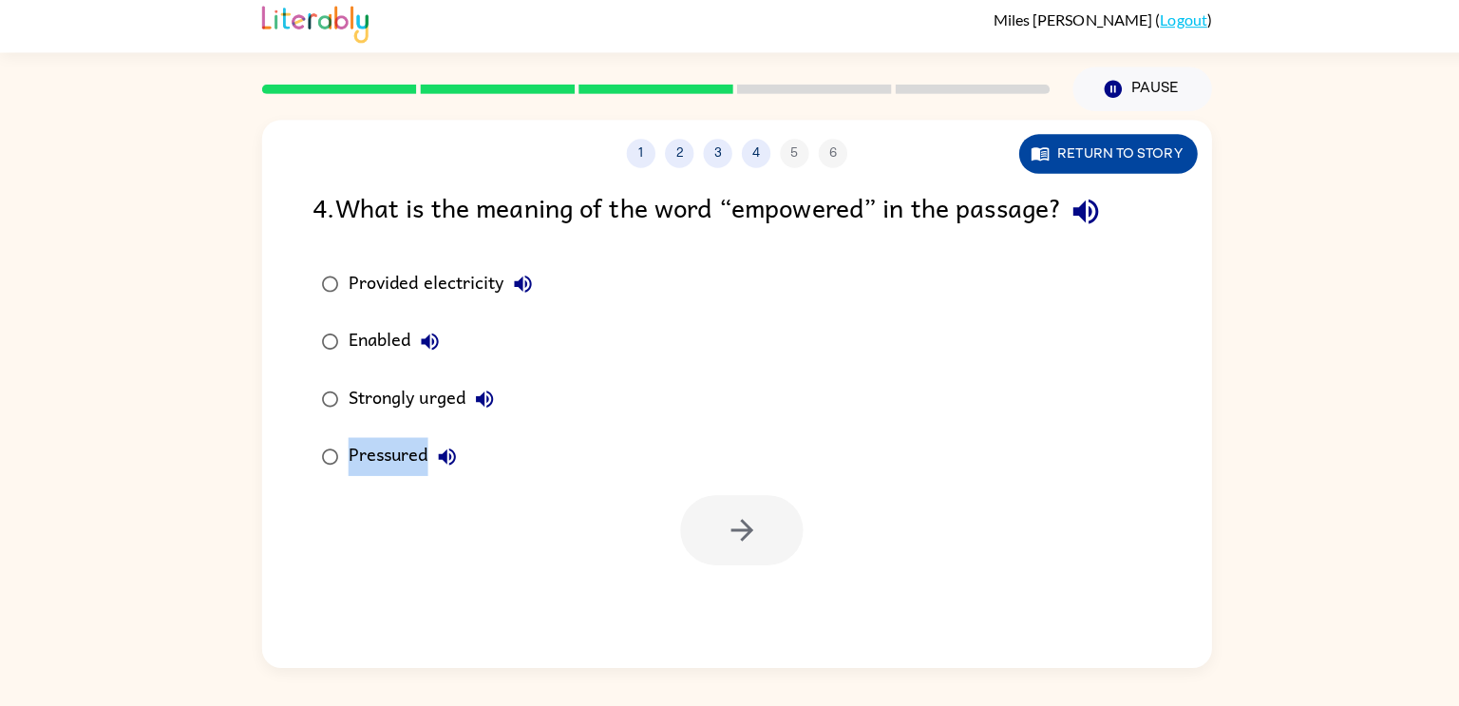
click at [1156, 148] on button "Return to story" at bounding box center [1096, 159] width 177 height 39
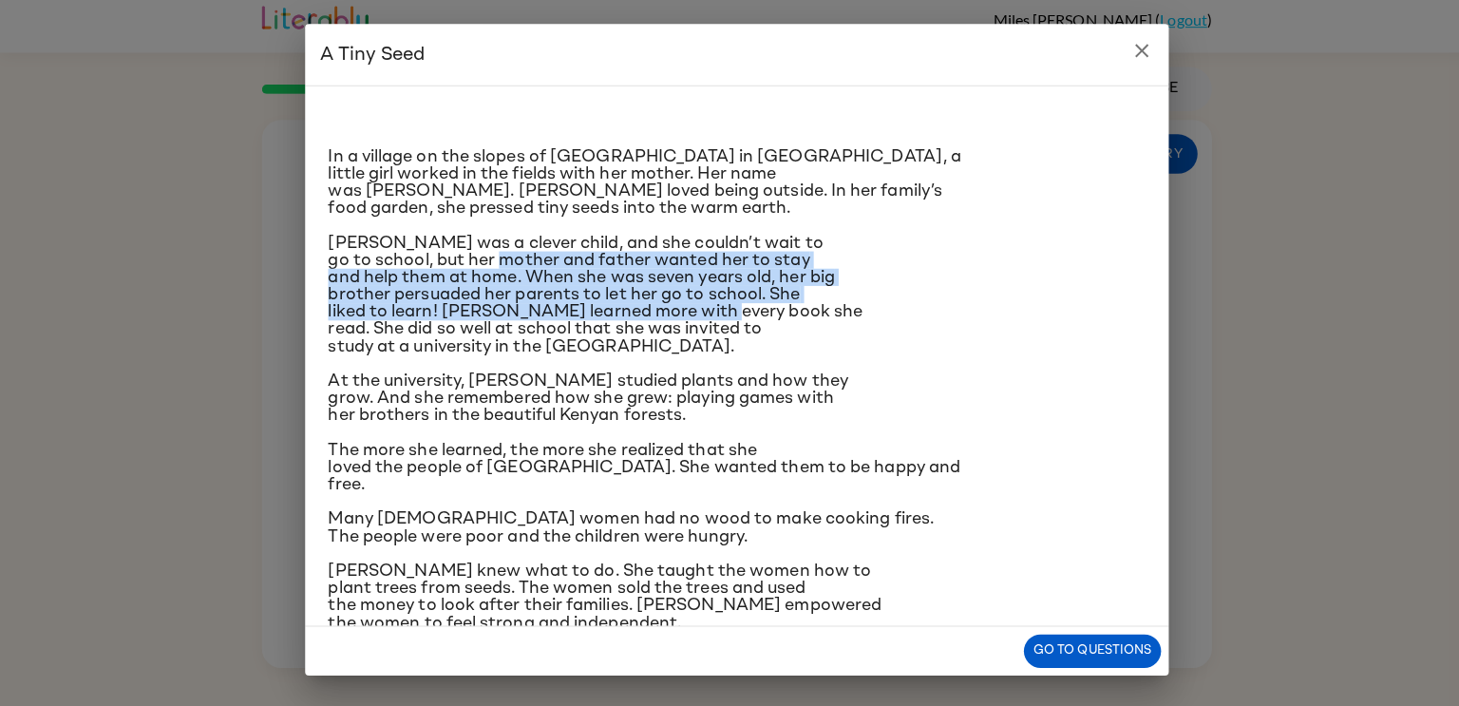
drag, startPoint x: 762, startPoint y: 308, endPoint x: 552, endPoint y: 263, distance: 214.6
click at [552, 263] on span "[PERSON_NAME] was a clever child, and she couldn’t wait to go to school, but he…" at bounding box center [589, 298] width 529 height 120
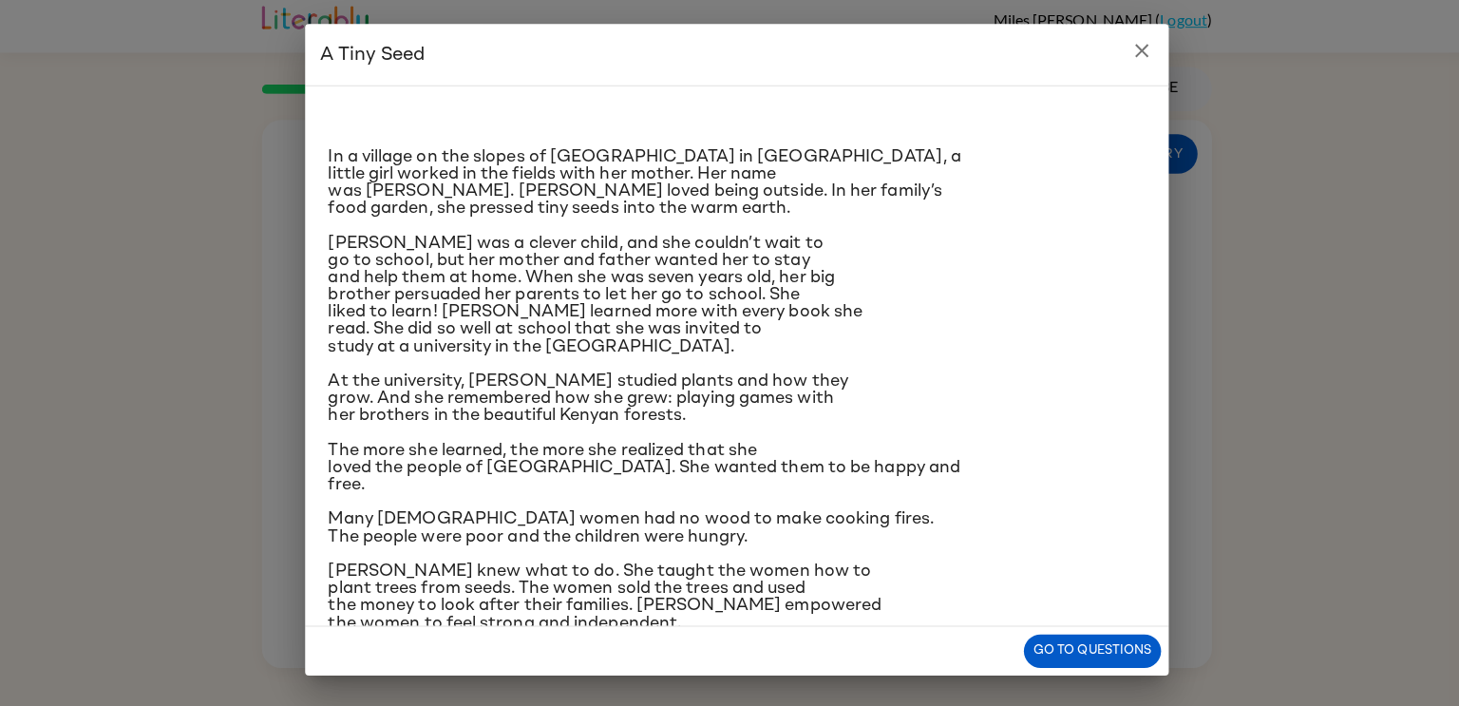
click at [820, 330] on p "[PERSON_NAME] was a clever child, and she couldn’t wait to go to school, but he…" at bounding box center [729, 298] width 809 height 120
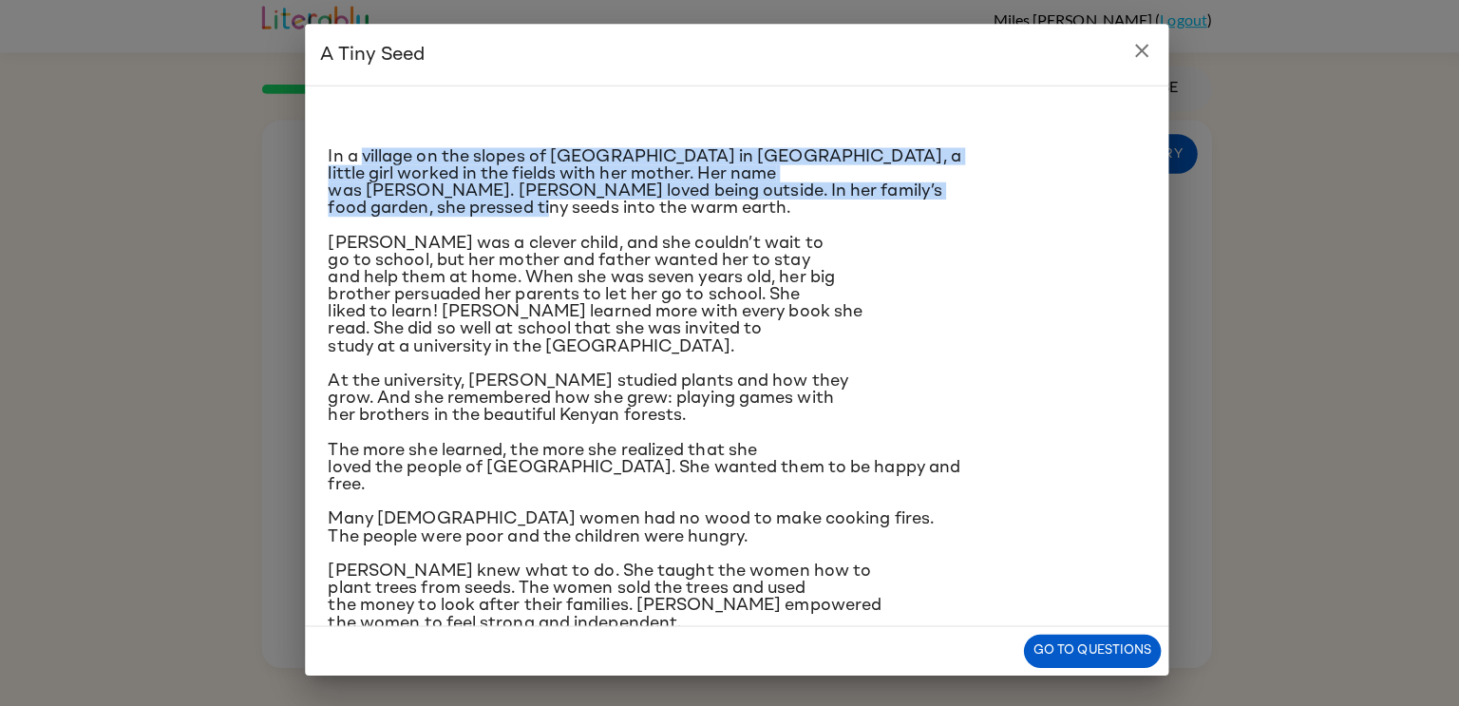
drag, startPoint x: 804, startPoint y: 211, endPoint x: 359, endPoint y: 160, distance: 448.3
click at [359, 160] on p "In a village on the slopes of [GEOGRAPHIC_DATA] in [GEOGRAPHIC_DATA], a little …" at bounding box center [729, 187] width 809 height 68
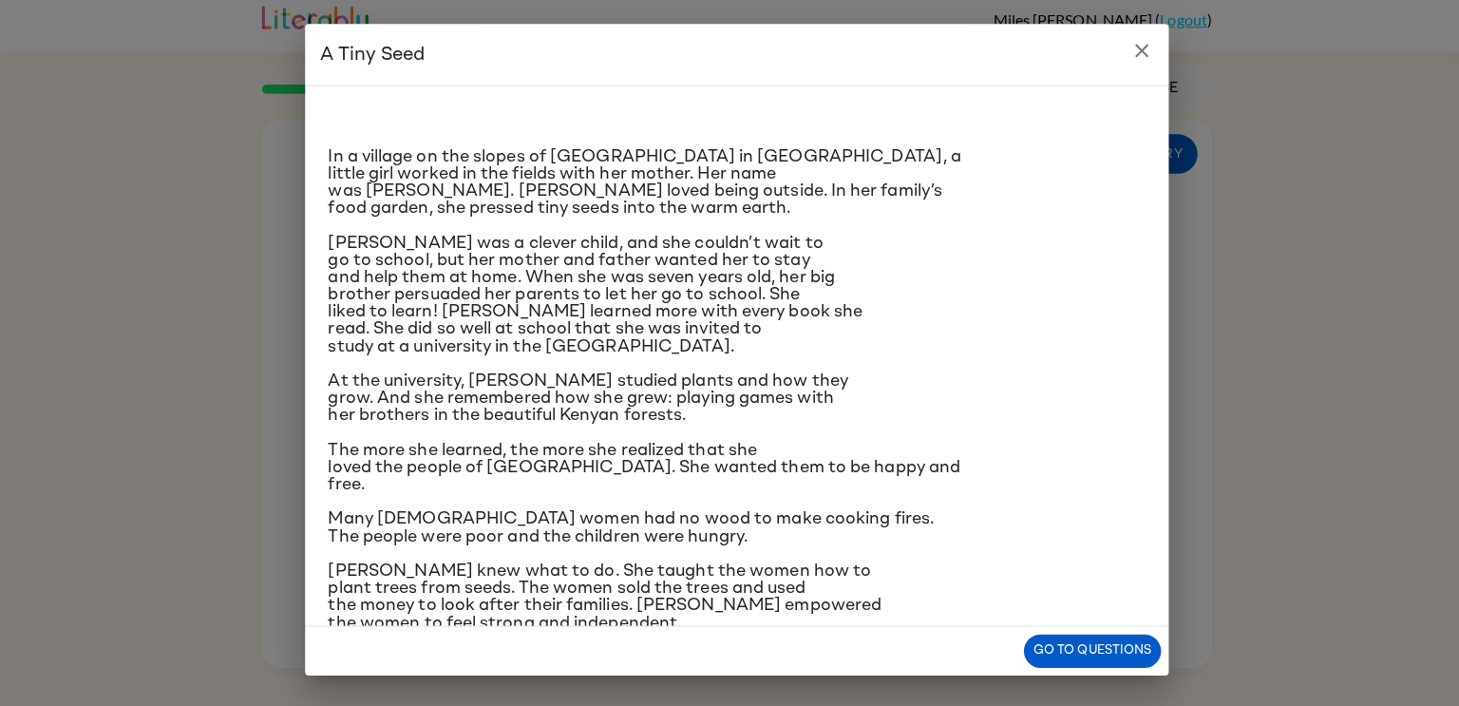
click at [787, 418] on p "At the university, [PERSON_NAME] studied plants and how they grow. And she reme…" at bounding box center [729, 400] width 809 height 51
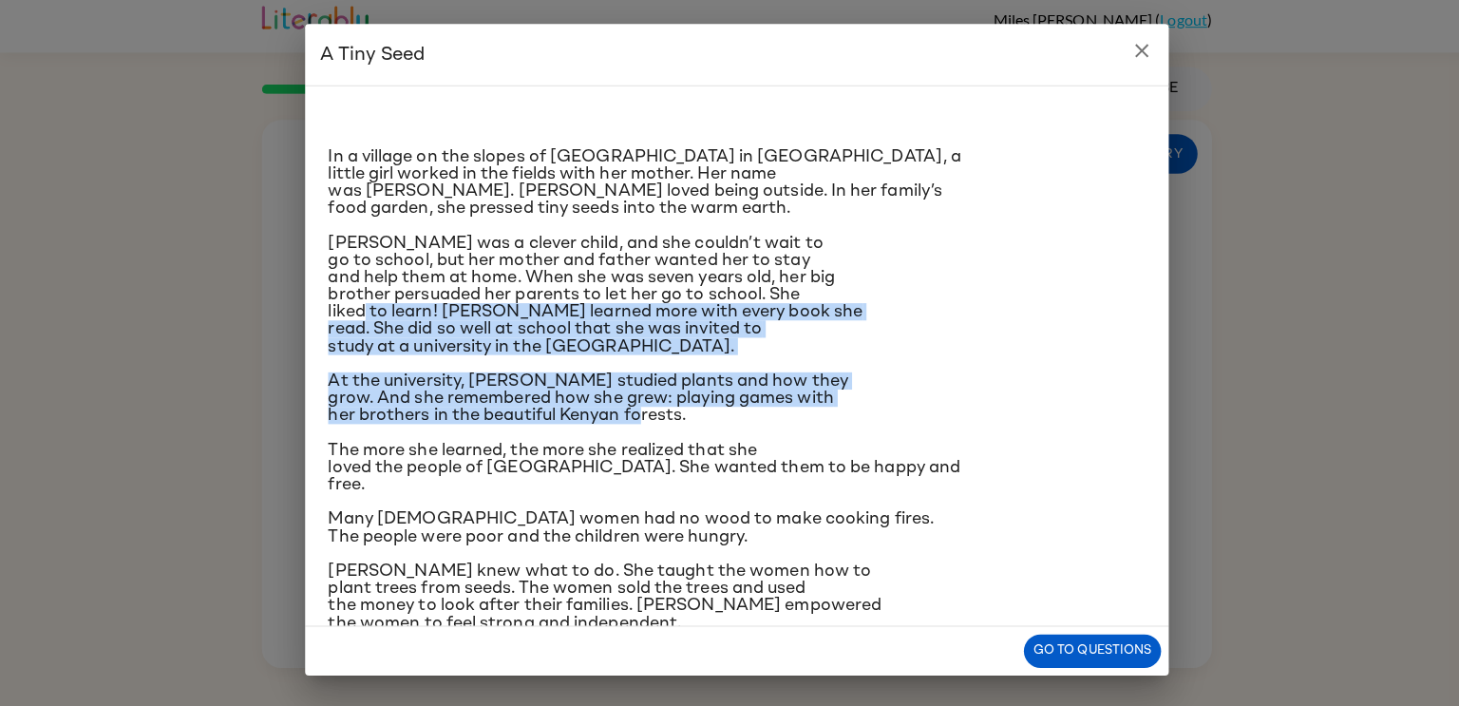
drag, startPoint x: 784, startPoint y: 418, endPoint x: 399, endPoint y: 314, distance: 399.2
click at [399, 314] on div "In a village on the slopes of [GEOGRAPHIC_DATA] in [GEOGRAPHIC_DATA], a little …" at bounding box center [729, 446] width 809 height 678
click at [934, 375] on p "At the university, [PERSON_NAME] studied plants and how they grow. And she reme…" at bounding box center [729, 400] width 809 height 51
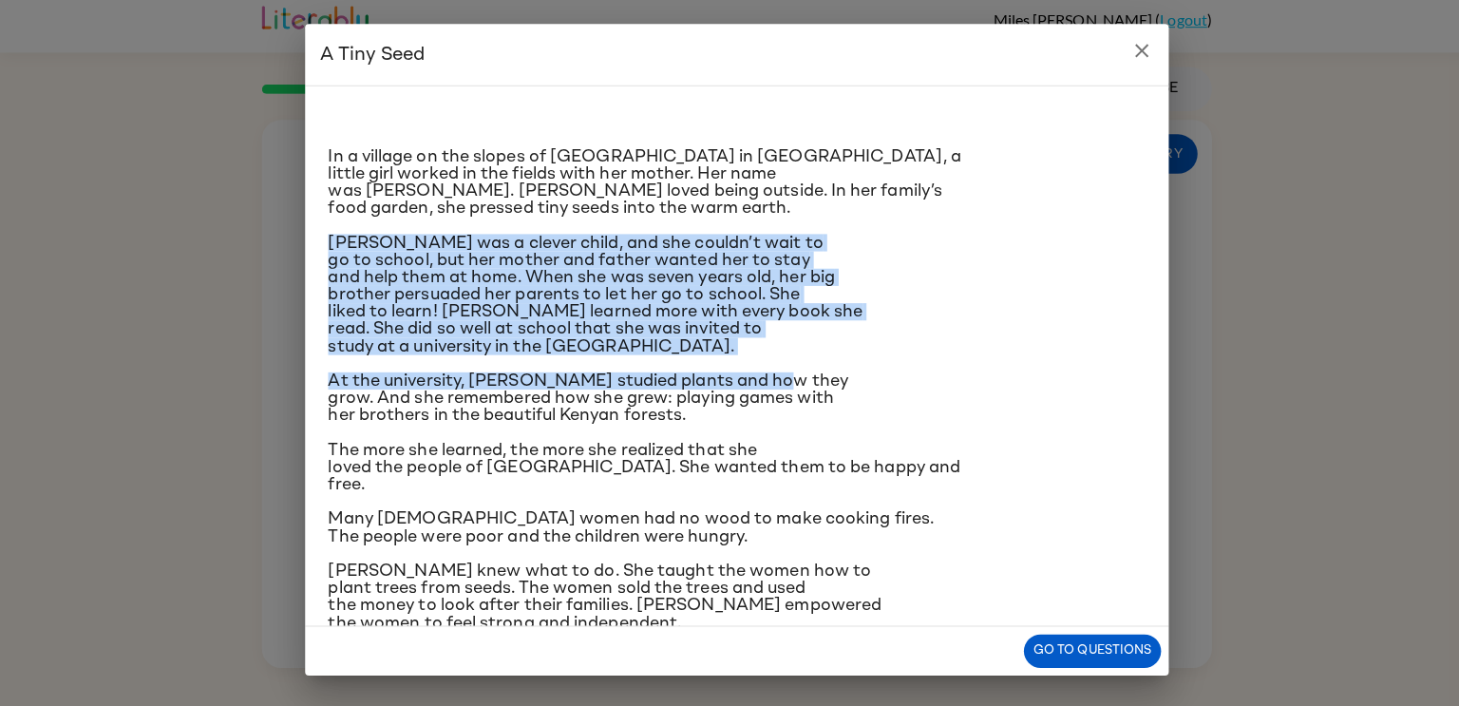
drag, startPoint x: 763, startPoint y: 360, endPoint x: 276, endPoint y: 236, distance: 502.6
click at [276, 236] on div "A Tiny Seed In a village on the slopes of [GEOGRAPHIC_DATA] in [GEOGRAPHIC_DATA…" at bounding box center [729, 353] width 1459 height 706
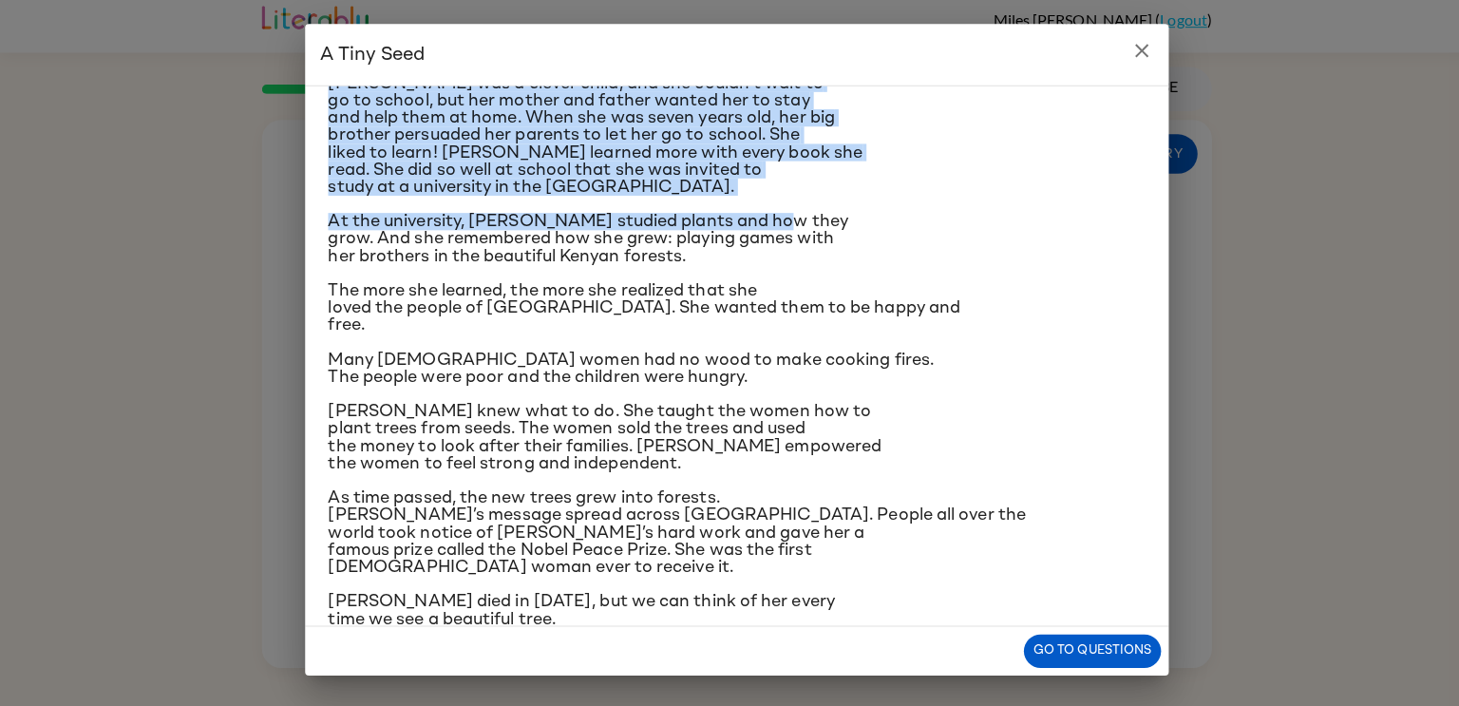
scroll to position [155, 0]
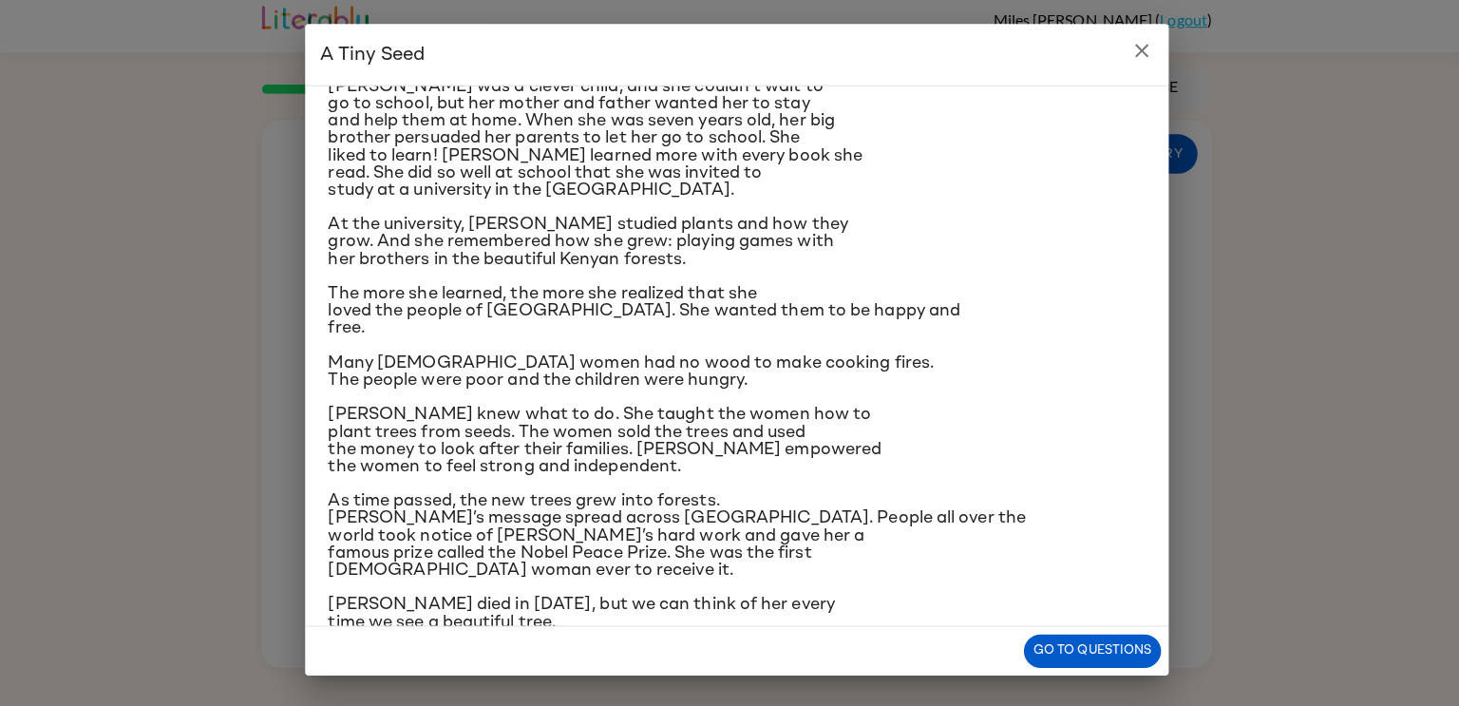
click at [1027, 631] on div "Go to questions" at bounding box center [729, 651] width 855 height 48
click at [1020, 650] on button "Go to questions" at bounding box center [1081, 650] width 136 height 33
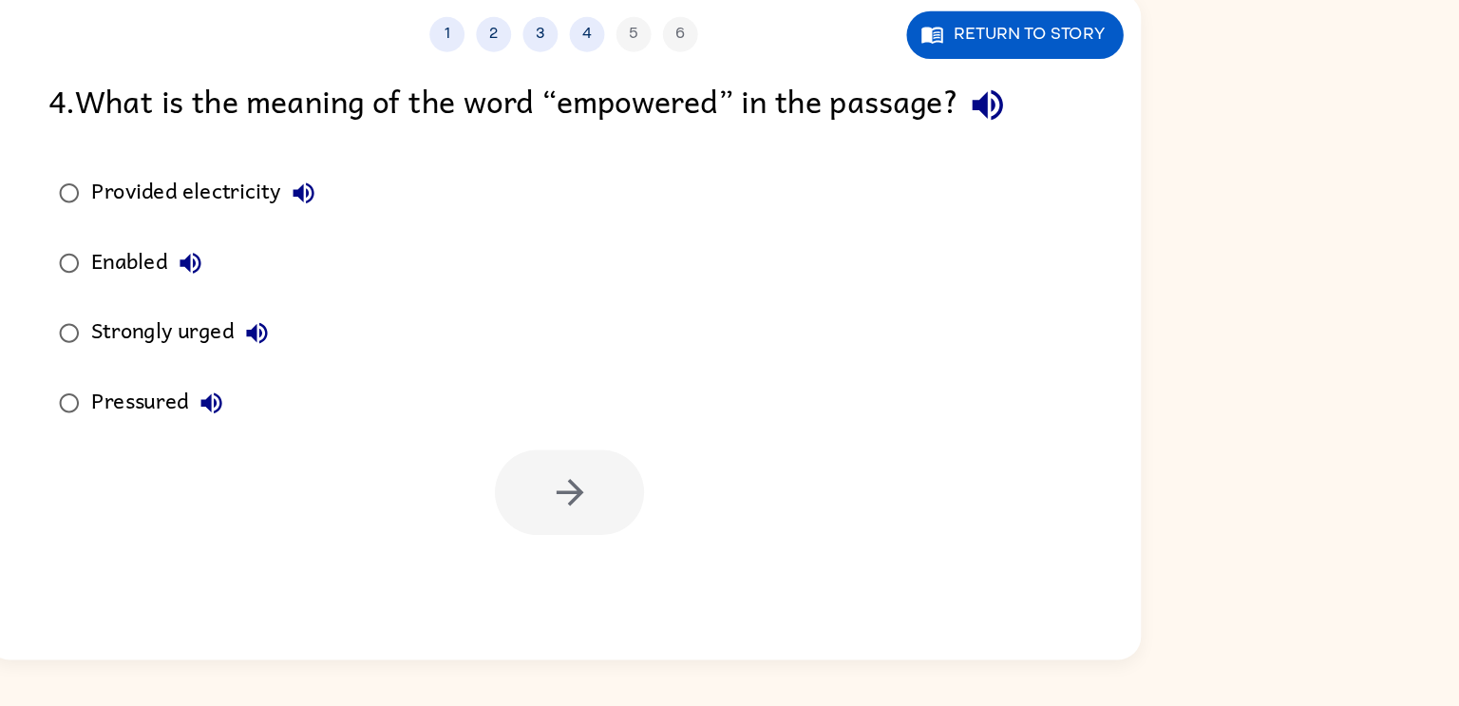
scroll to position [0, 0]
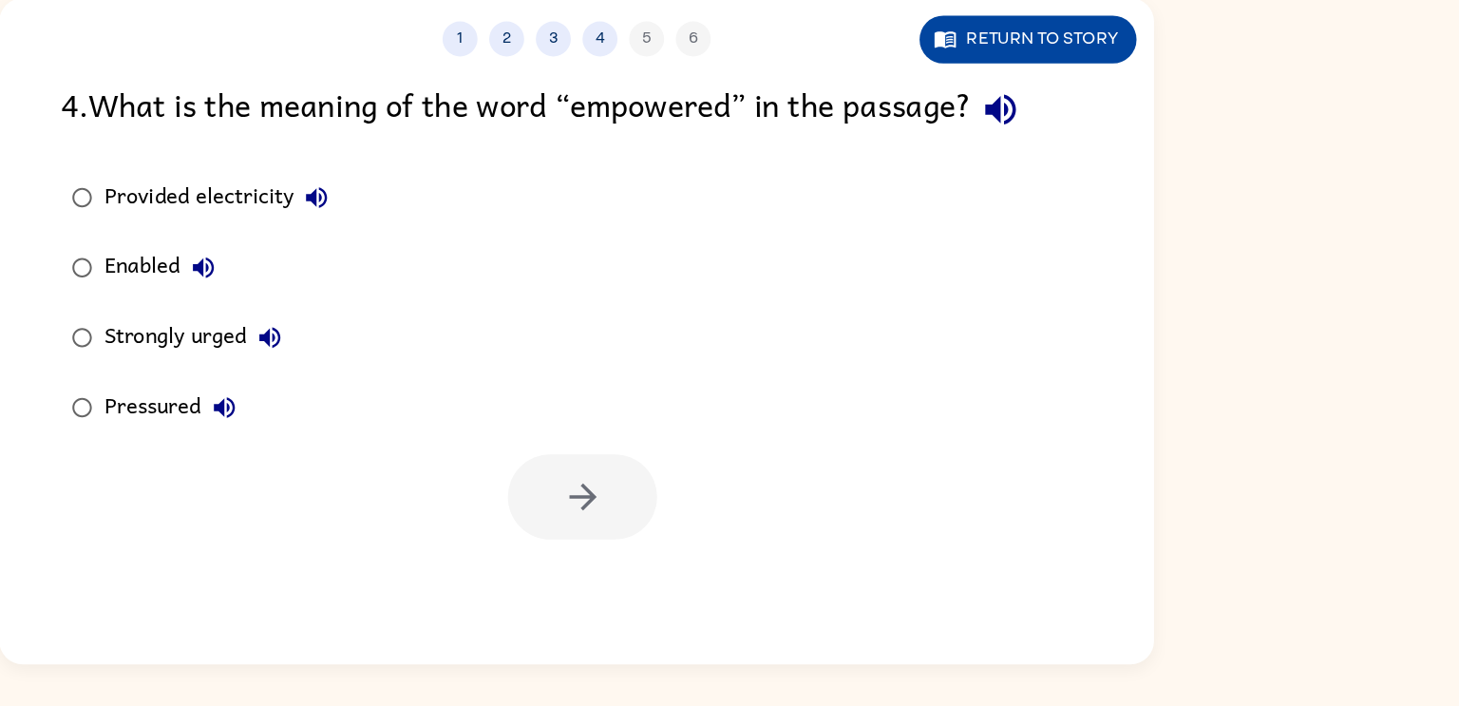
click at [1127, 157] on button "Return to story" at bounding box center [1096, 159] width 177 height 39
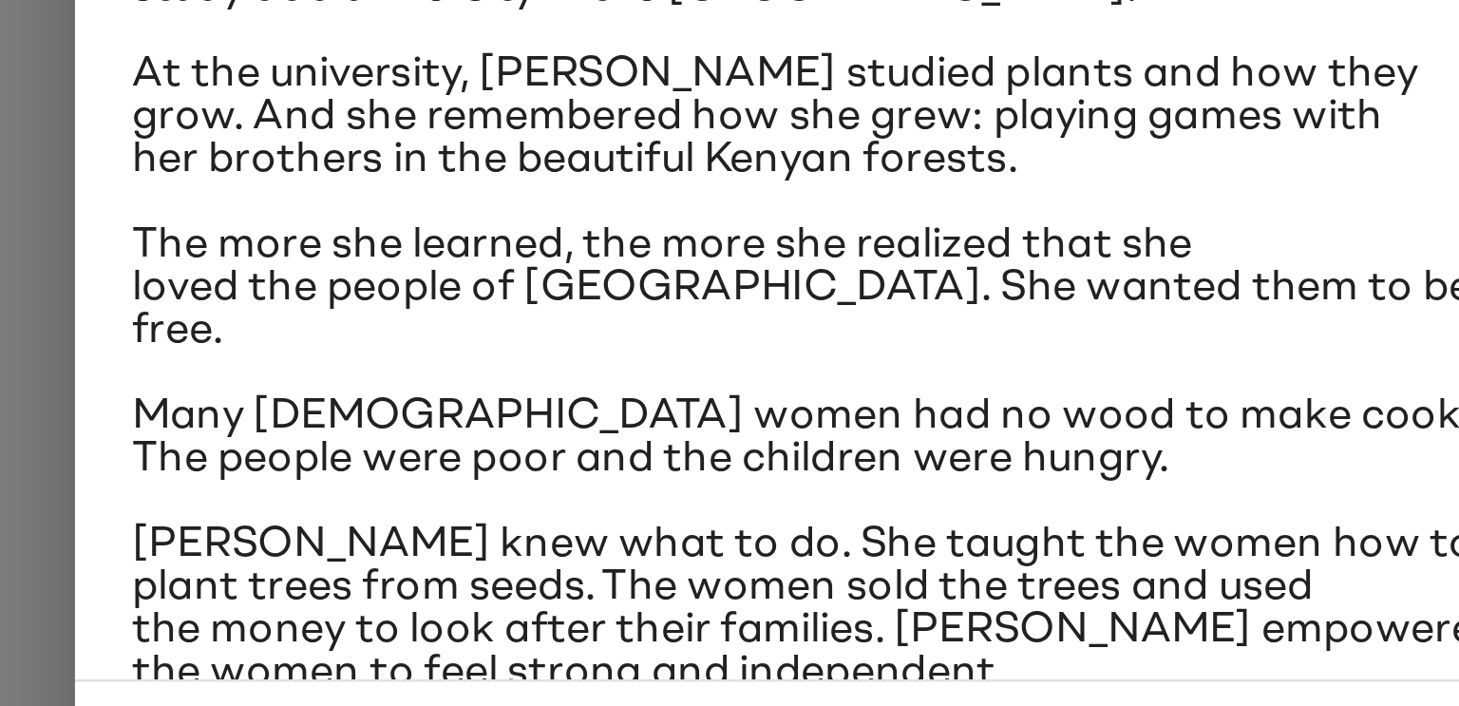
click at [578, 452] on div "In a village on the slopes of [GEOGRAPHIC_DATA] in [GEOGRAPHIC_DATA], a little …" at bounding box center [729, 446] width 809 height 678
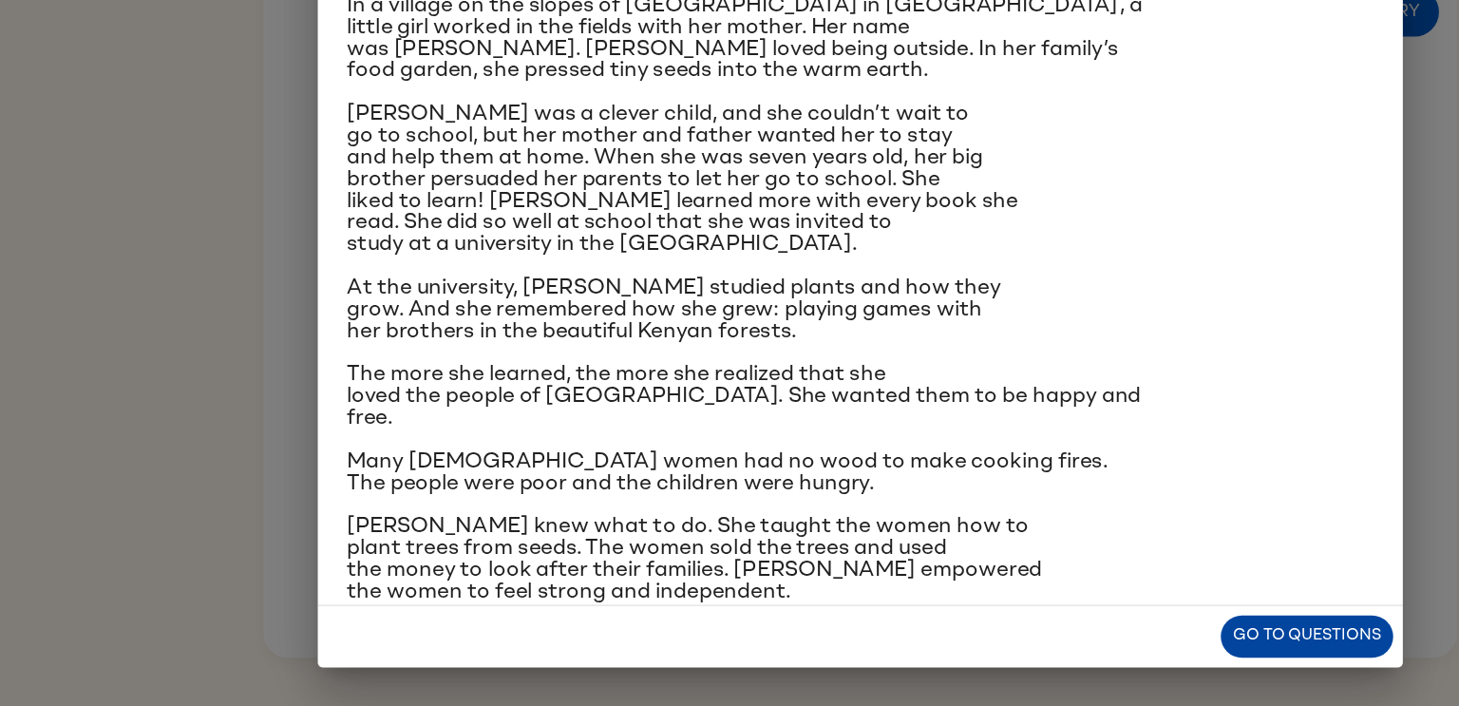
click at [1048, 650] on button "Go to questions" at bounding box center [1081, 650] width 136 height 33
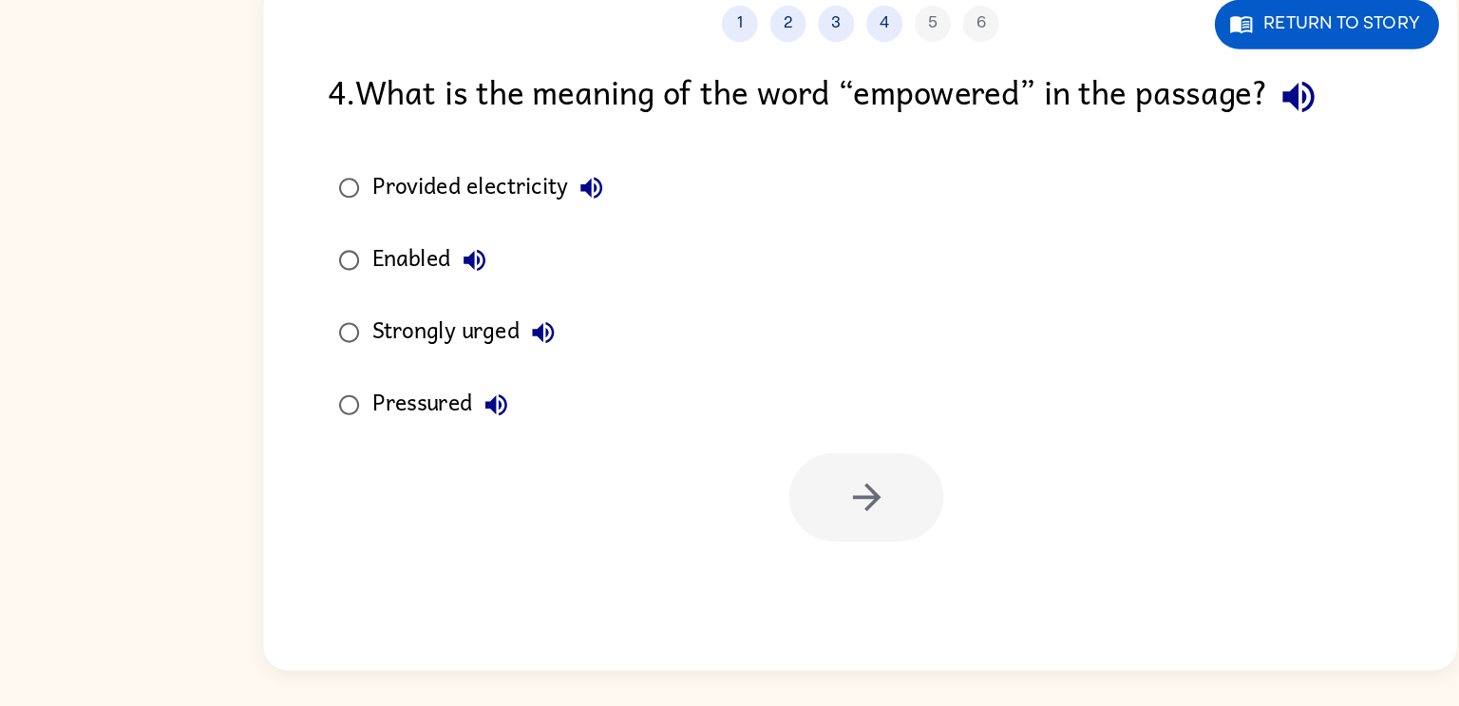
click at [331, 374] on label "Strongly urged" at bounding box center [422, 401] width 247 height 57
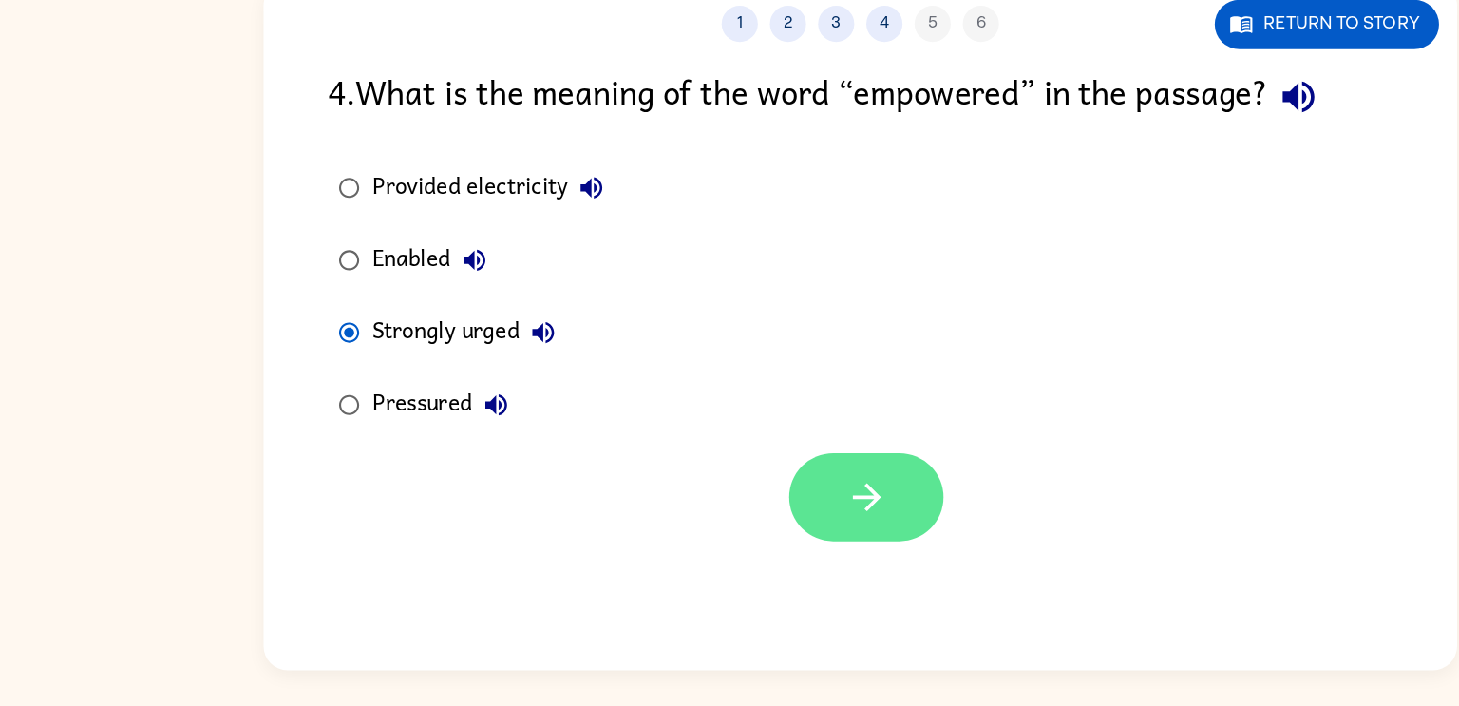
click at [694, 518] on button "button" at bounding box center [734, 531] width 122 height 69
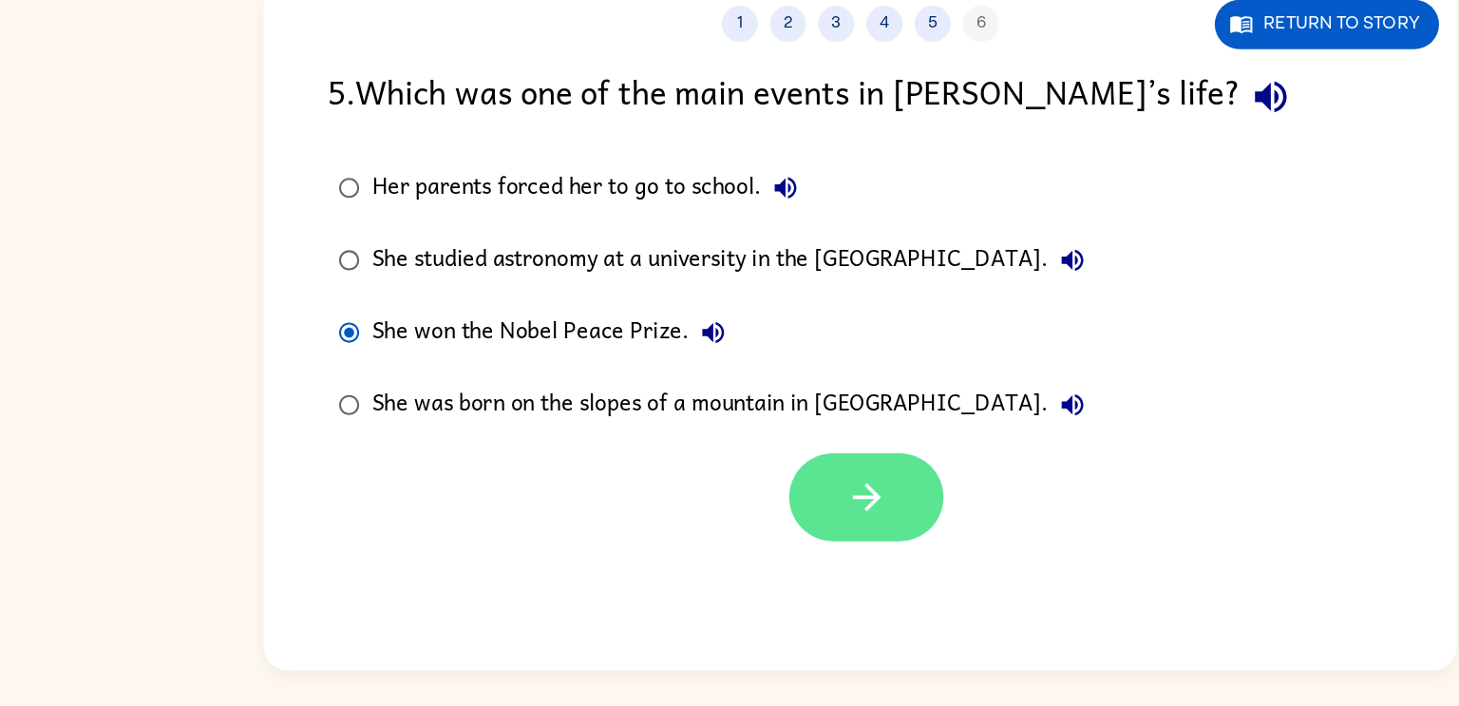
click at [714, 518] on button "button" at bounding box center [734, 531] width 122 height 69
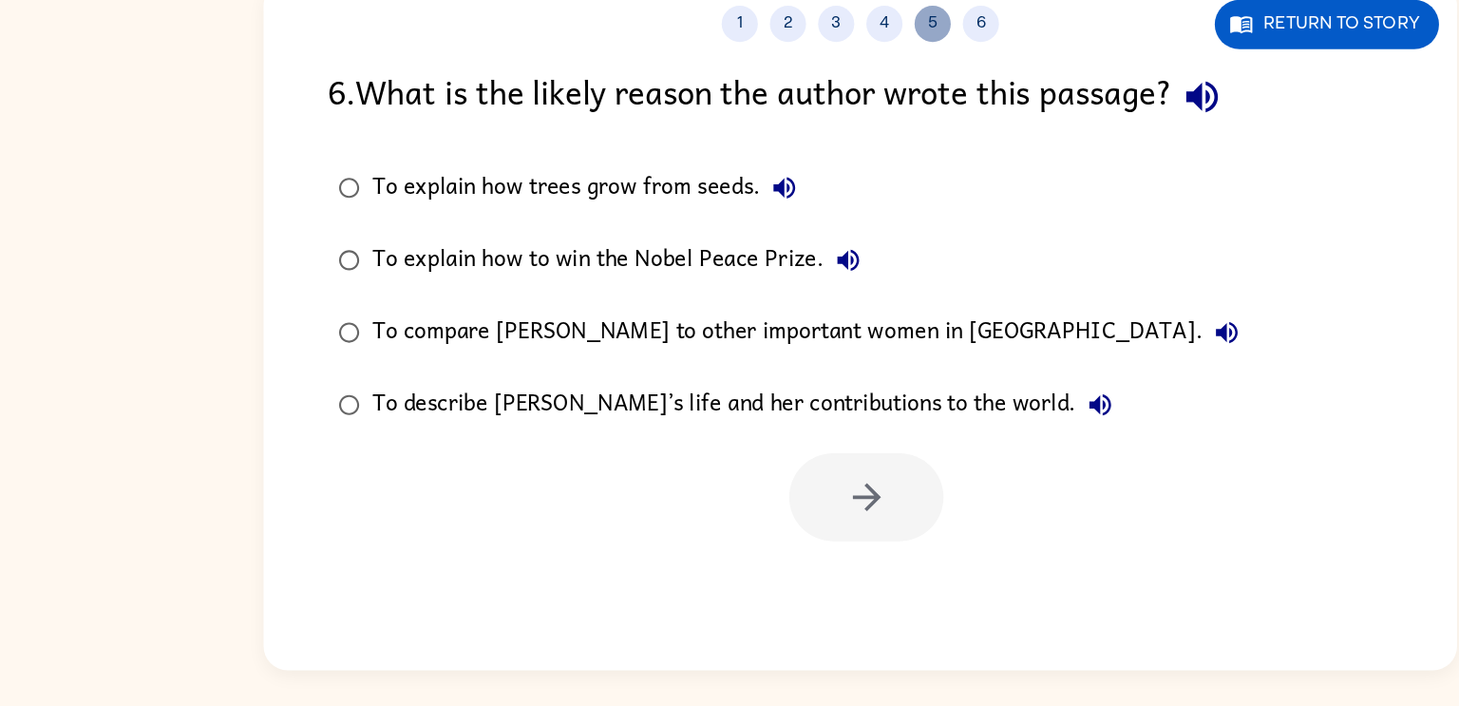
click at [793, 164] on button "5" at bounding box center [786, 158] width 28 height 28
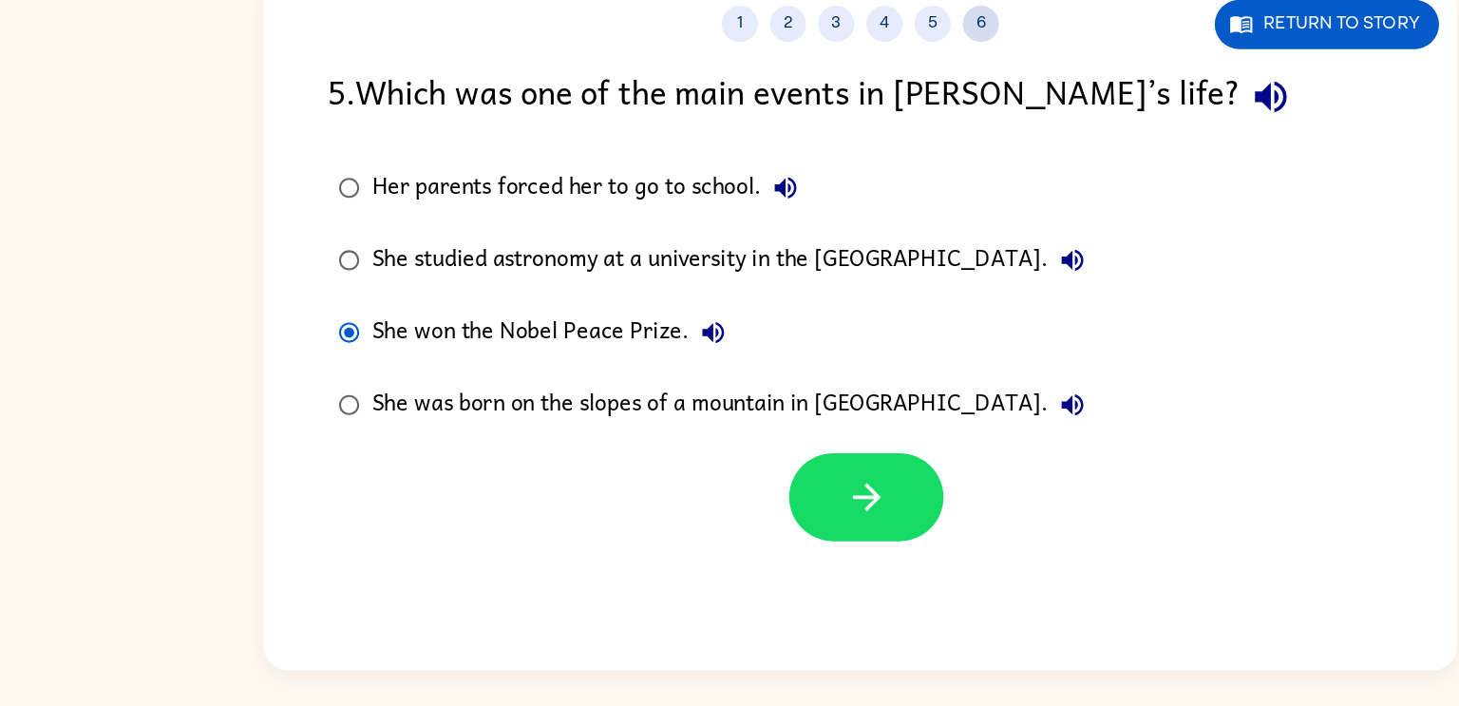
click at [828, 165] on button "6" at bounding box center [824, 158] width 28 height 28
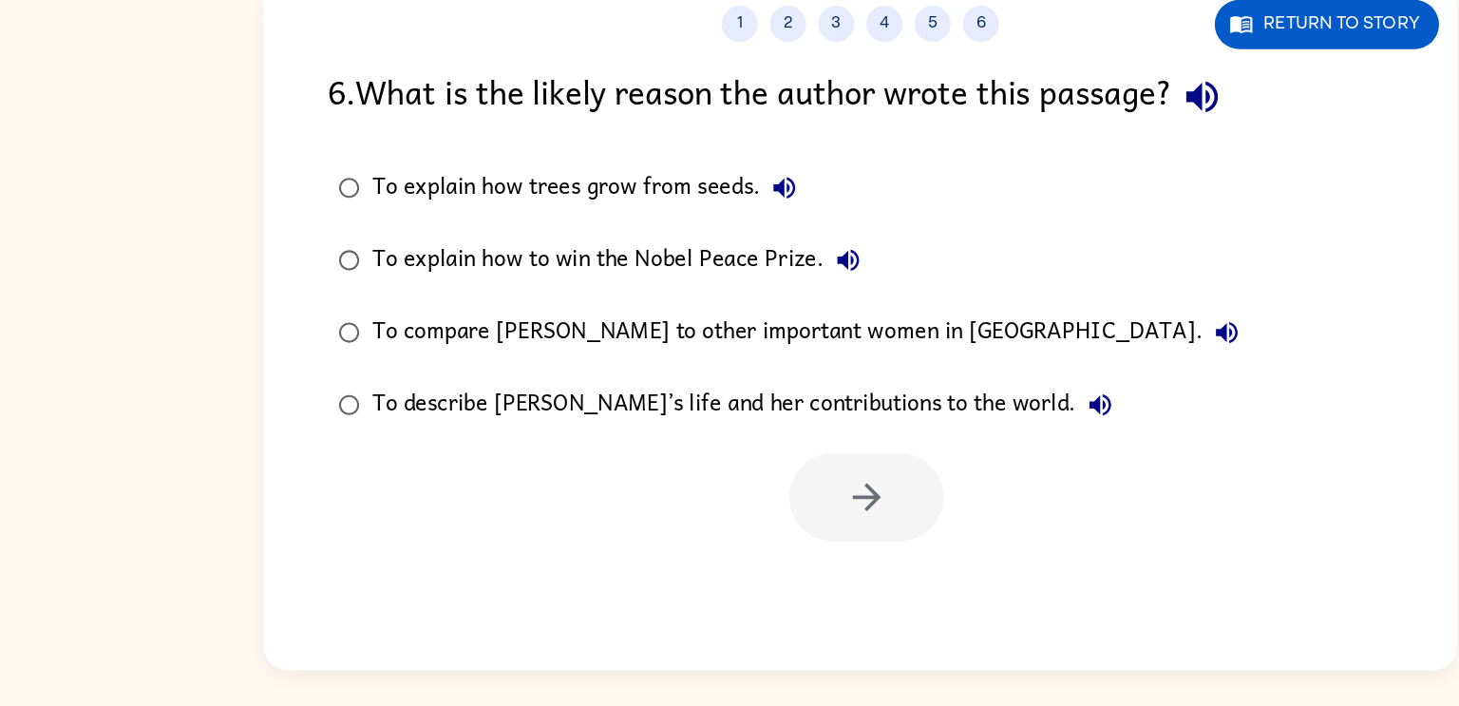
click at [1002, 211] on icon "button" at bounding box center [998, 216] width 25 height 25
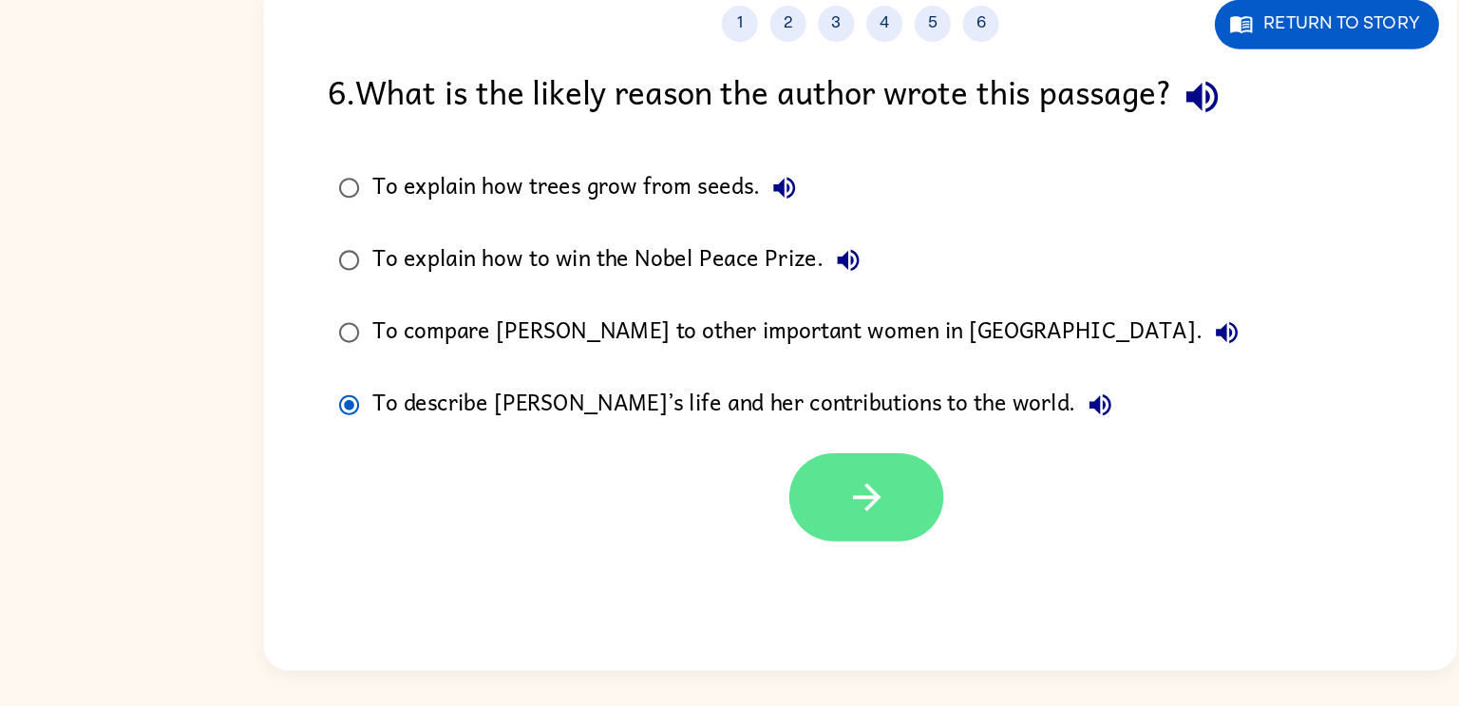
click at [734, 523] on icon "button" at bounding box center [734, 531] width 22 height 22
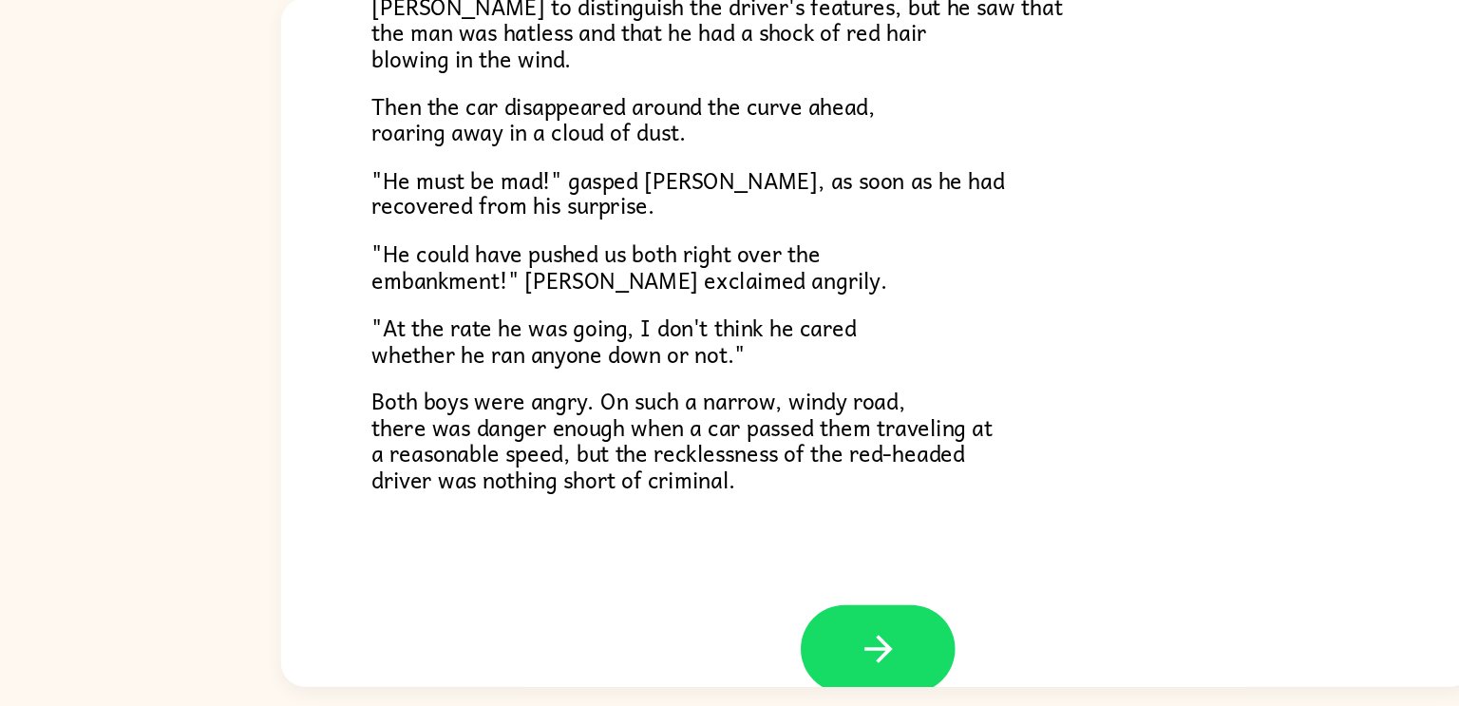
scroll to position [527, 0]
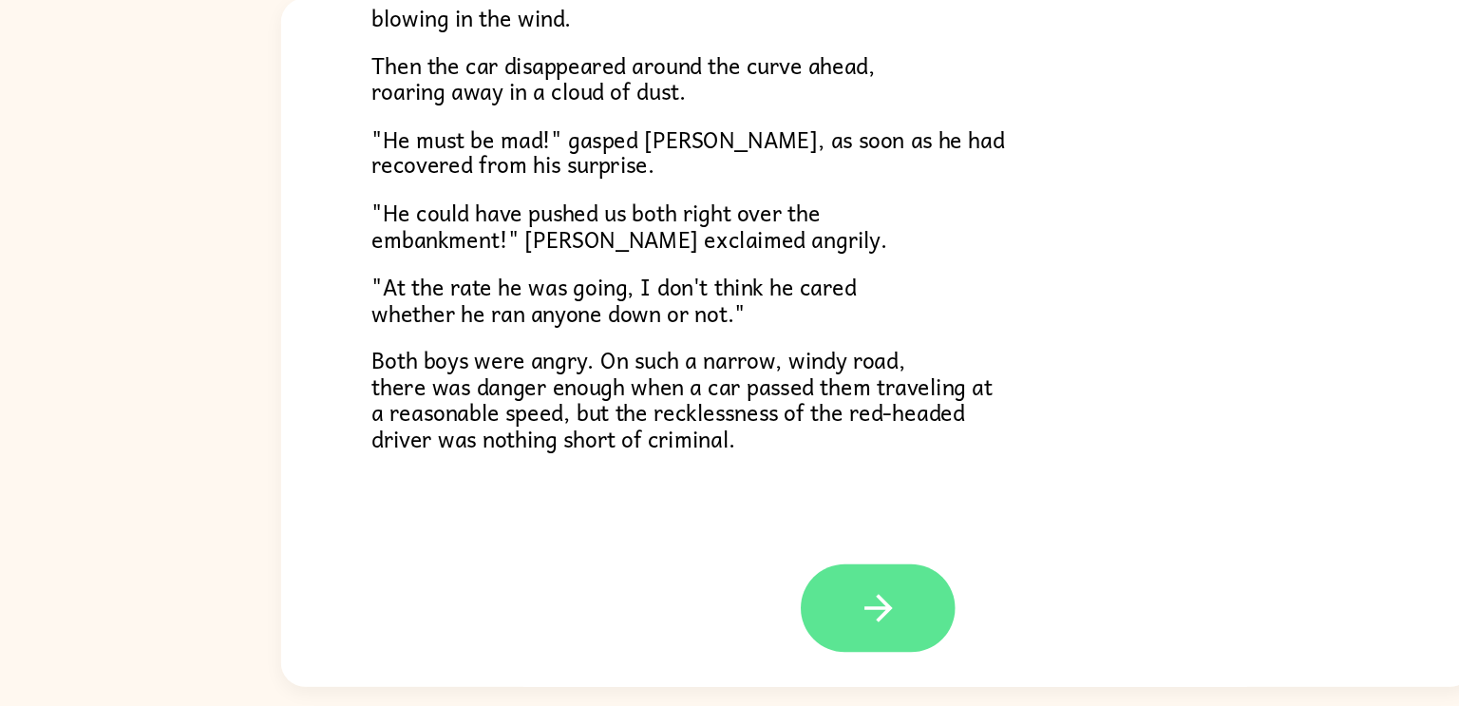
click at [716, 628] on button "button" at bounding box center [730, 605] width 122 height 69
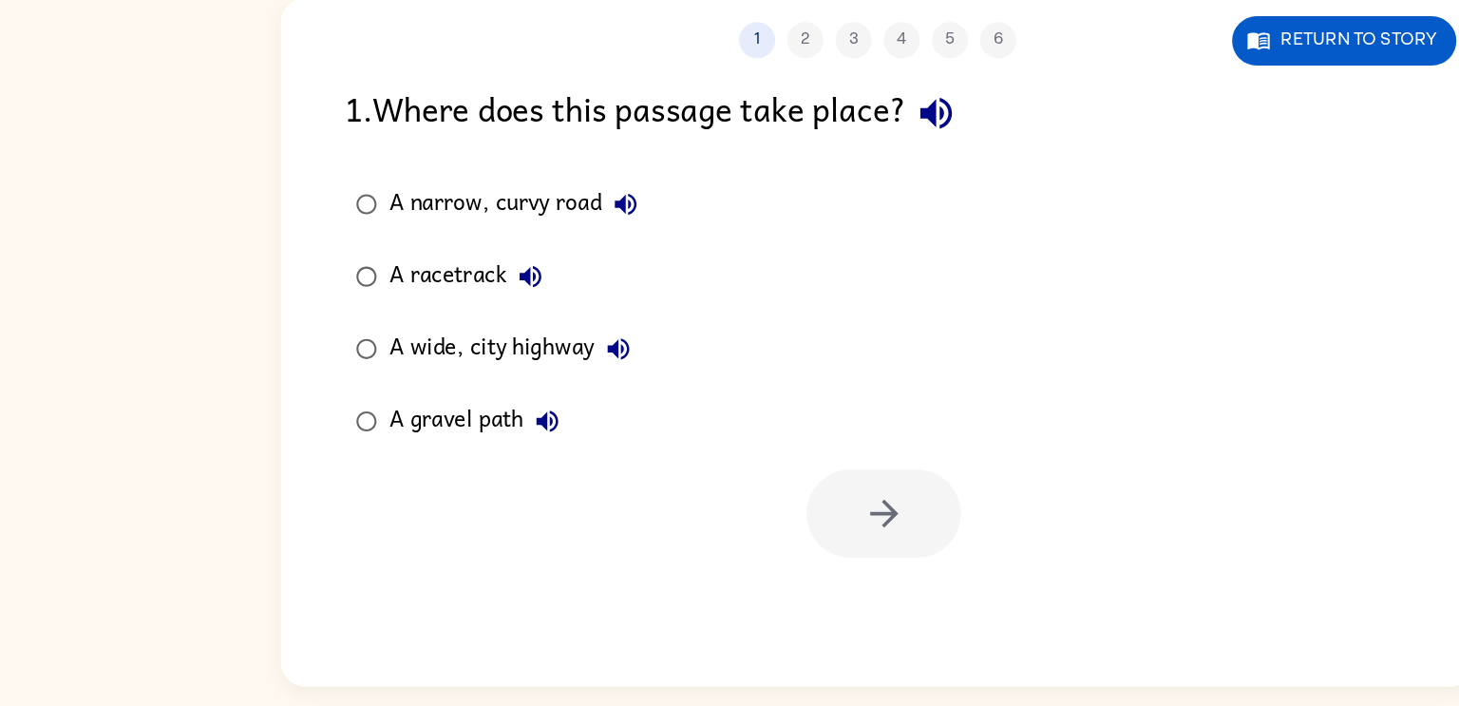
click at [527, 283] on icon "button" at bounding box center [530, 287] width 23 height 23
click at [465, 343] on icon "button" at bounding box center [455, 344] width 23 height 23
click at [535, 400] on icon "button" at bounding box center [525, 401] width 23 height 23
click at [301, 444] on label "A gravel path" at bounding box center [429, 458] width 260 height 57
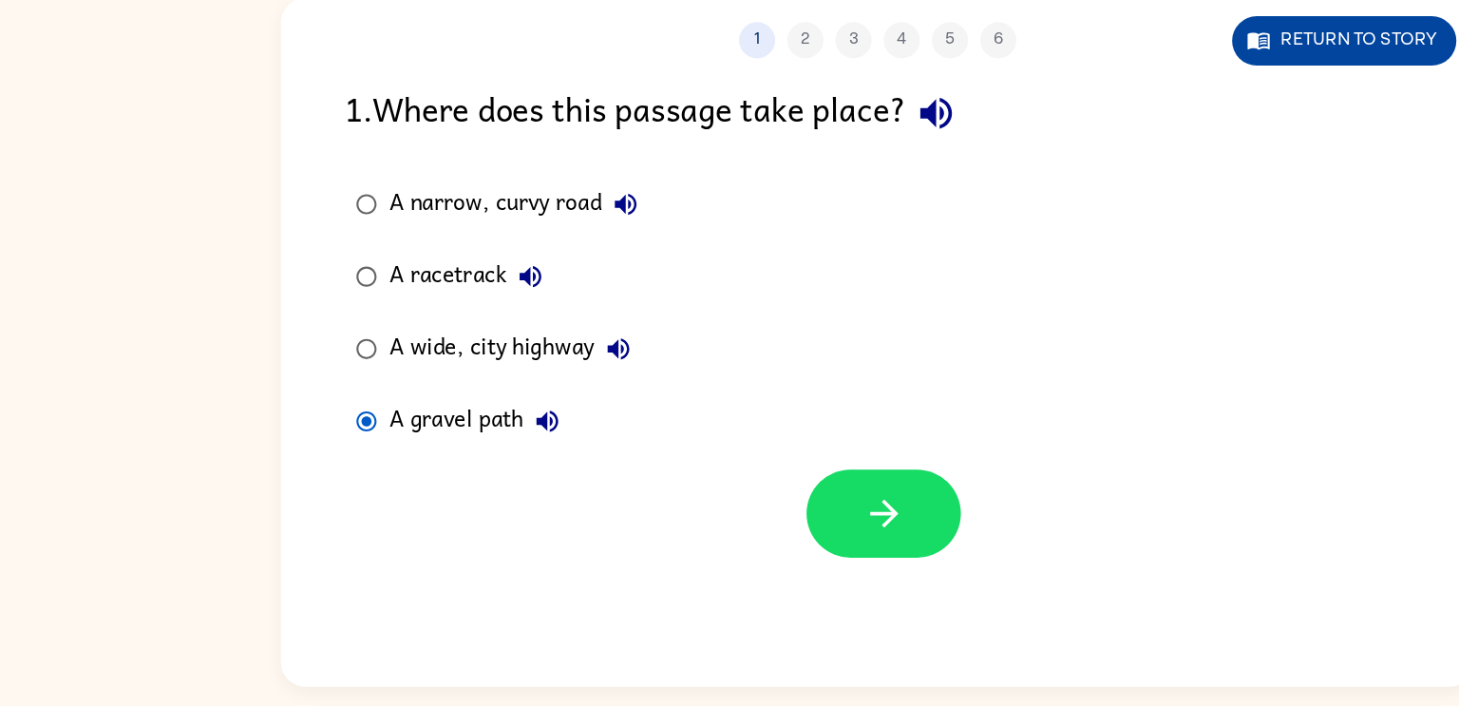
click at [1042, 160] on button "Return to story" at bounding box center [1096, 159] width 177 height 39
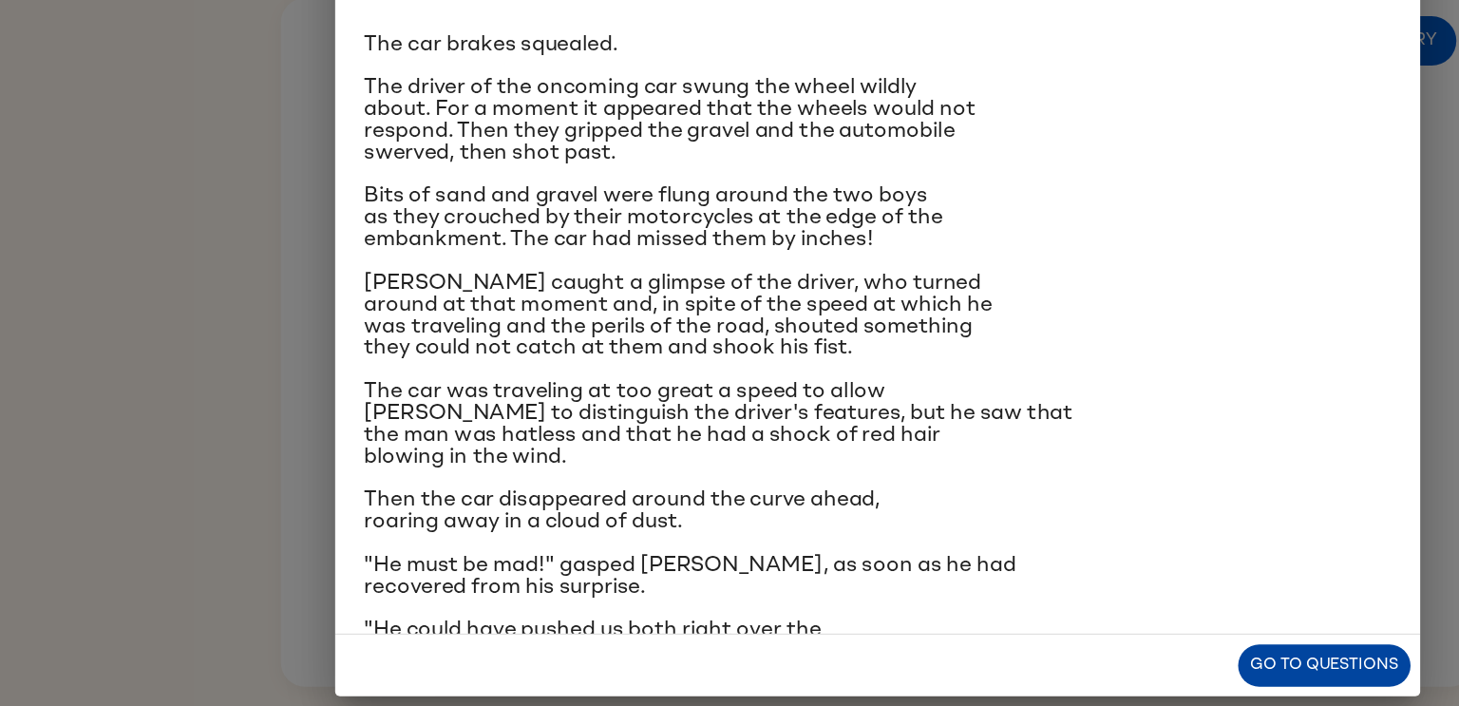
click at [1129, 647] on button "Go to questions" at bounding box center [1081, 650] width 136 height 33
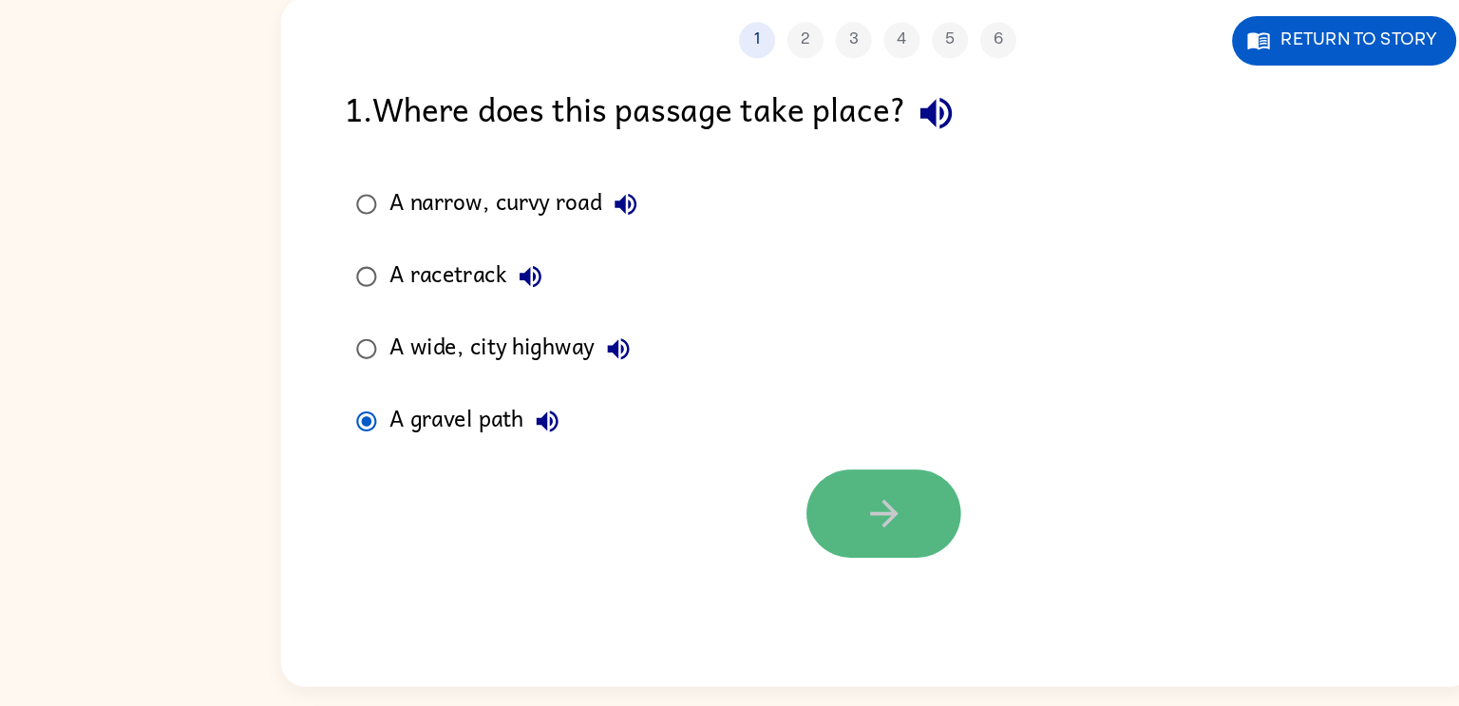
click at [754, 520] on button "button" at bounding box center [734, 531] width 122 height 69
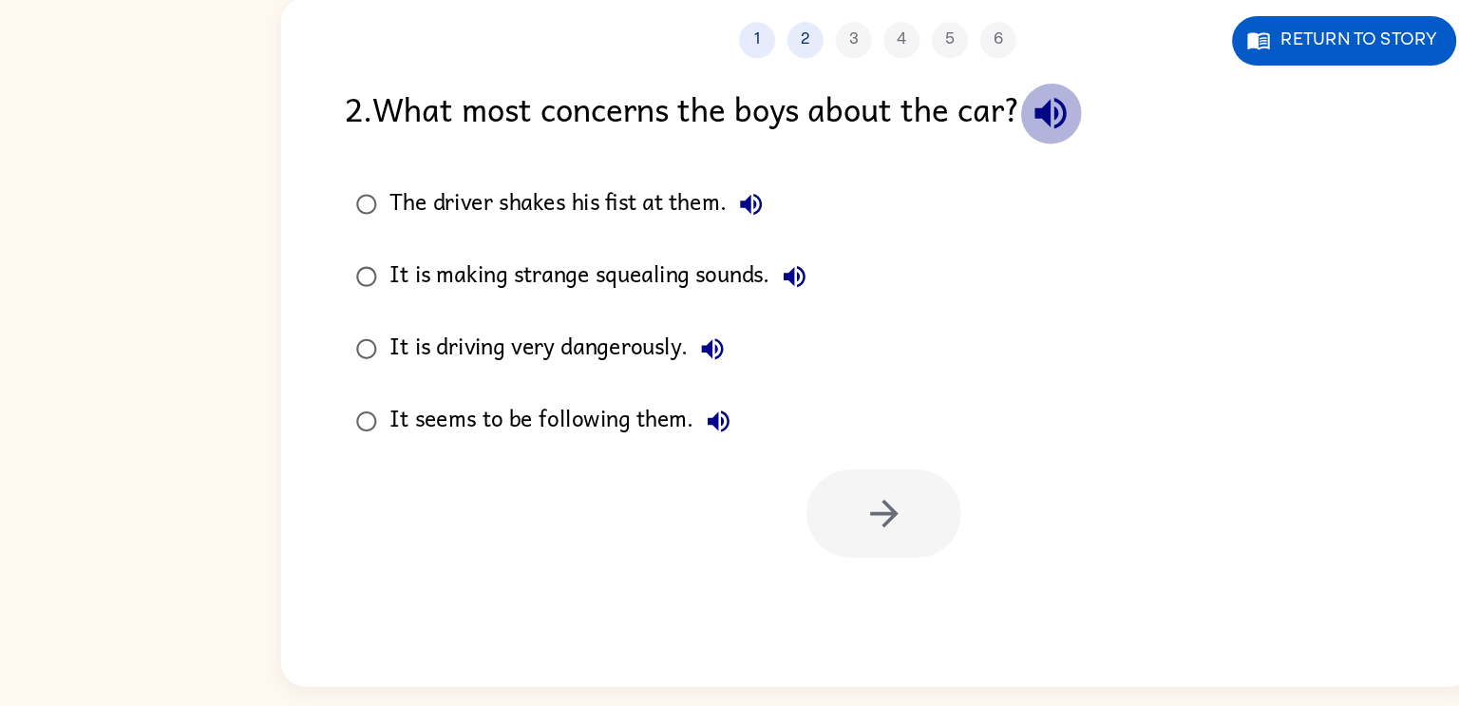
click at [863, 234] on button "button" at bounding box center [865, 216] width 48 height 48
click at [523, 393] on div "It is driving very dangerously." at bounding box center [481, 402] width 273 height 38
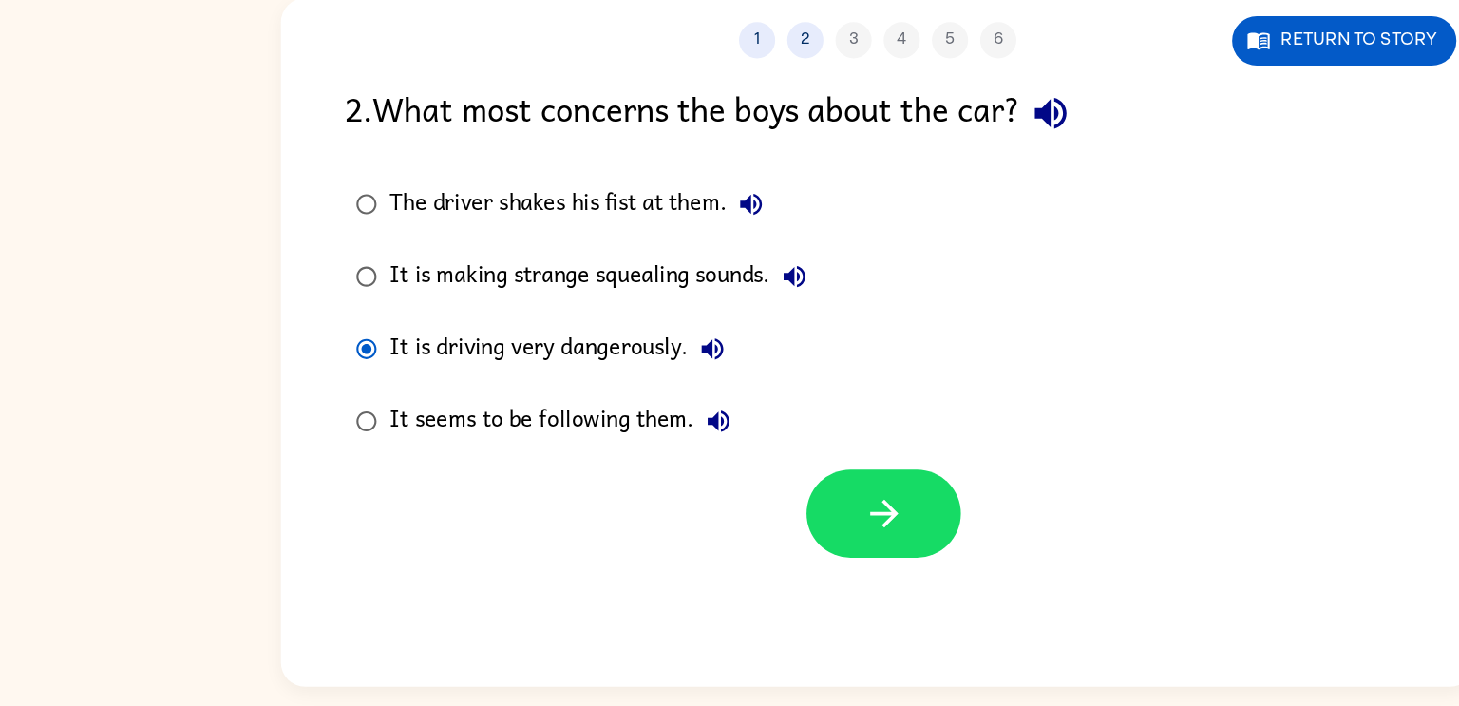
click at [723, 571] on div "1 2 3 4 5 6 Return to story 2 . What most concerns the boys about the car? The …" at bounding box center [729, 396] width 940 height 542
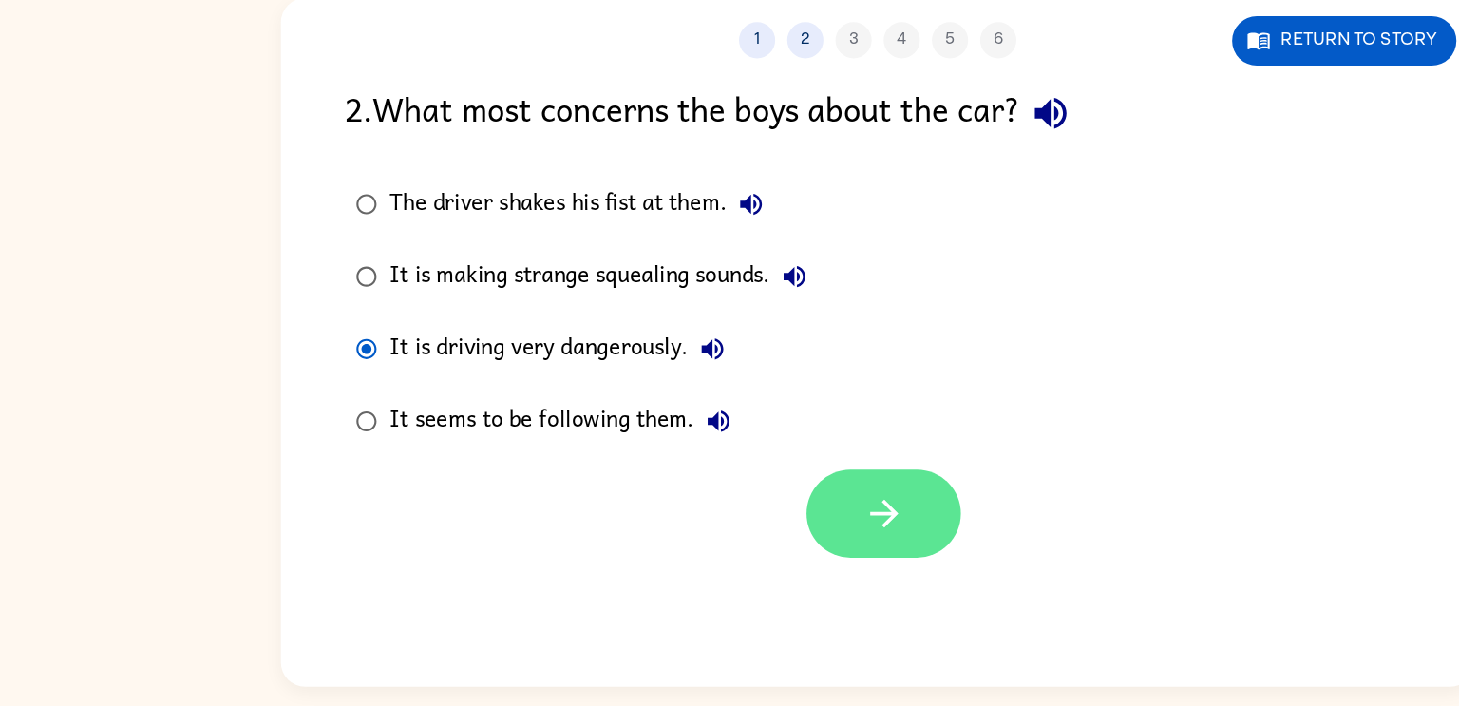
click at [722, 557] on button "button" at bounding box center [734, 531] width 122 height 69
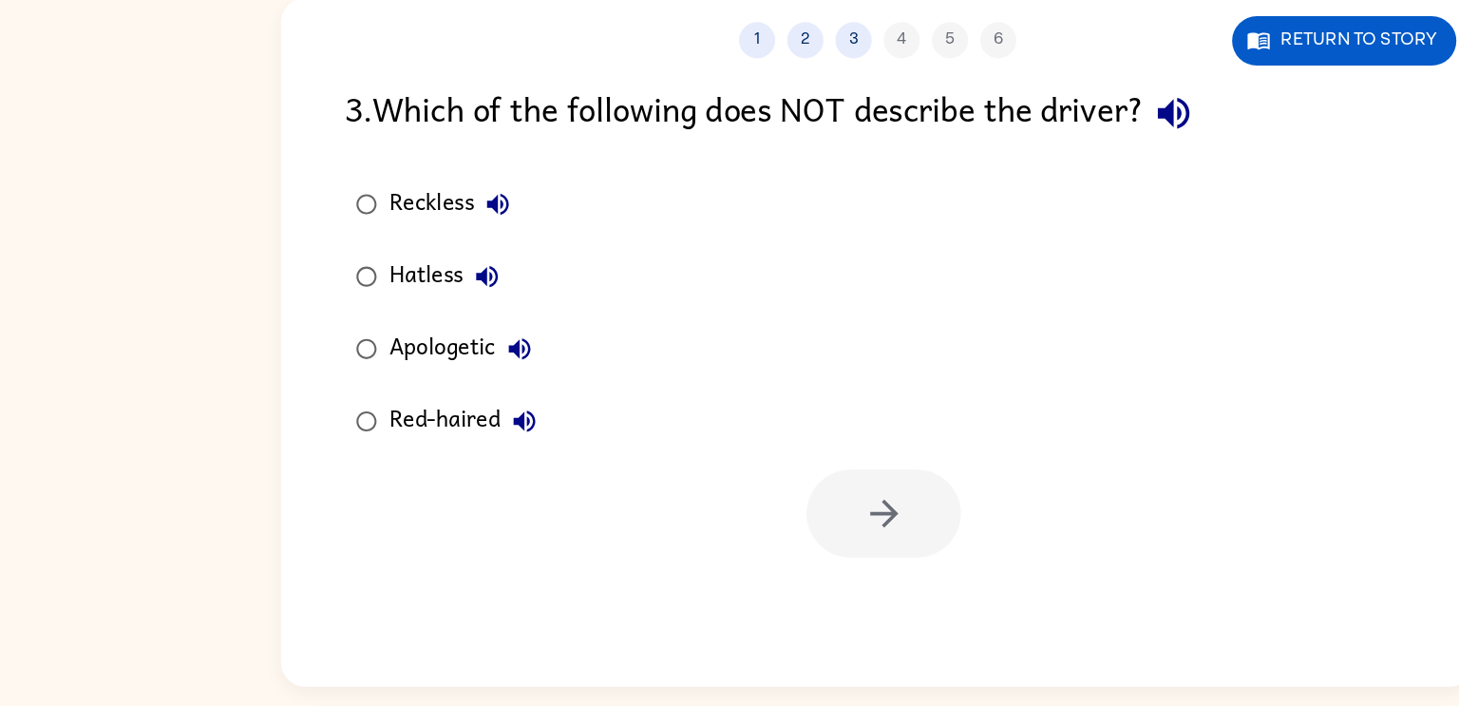
click at [974, 207] on icon "button" at bounding box center [962, 216] width 25 height 25
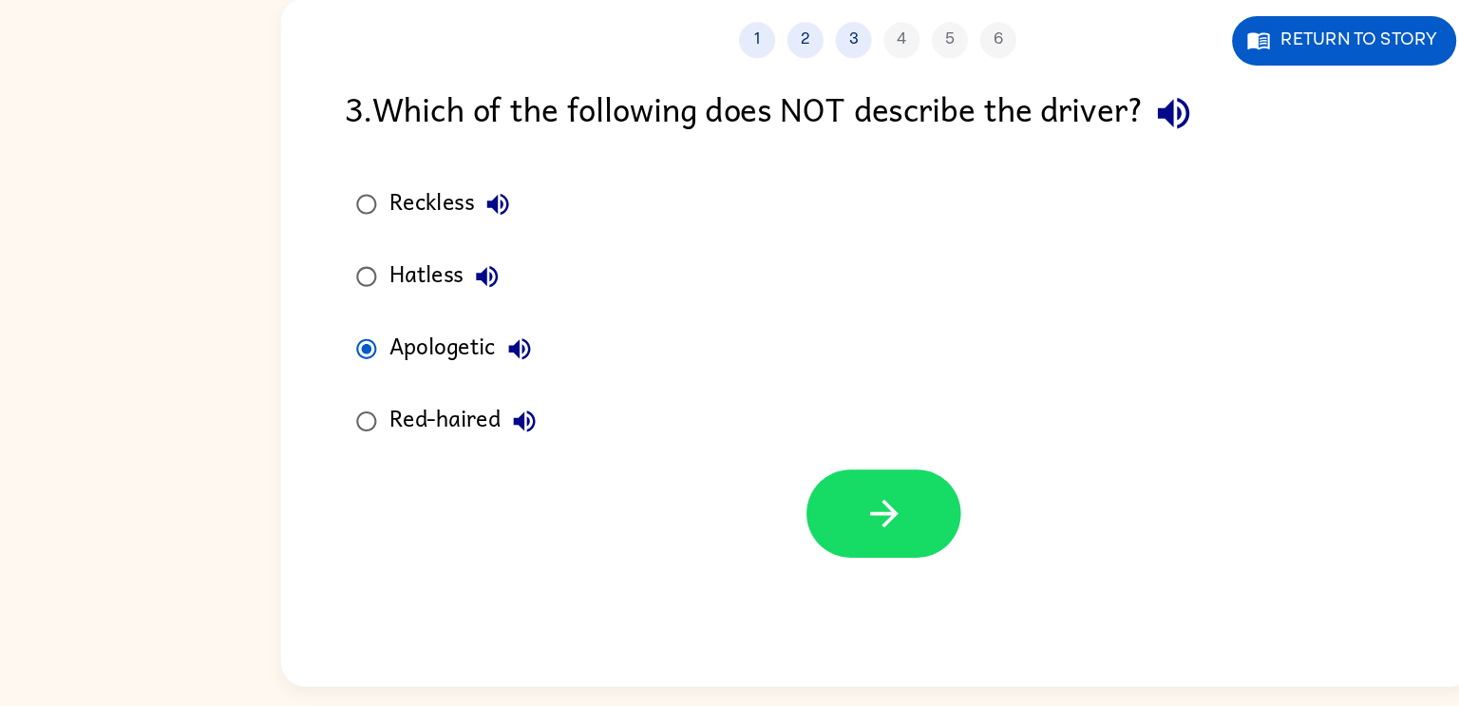
drag, startPoint x: 717, startPoint y: 528, endPoint x: 625, endPoint y: 451, distance: 120.0
click at [625, 451] on div "3 . Which of the following does NOT describe the driver? Reckless Hatless Apolo…" at bounding box center [729, 379] width 940 height 374
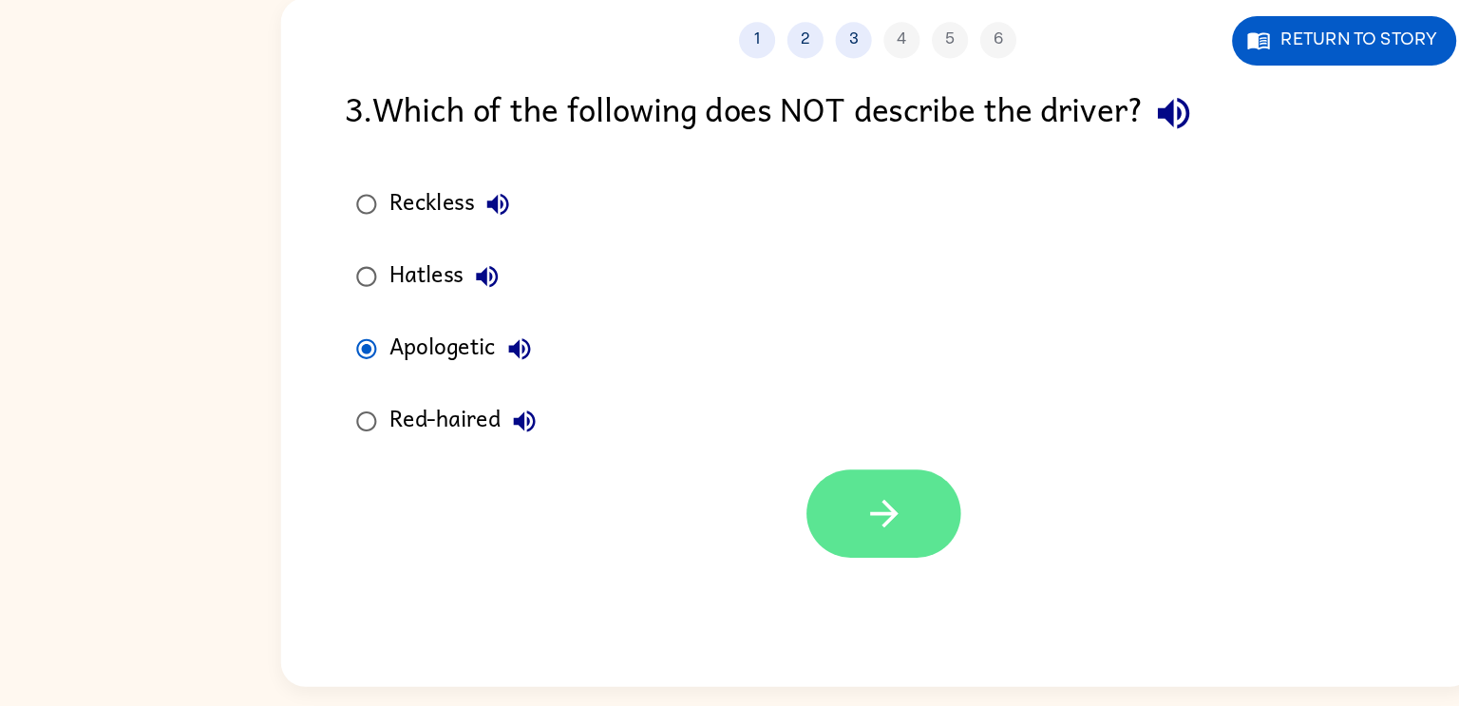
click at [691, 512] on button "button" at bounding box center [734, 531] width 122 height 69
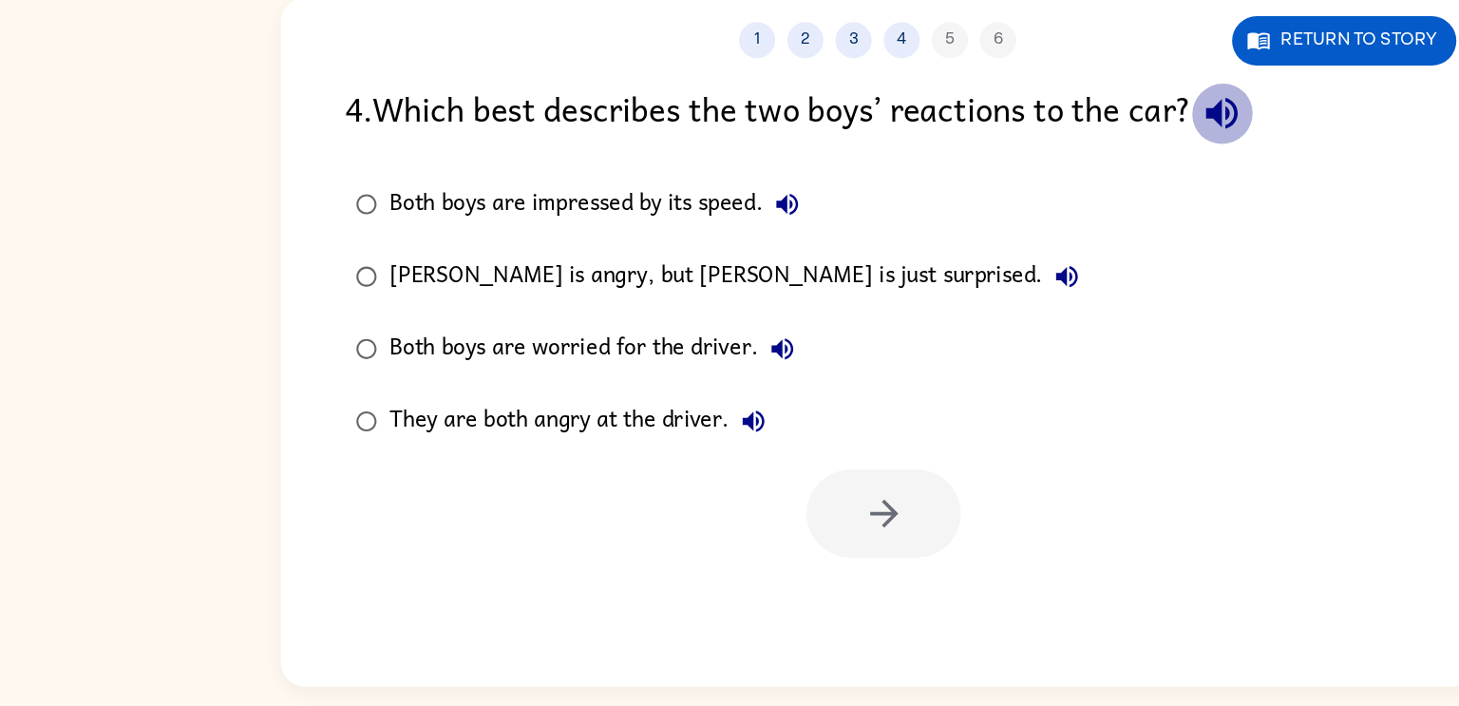
click at [987, 204] on button "button" at bounding box center [1000, 216] width 48 height 48
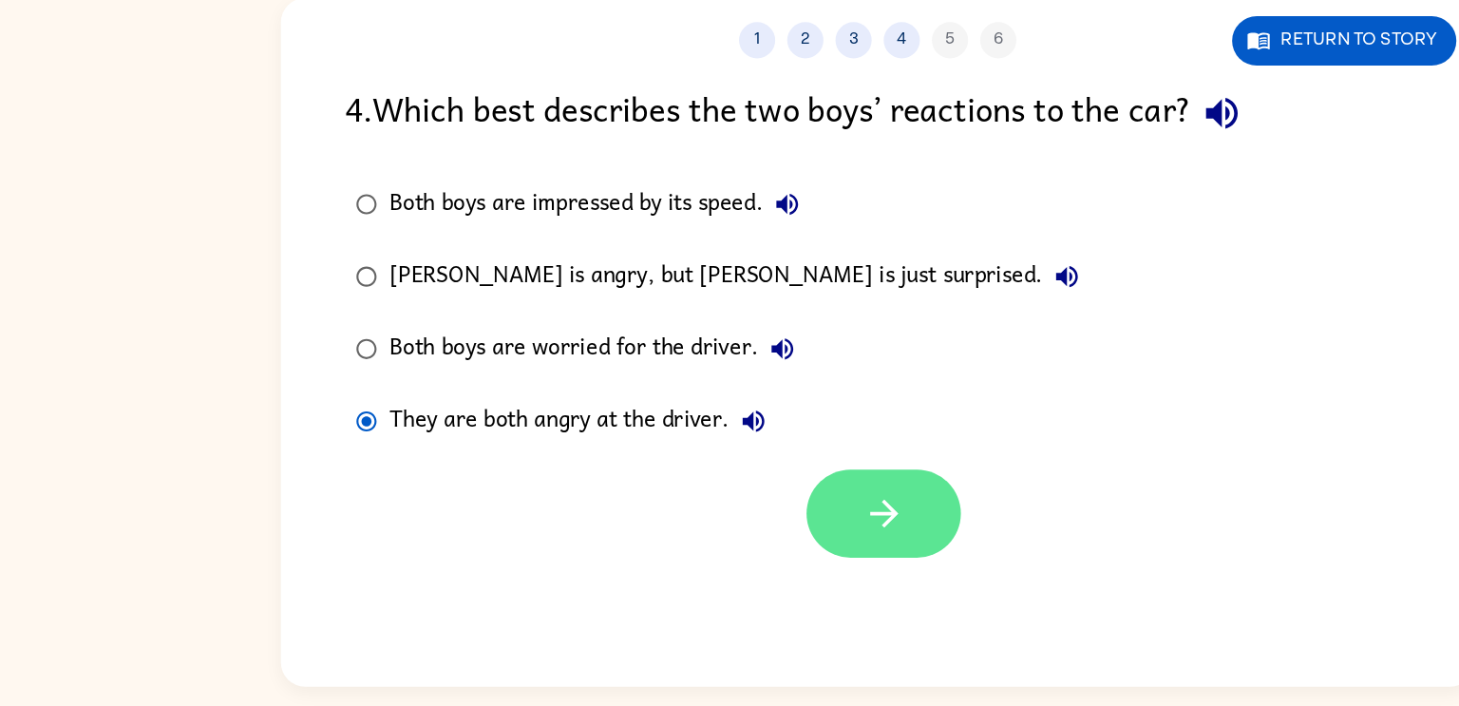
click at [763, 554] on button "button" at bounding box center [734, 531] width 122 height 69
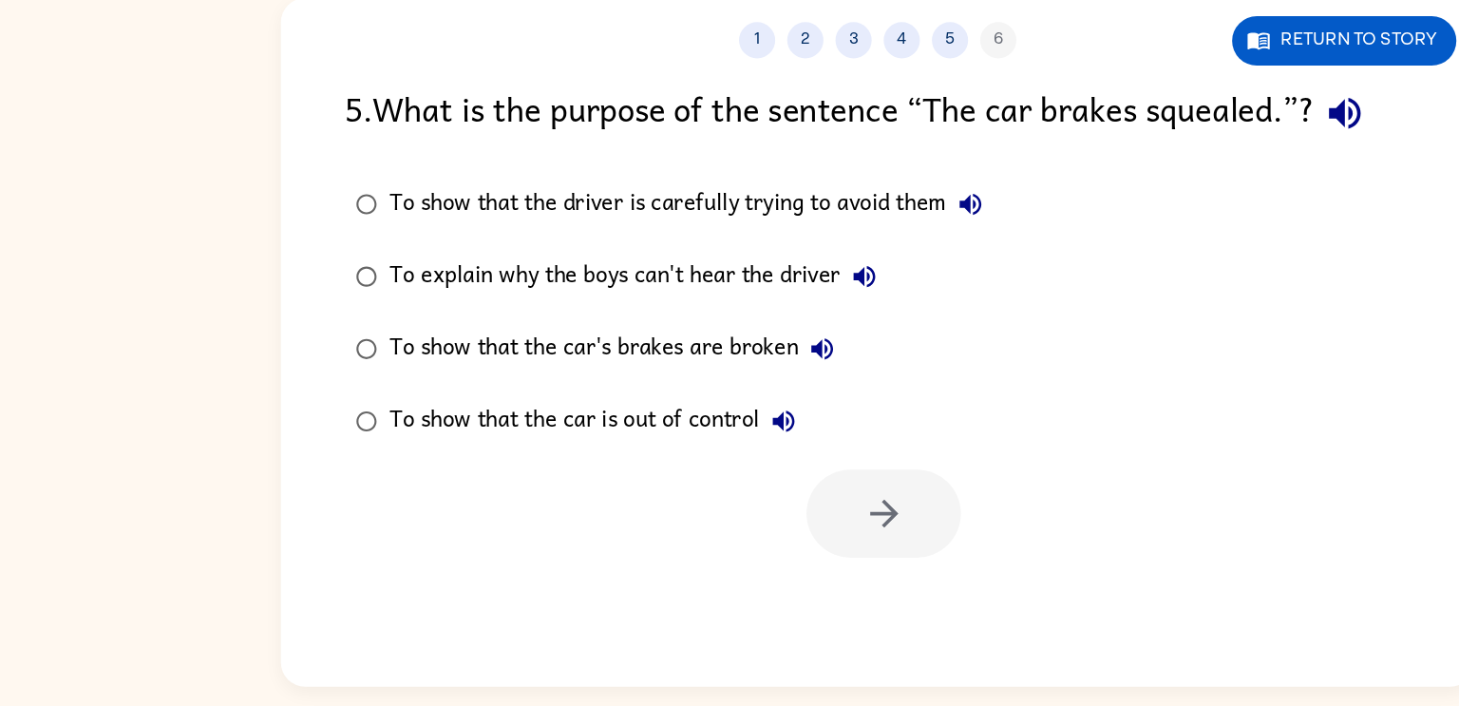
click at [1096, 219] on icon "button" at bounding box center [1096, 216] width 25 height 25
click at [362, 466] on div "To show that the car is out of control" at bounding box center [510, 459] width 330 height 38
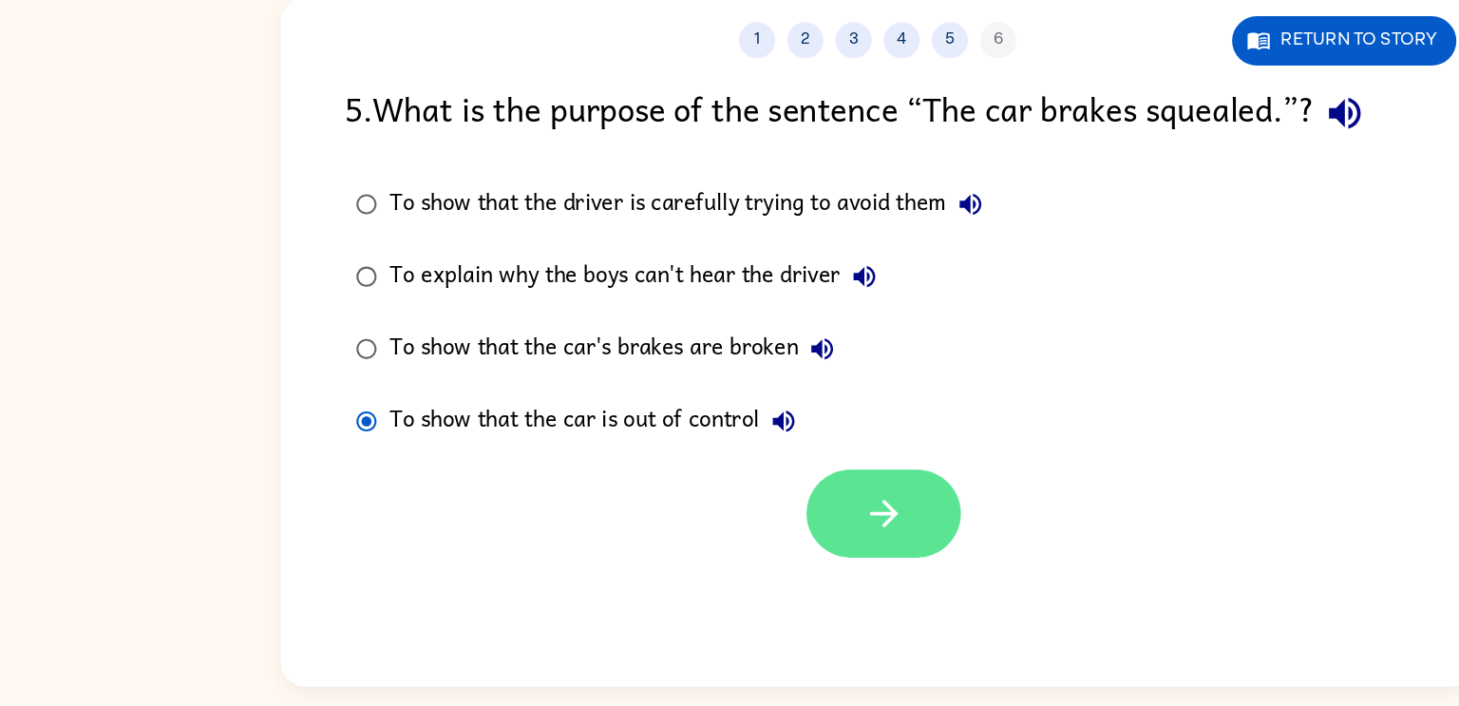
click at [742, 542] on icon "button" at bounding box center [734, 531] width 33 height 33
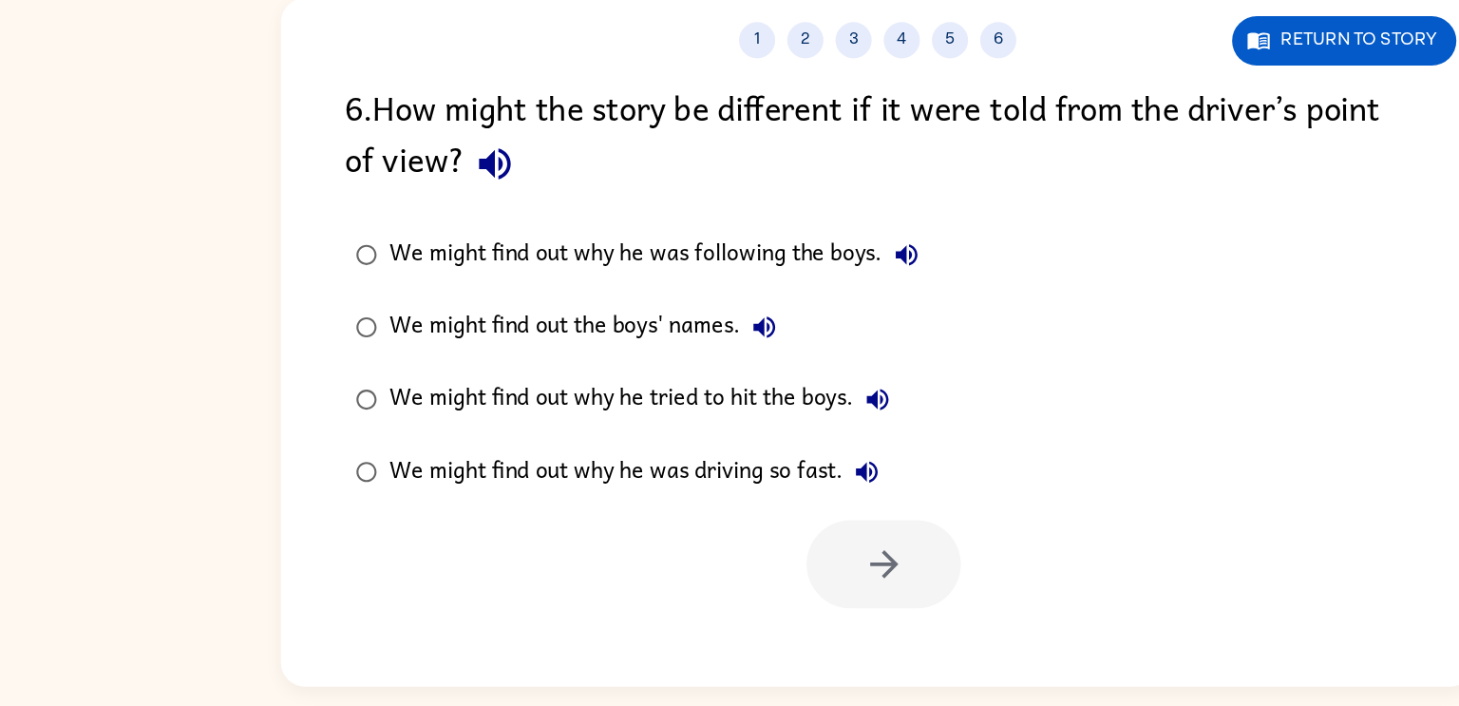
click at [423, 254] on icon "button" at bounding box center [427, 256] width 25 height 25
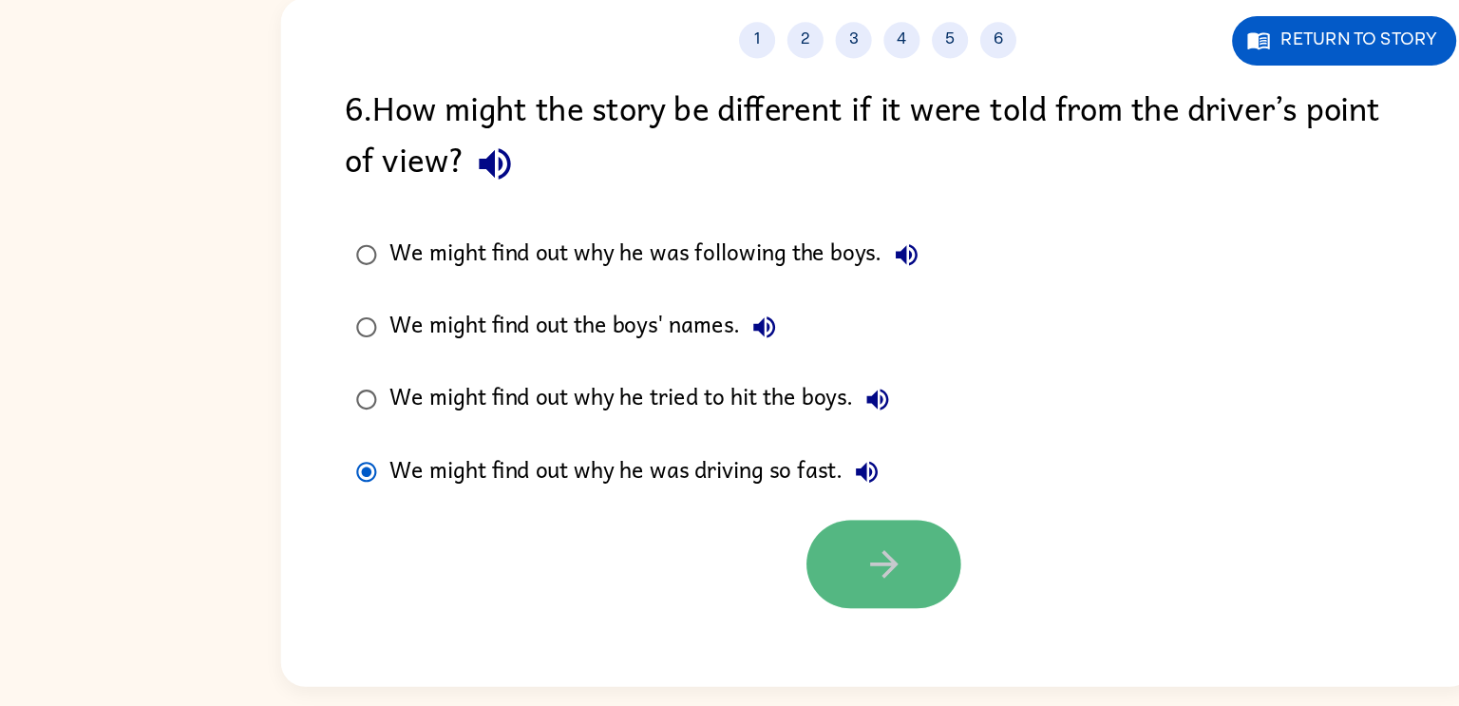
click at [707, 592] on button "button" at bounding box center [734, 571] width 122 height 69
